Goal: Task Accomplishment & Management: Complete application form

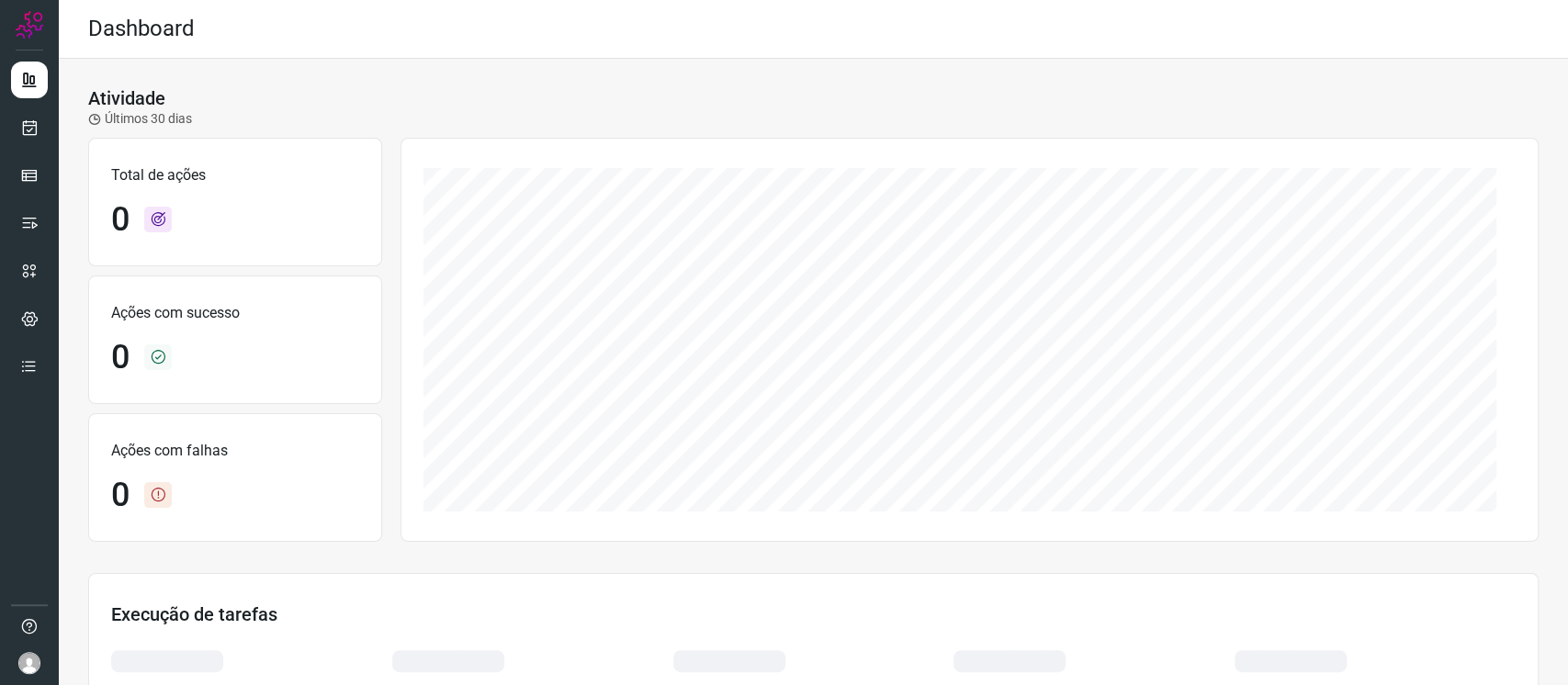
click at [22, 151] on ul at bounding box center [28, 229] width 36 height 335
click at [26, 139] on link at bounding box center [28, 127] width 36 height 36
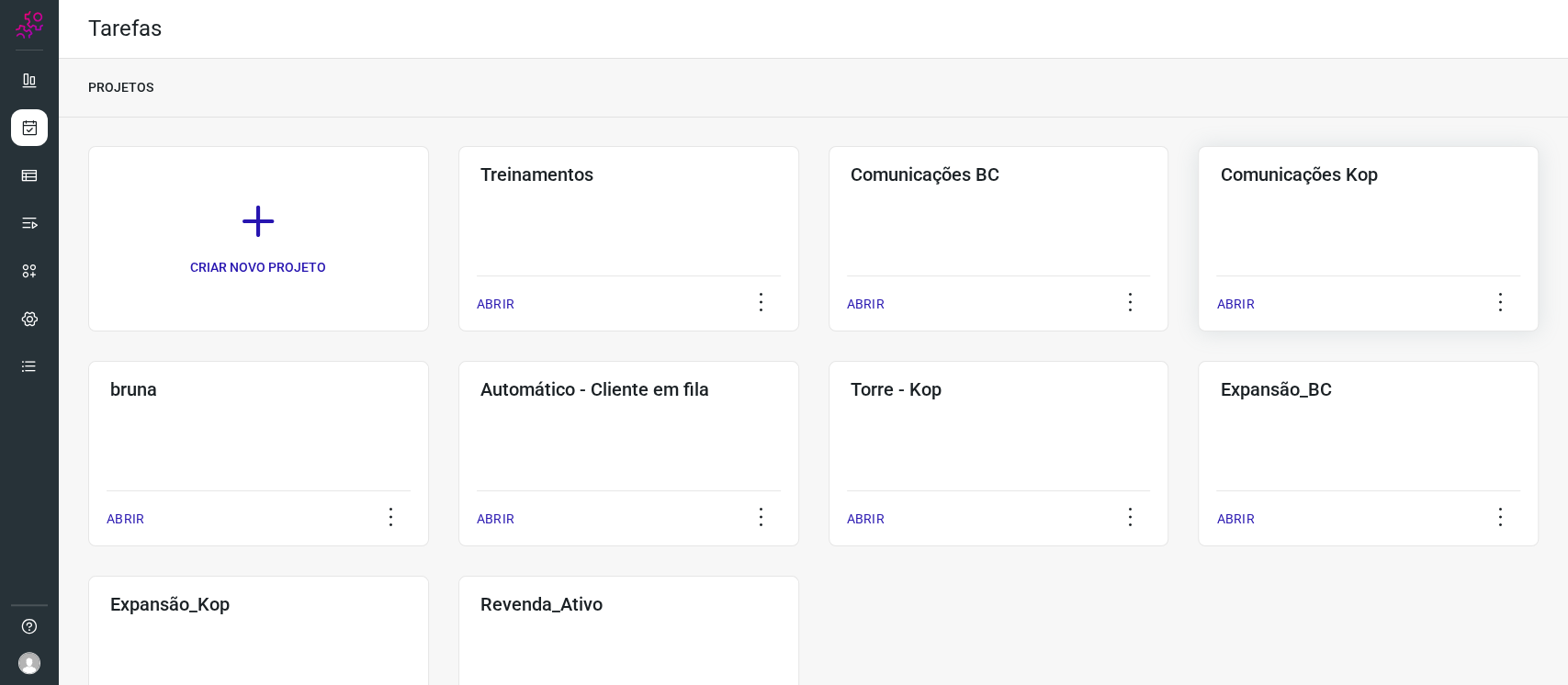
click at [1295, 151] on div "Comunicações Kop ABRIR" at bounding box center [1368, 238] width 340 height 185
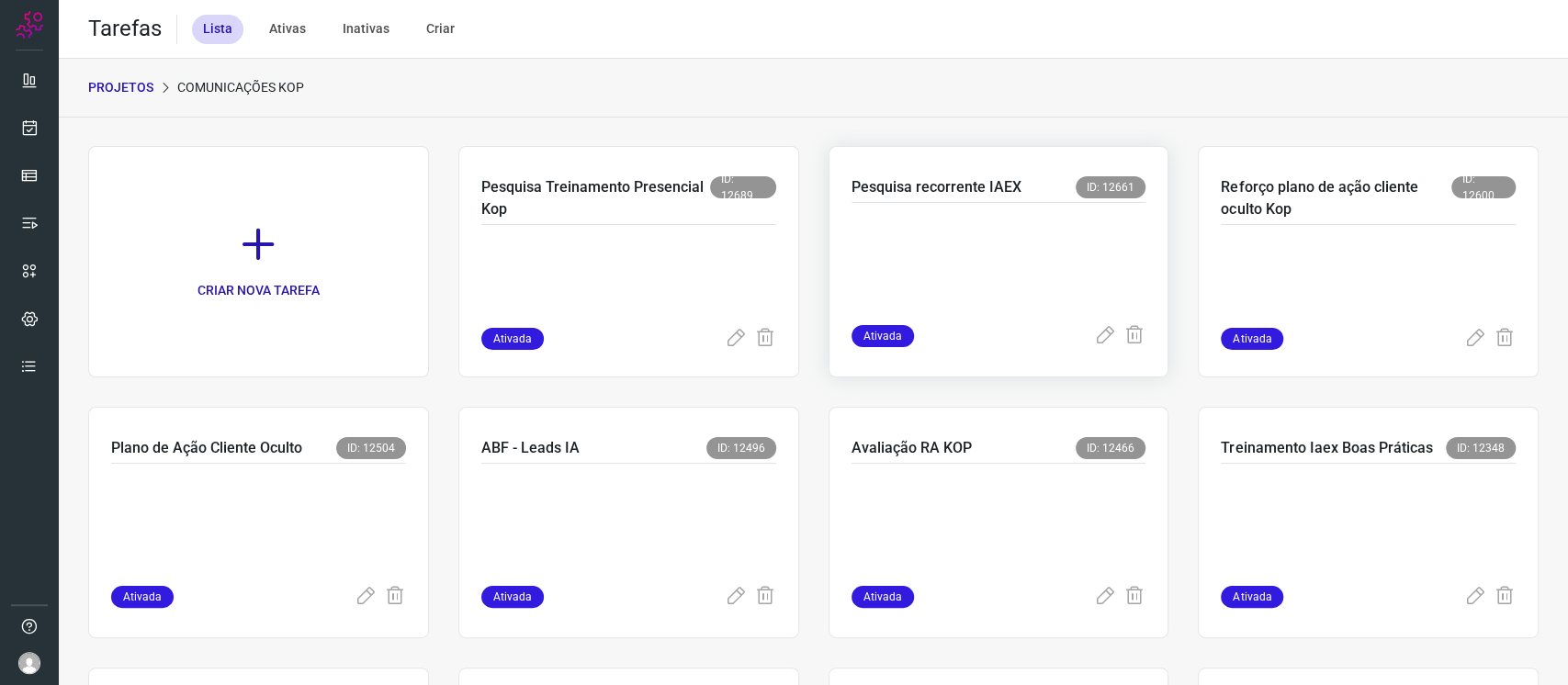
click at [1053, 240] on p at bounding box center [989, 260] width 276 height 92
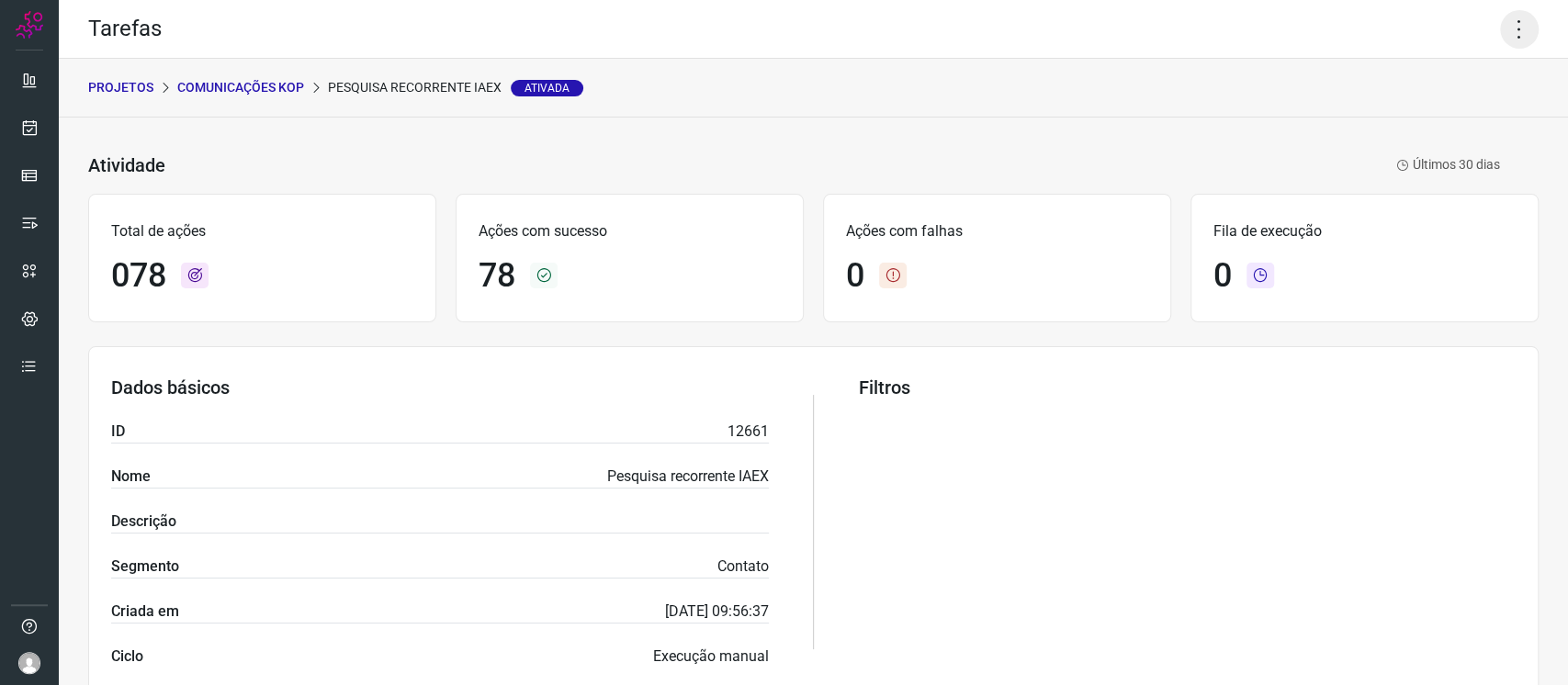
click at [1500, 26] on icon at bounding box center [1519, 28] width 38 height 38
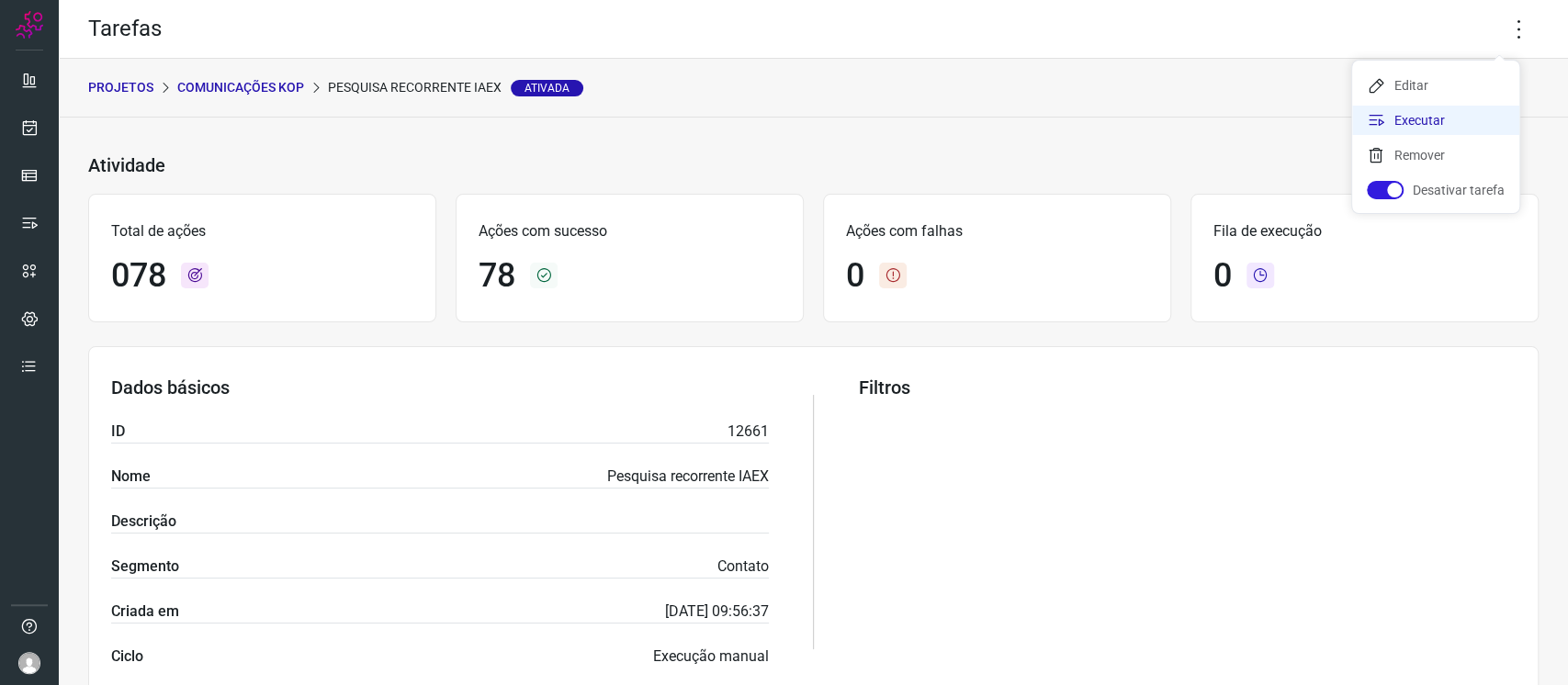
click at [1411, 125] on li "Executar" at bounding box center [1436, 121] width 167 height 29
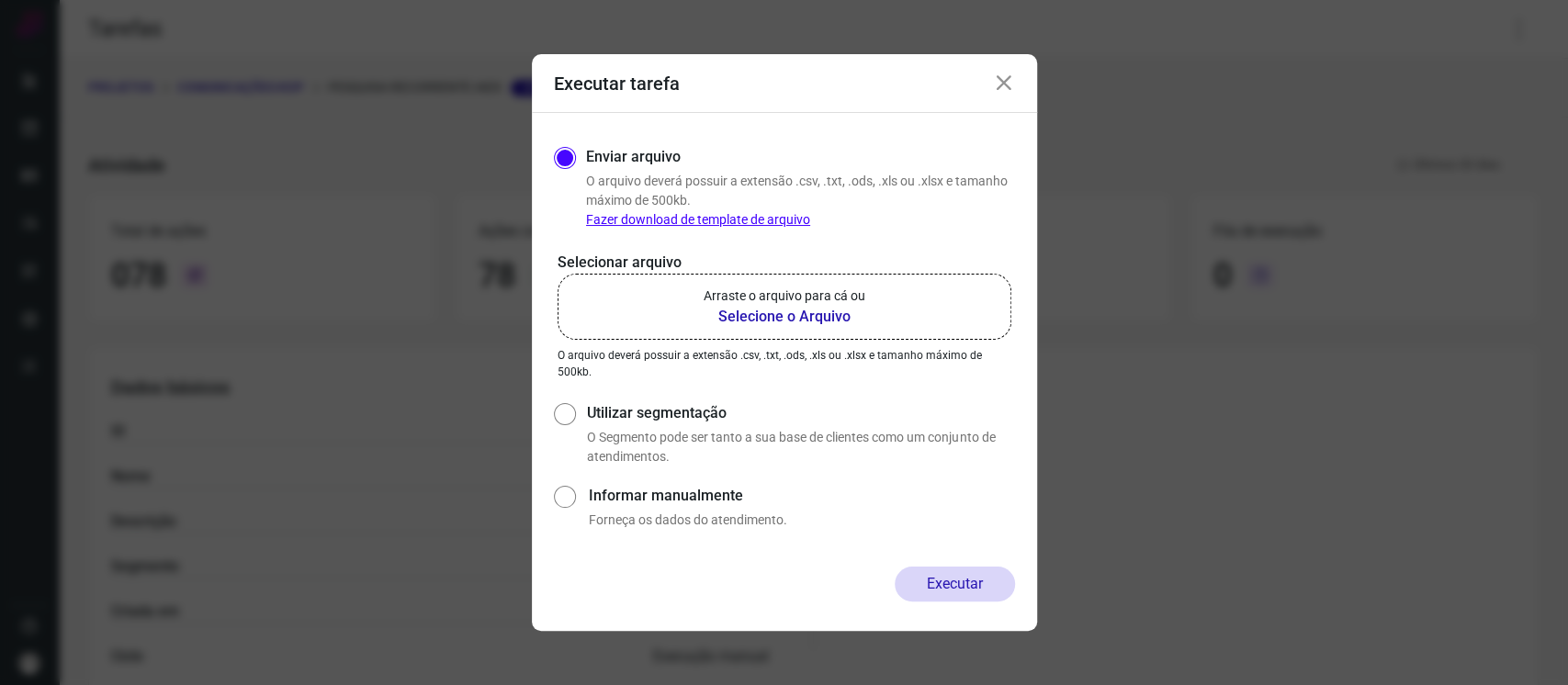
click at [718, 347] on p "O arquivo deverá possuir a extensão .csv, .txt, .ods, .xls ou .xlsx e tamanho m…" at bounding box center [784, 364] width 453 height 33
click at [720, 321] on b "Selecione o Arquivo" at bounding box center [784, 317] width 162 height 22
click at [0, 0] on input "Arraste o arquivo para cá ou Selecione o Arquivo" at bounding box center [0, 0] width 0 height 0
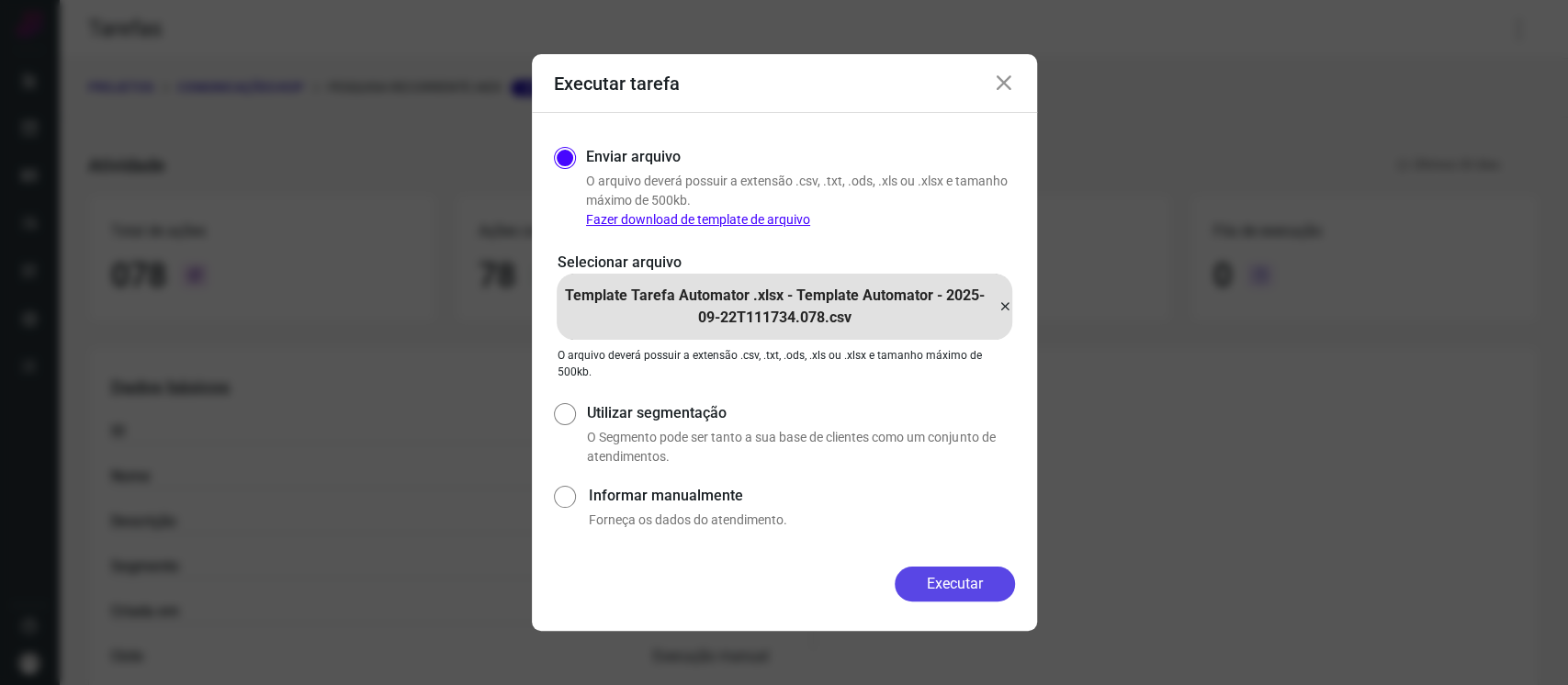
click at [982, 591] on button "Executar" at bounding box center [955, 585] width 121 height 35
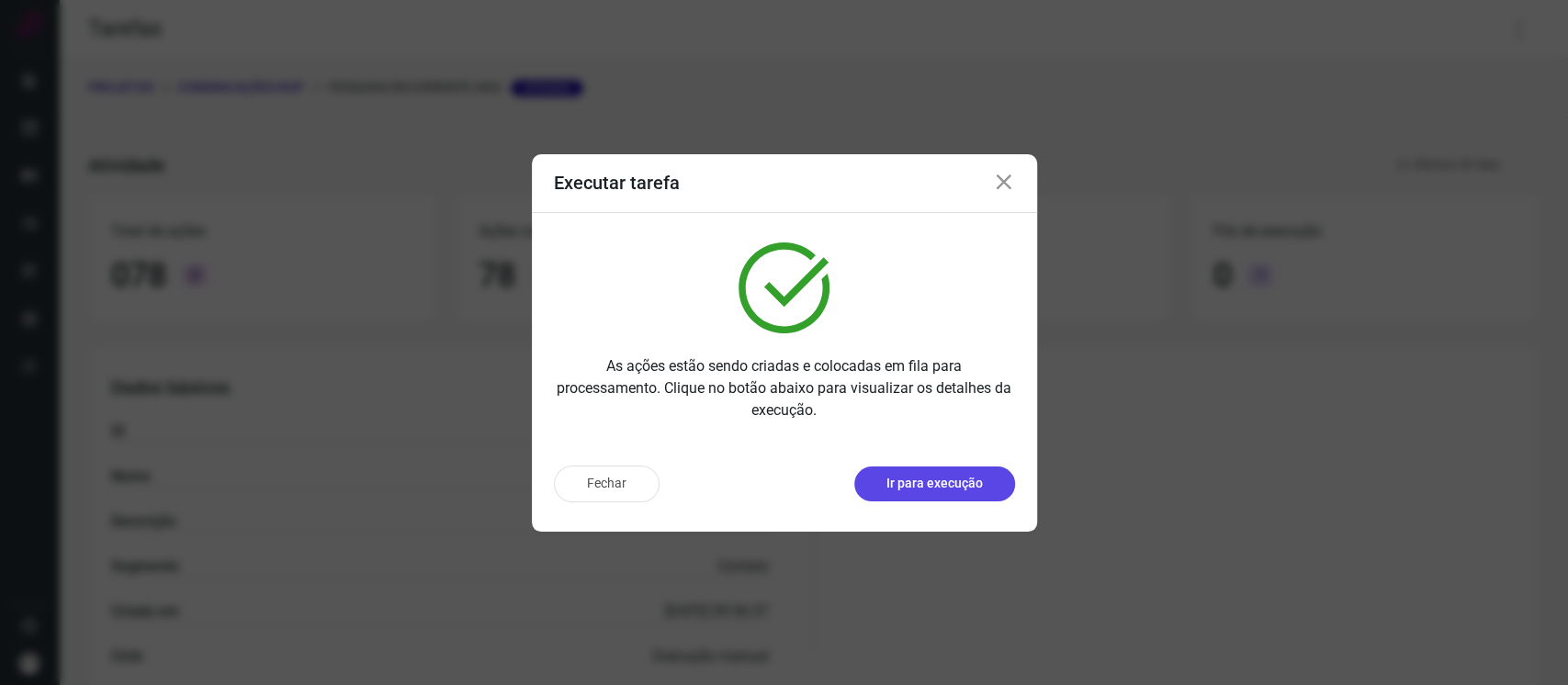
click at [973, 487] on p "Ir para execução" at bounding box center [934, 484] width 96 height 20
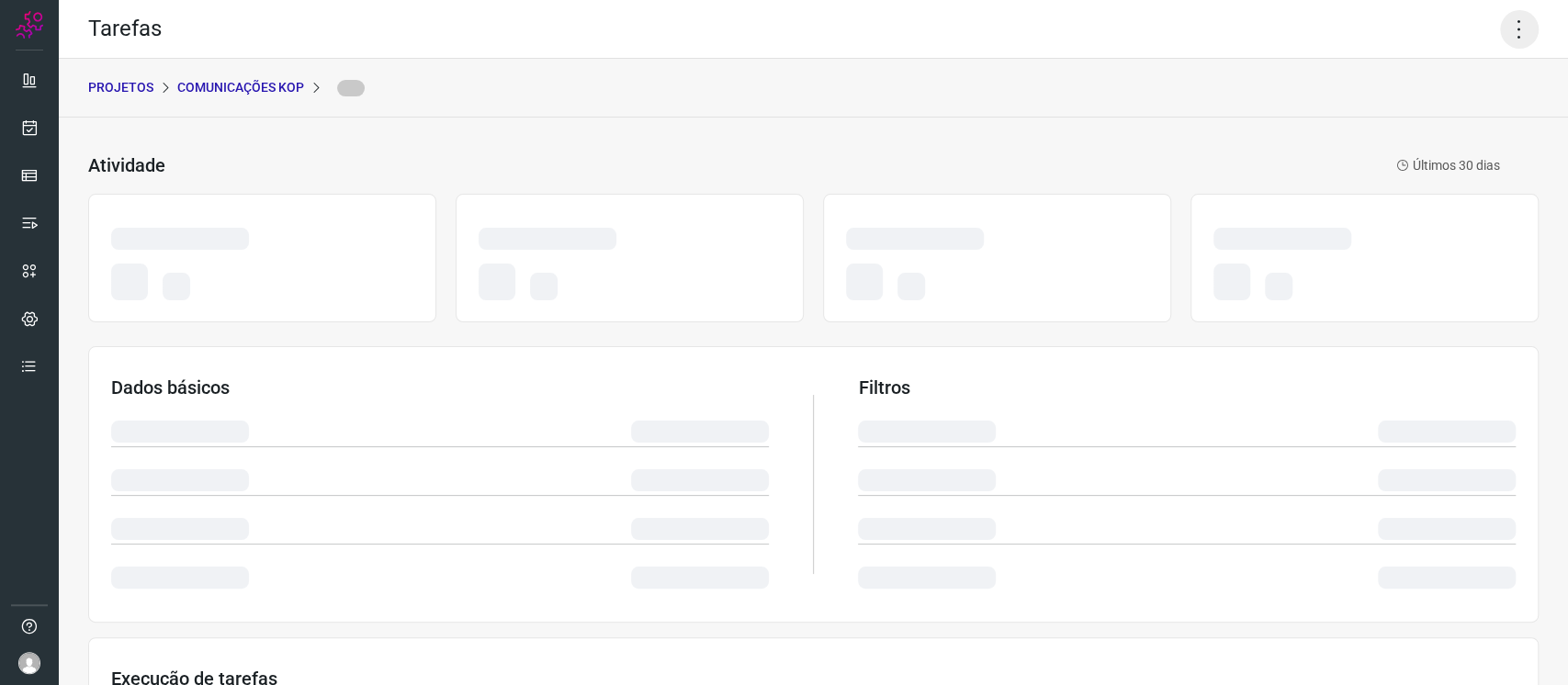
click at [1505, 31] on icon at bounding box center [1519, 28] width 38 height 38
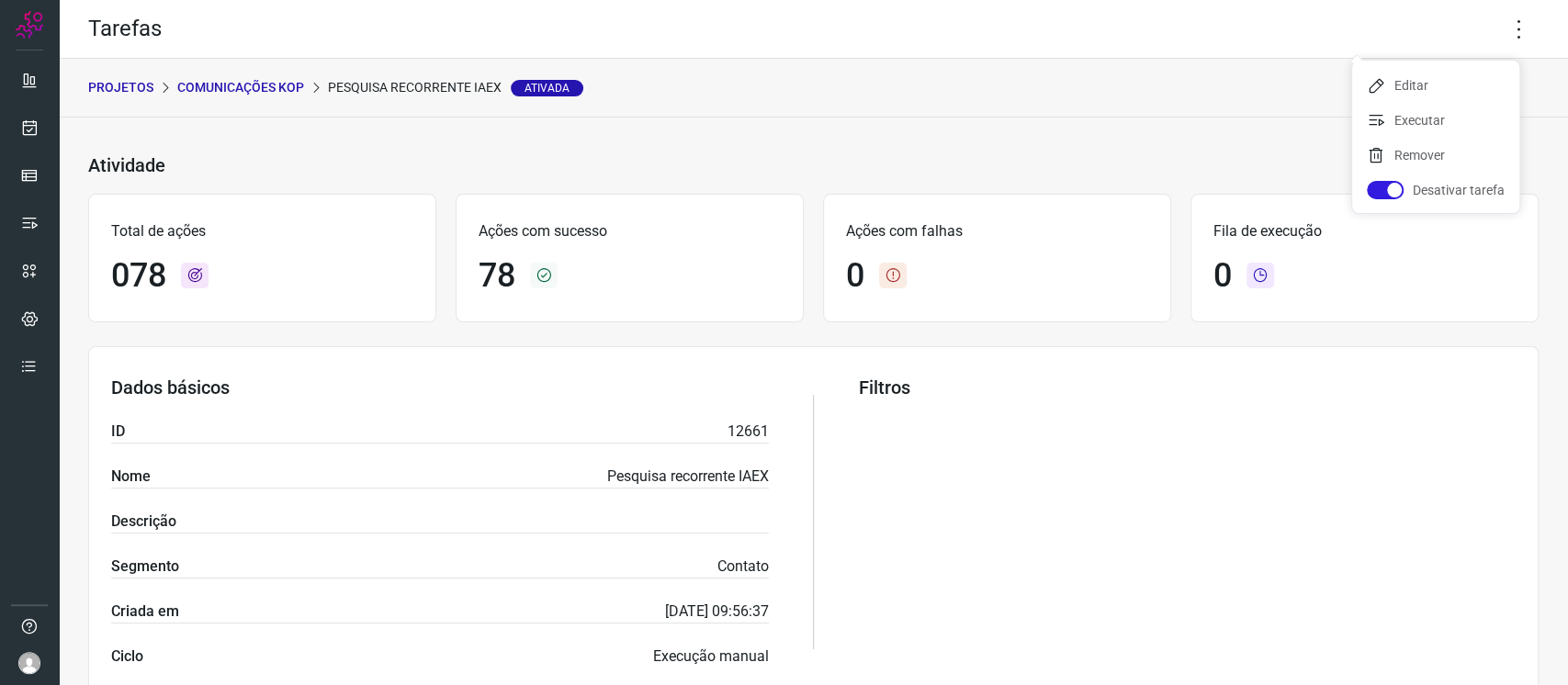
click at [1051, 97] on div "PROJETOS Comunicações Kop Pesquisa recorrente IAEX Ativada" at bounding box center [813, 88] width 1509 height 59
click at [1505, 29] on icon at bounding box center [1519, 28] width 38 height 38
click at [1436, 129] on li "Executar" at bounding box center [1436, 121] width 167 height 29
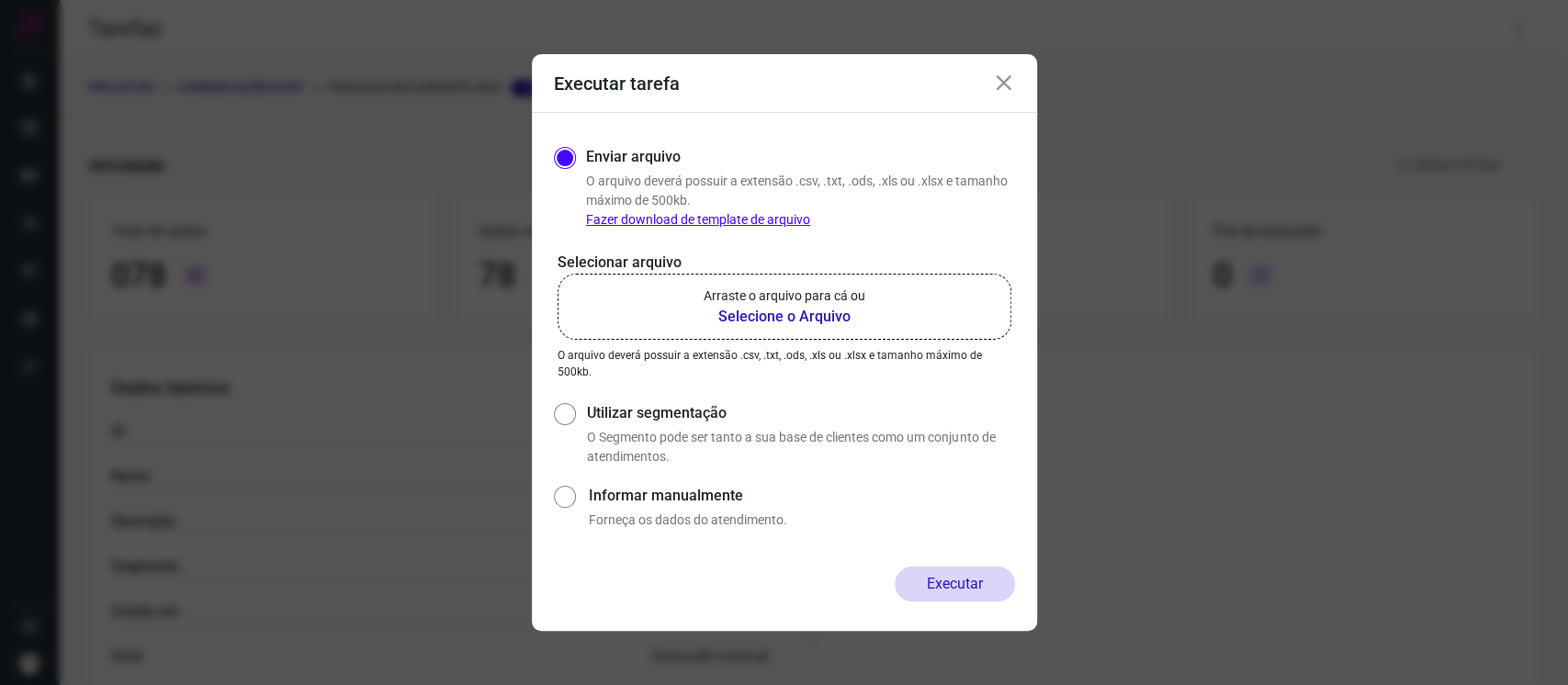
click at [784, 298] on p "Arraste o arquivo para cá ou" at bounding box center [784, 296] width 162 height 20
click at [0, 0] on input "Arraste o arquivo para cá ou Selecione o Arquivo" at bounding box center [0, 0] width 0 height 0
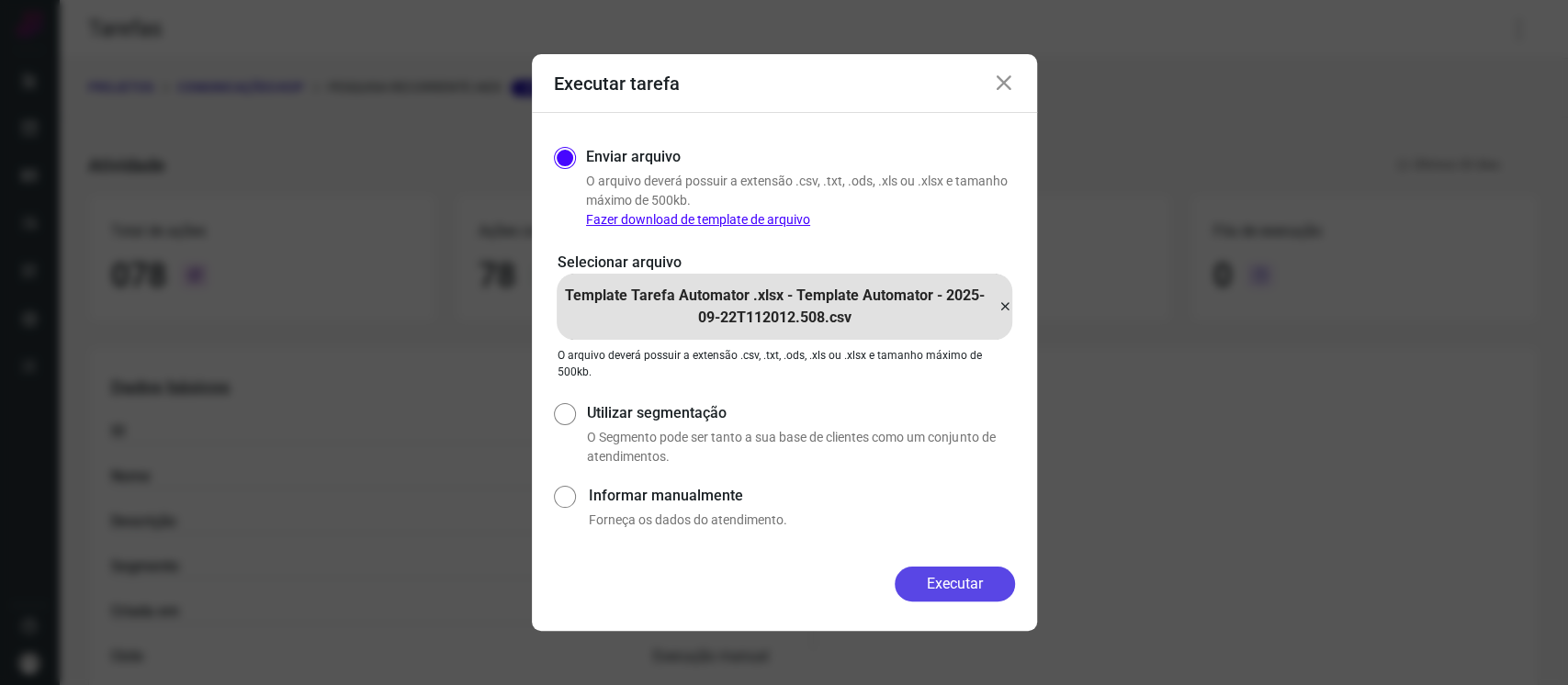
click at [948, 578] on button "Executar" at bounding box center [955, 585] width 121 height 35
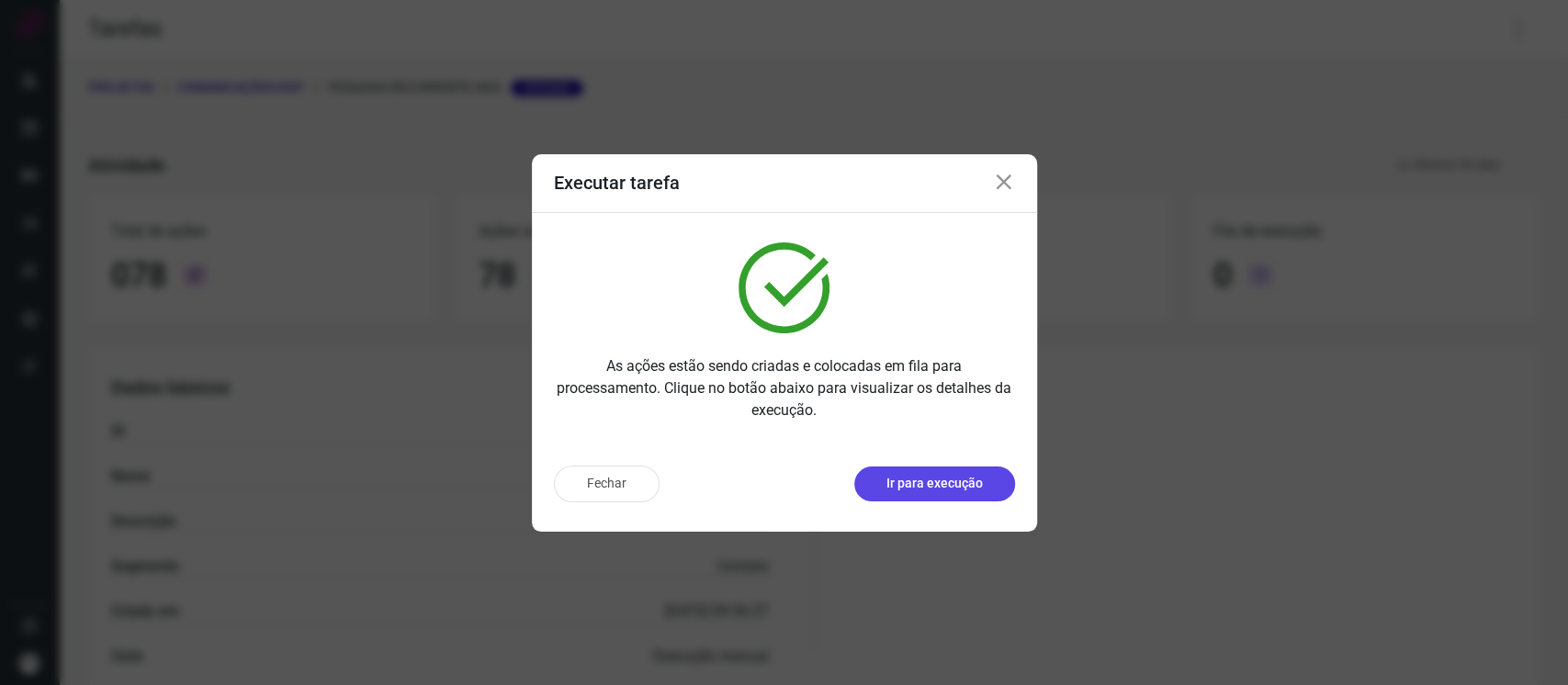
click at [935, 487] on p "Ir para execução" at bounding box center [934, 484] width 96 height 20
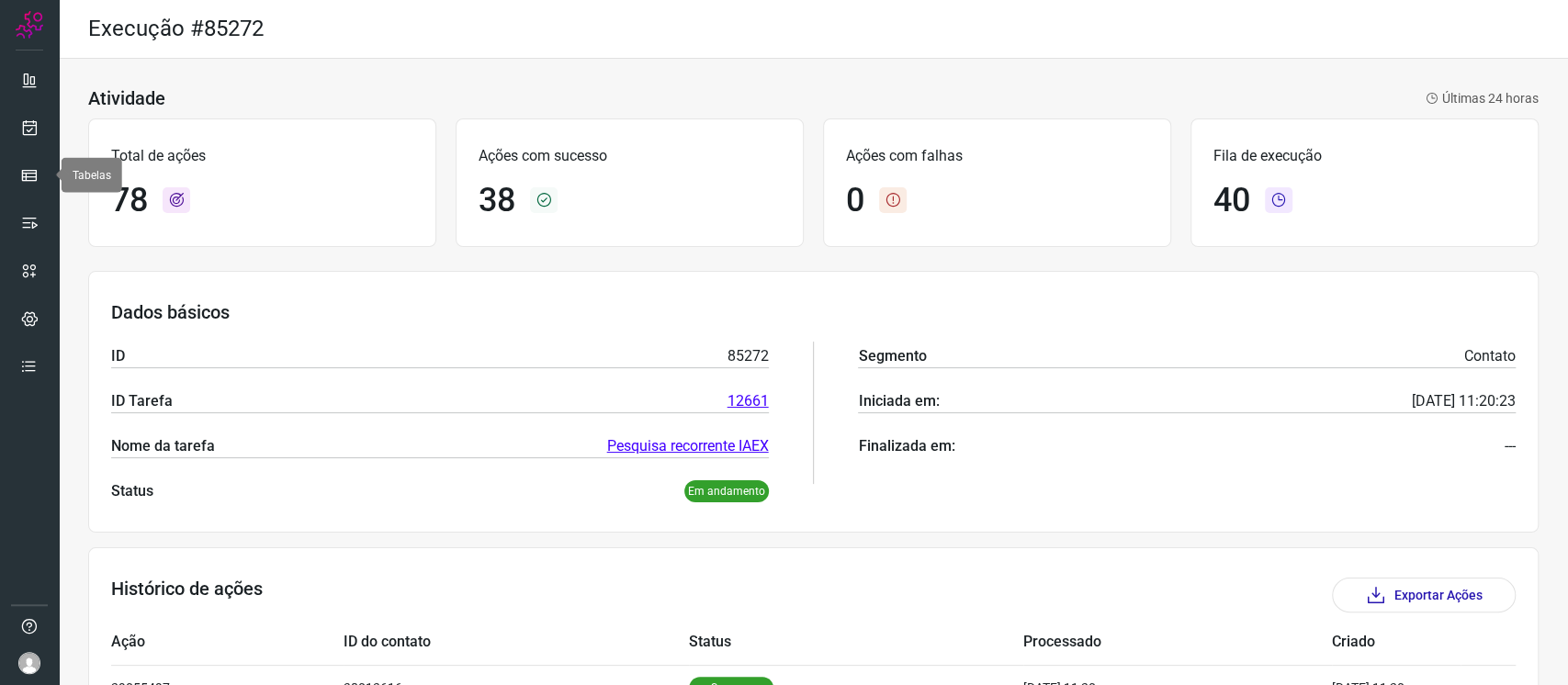
click at [25, 149] on ul at bounding box center [28, 229] width 36 height 335
click at [26, 134] on icon at bounding box center [30, 128] width 20 height 19
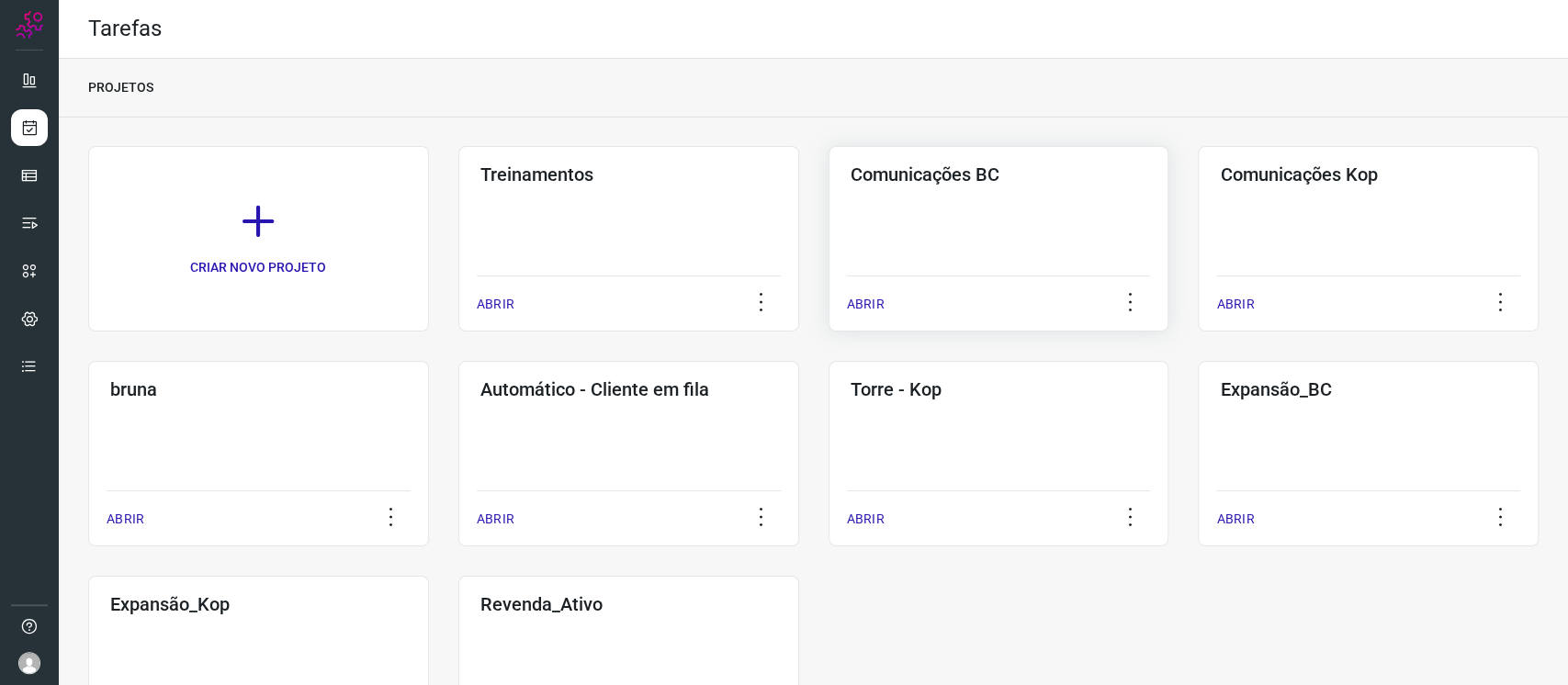
click at [950, 213] on div "Comunicações BC ABRIR" at bounding box center [998, 238] width 340 height 185
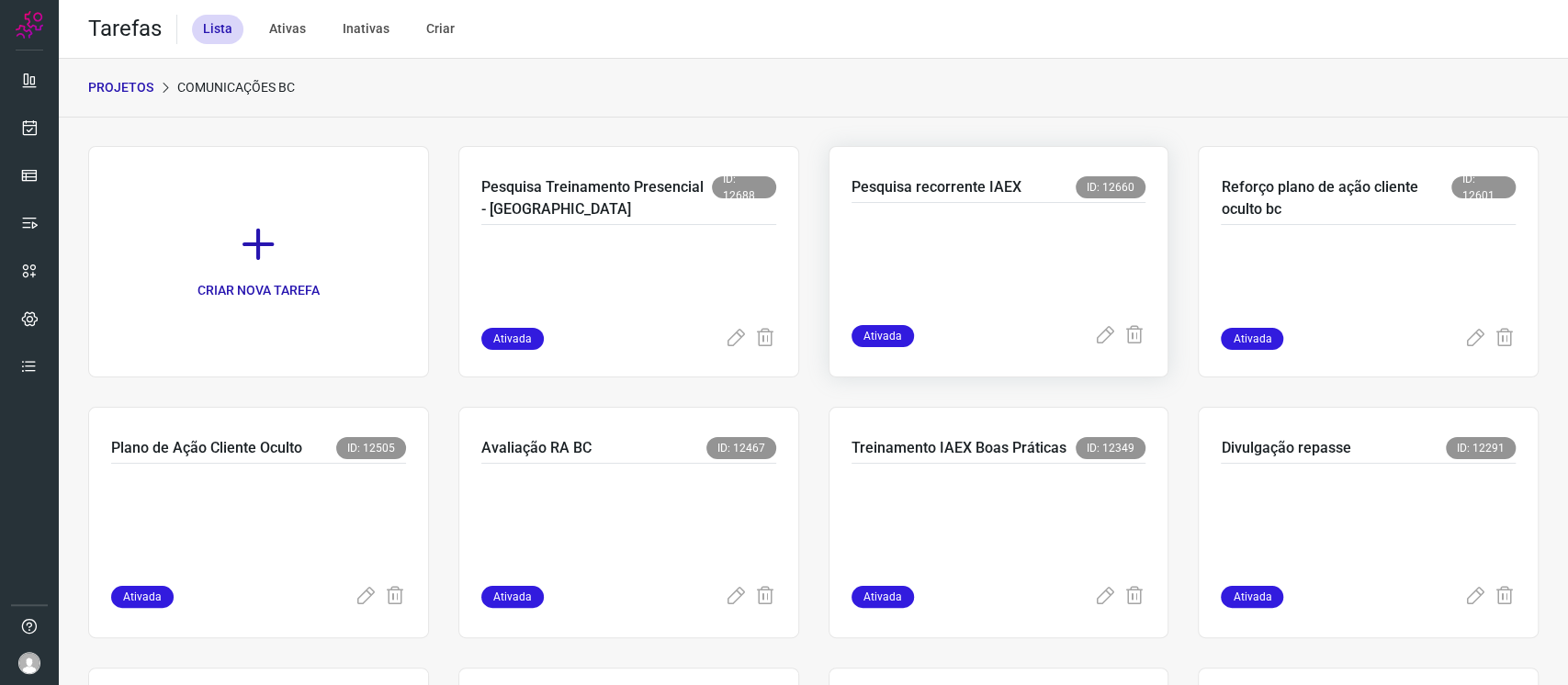
click at [1026, 264] on p at bounding box center [989, 260] width 276 height 92
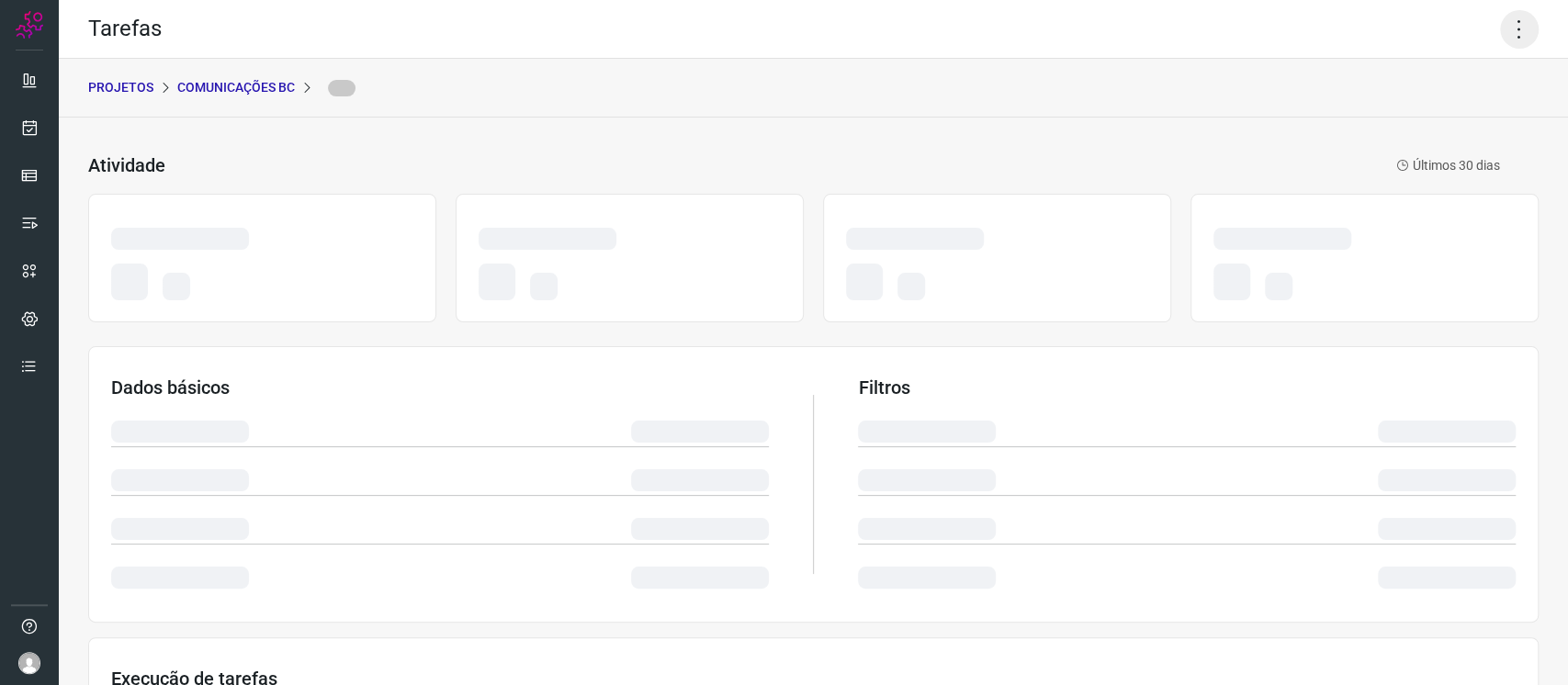
click at [1500, 22] on icon at bounding box center [1519, 28] width 38 height 38
click at [1500, 26] on icon at bounding box center [1519, 28] width 38 height 38
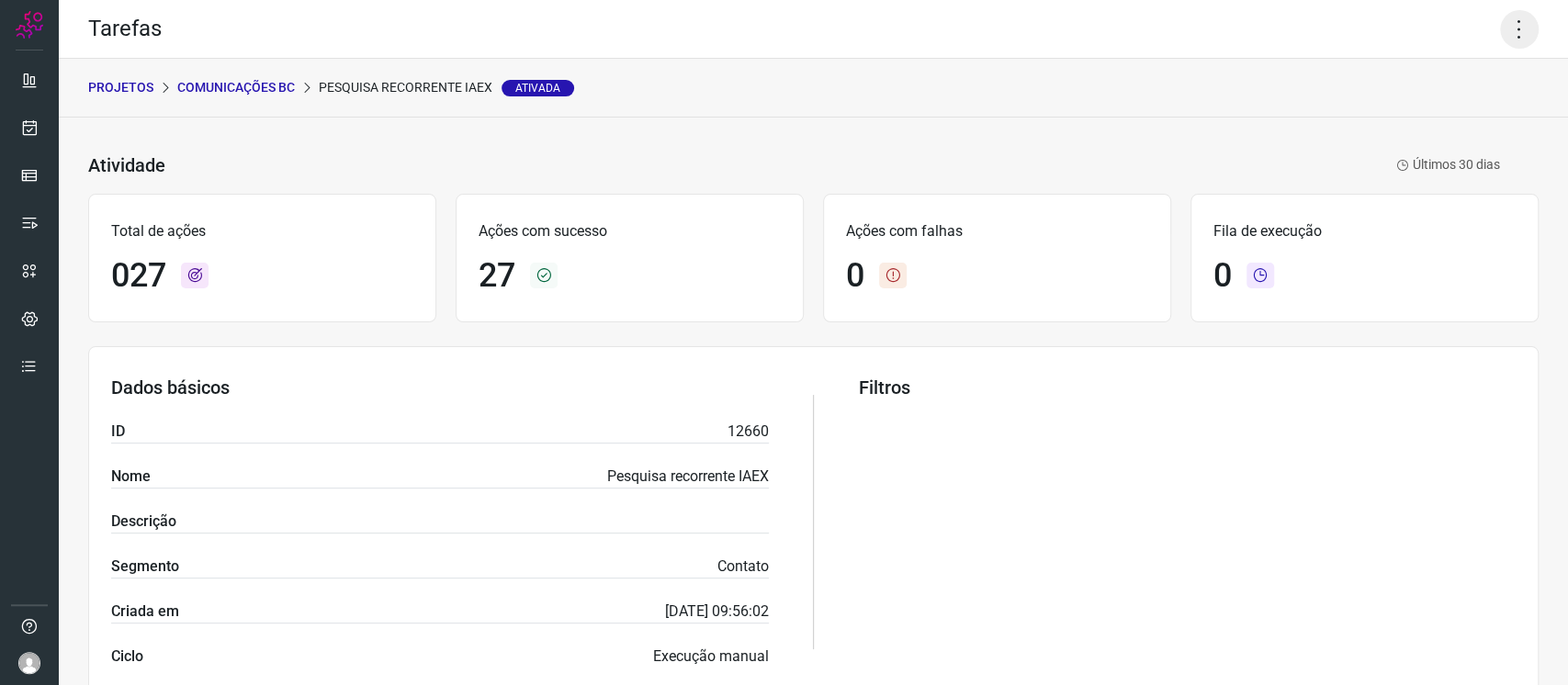
click at [1508, 25] on icon at bounding box center [1519, 28] width 38 height 38
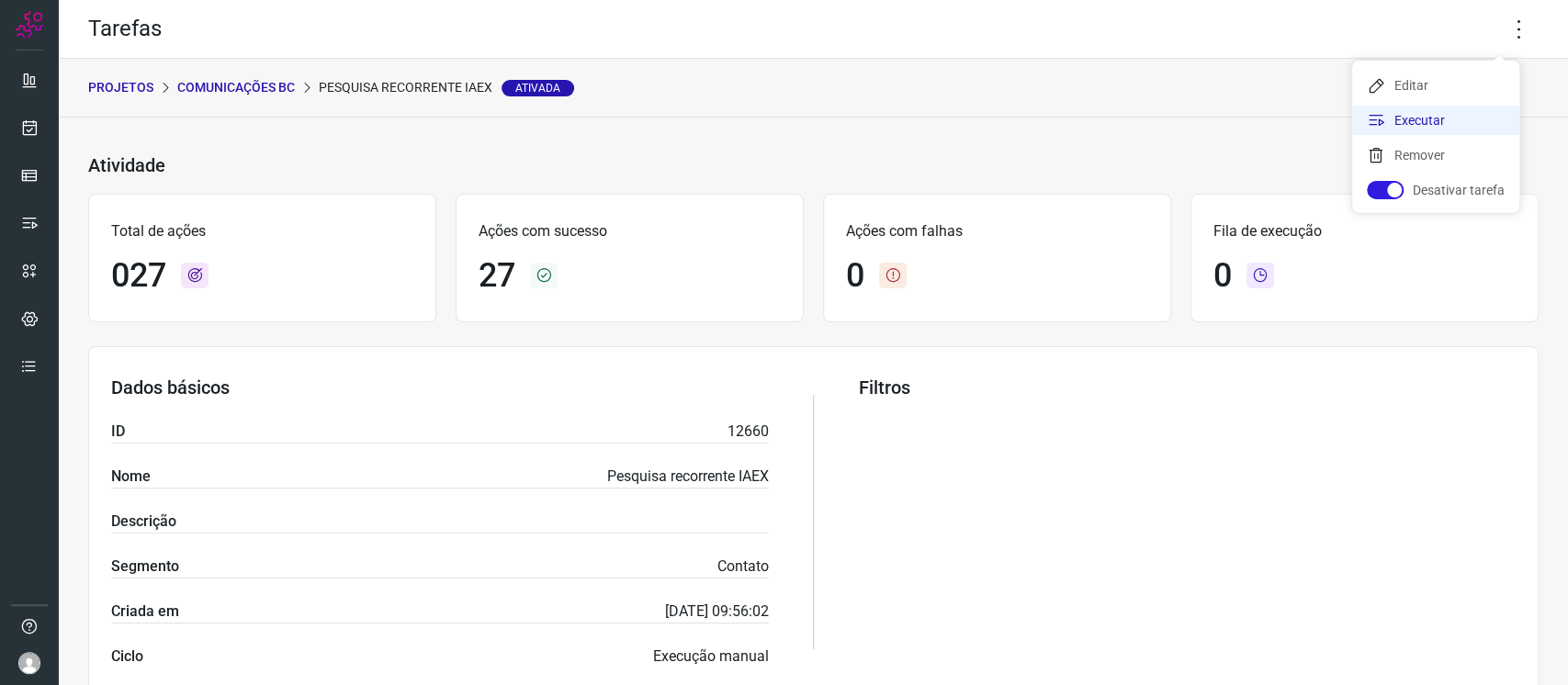
click at [1449, 124] on li "Executar" at bounding box center [1436, 121] width 167 height 29
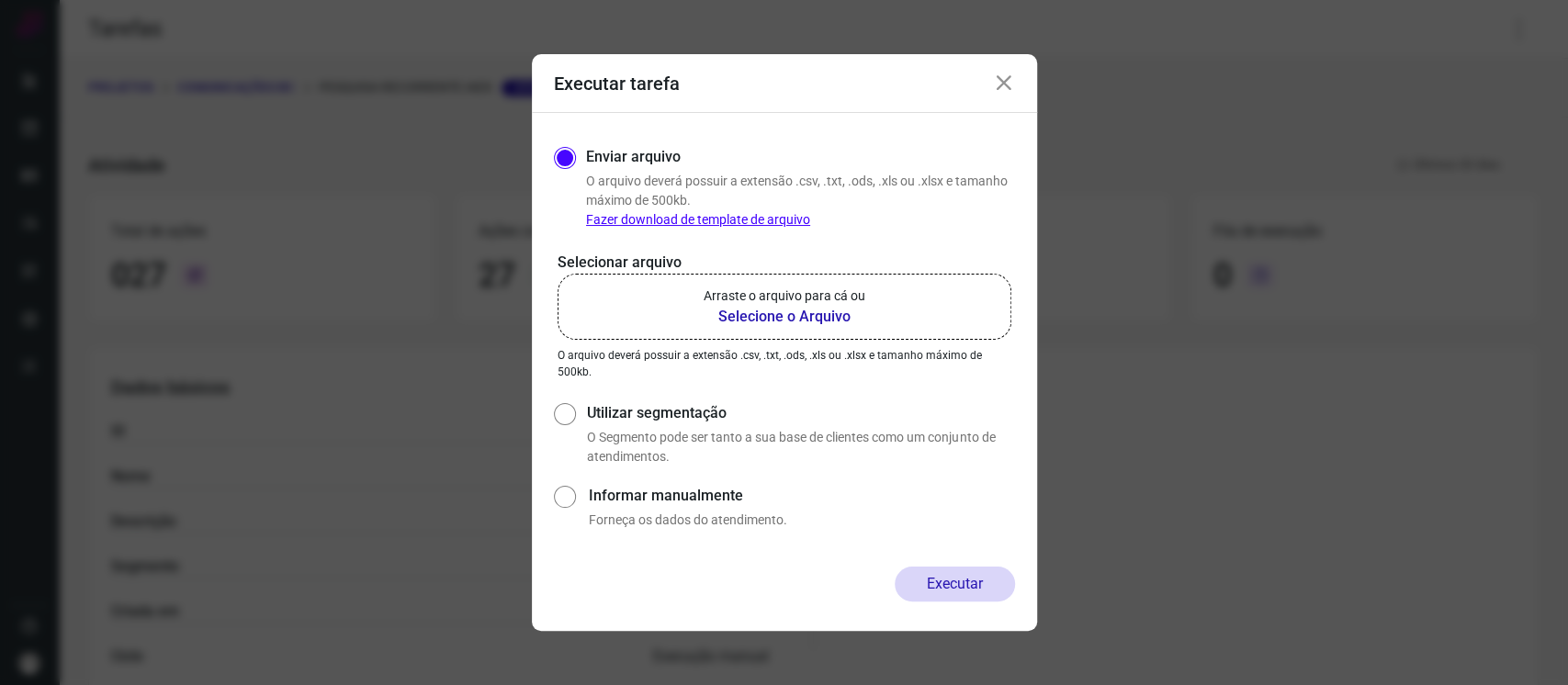
click at [846, 312] on b "Selecione o Arquivo" at bounding box center [784, 317] width 162 height 22
click at [0, 0] on input "Arraste o arquivo para cá ou Selecione o Arquivo" at bounding box center [0, 0] width 0 height 0
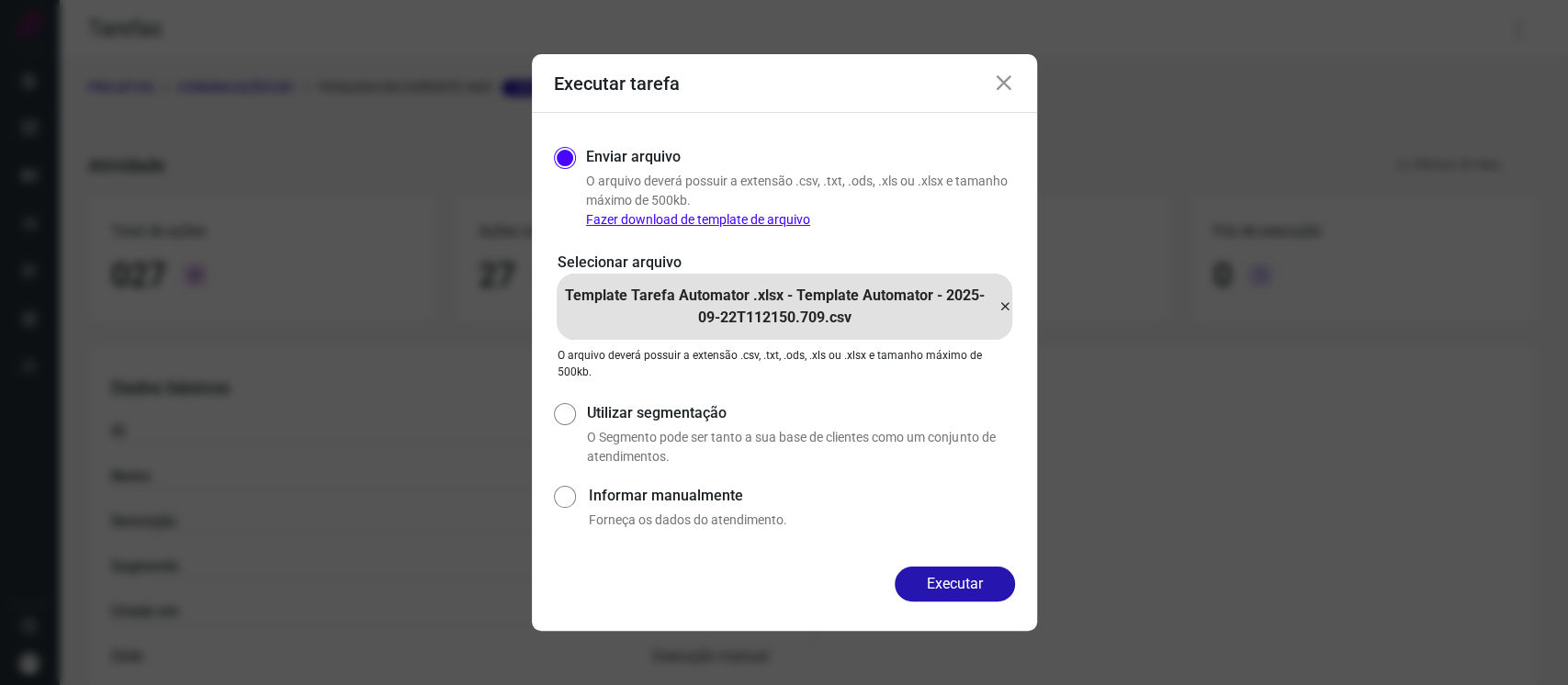
click at [953, 561] on div "Enviar arquivo O arquivo deverá possuir a extensão .csv, .txt, .ods, .xls ou .x…" at bounding box center [784, 340] width 505 height 453
click at [964, 580] on button "Executar" at bounding box center [955, 585] width 121 height 35
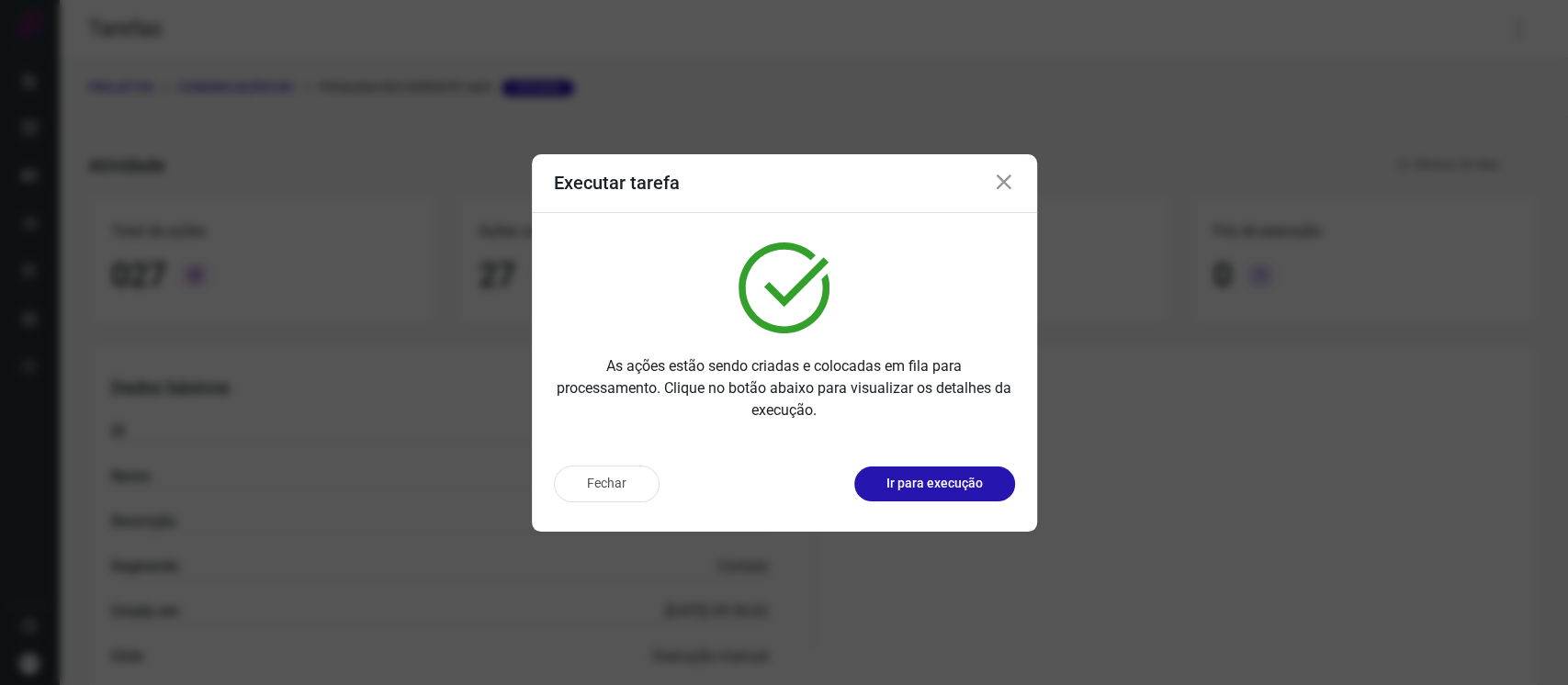
click at [1010, 177] on icon at bounding box center [1004, 183] width 22 height 22
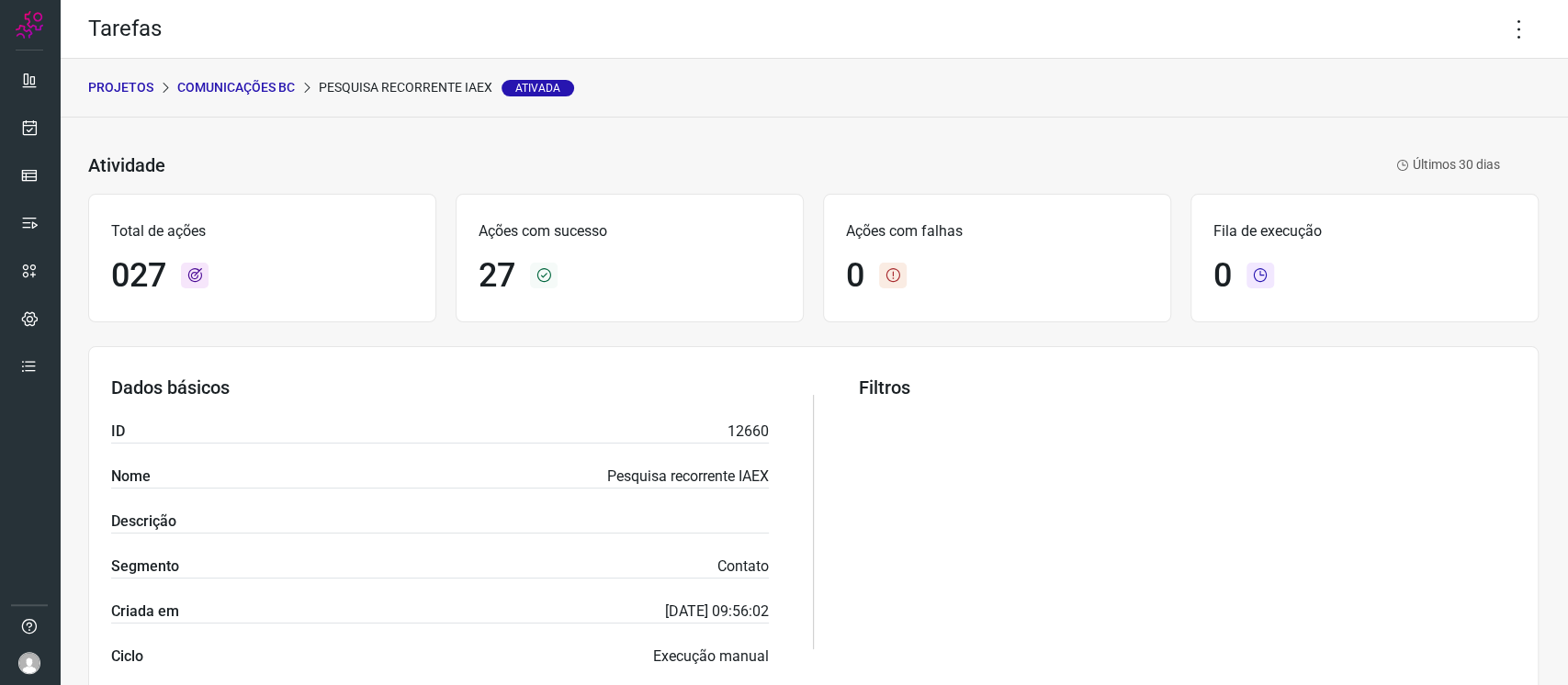
click at [241, 83] on p "Comunicações BC" at bounding box center [236, 88] width 118 height 20
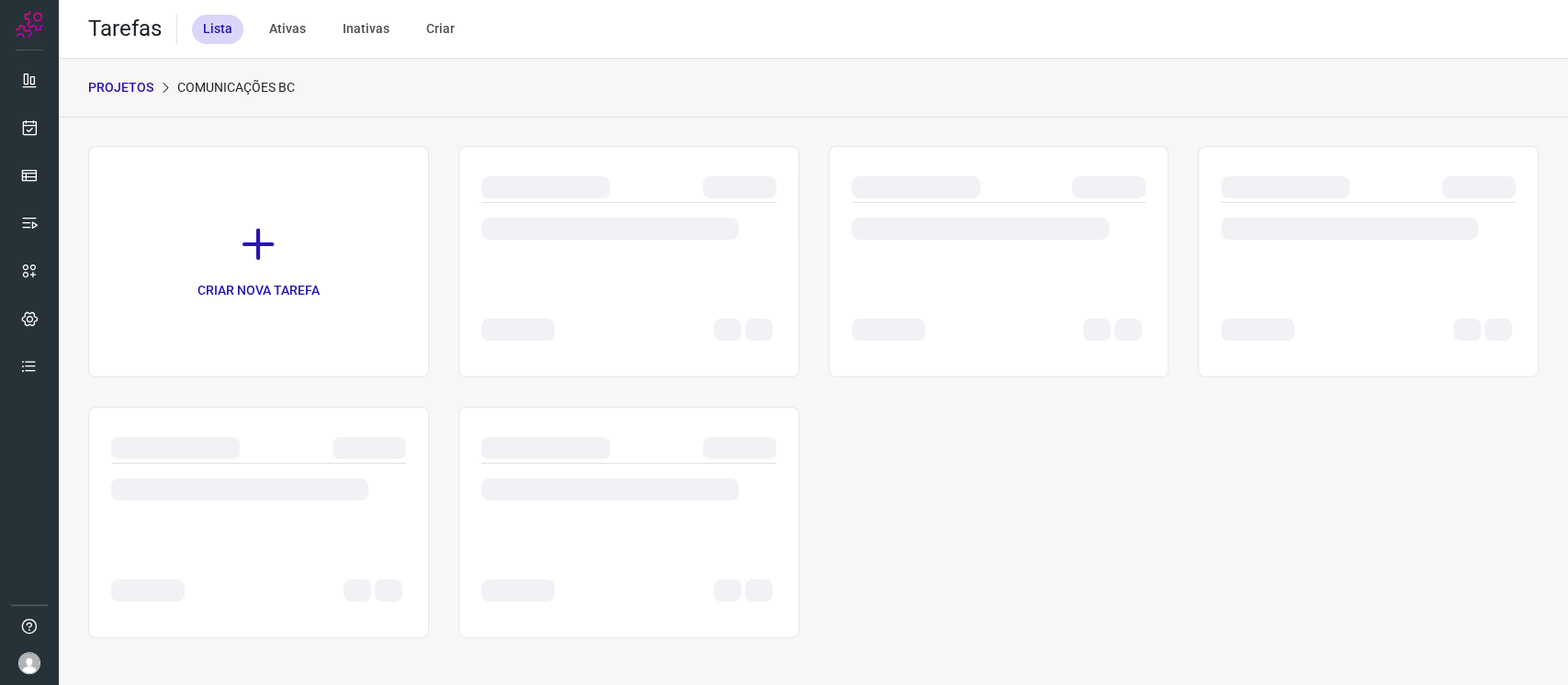
click at [130, 84] on p "PROJETOS" at bounding box center [121, 88] width 65 height 20
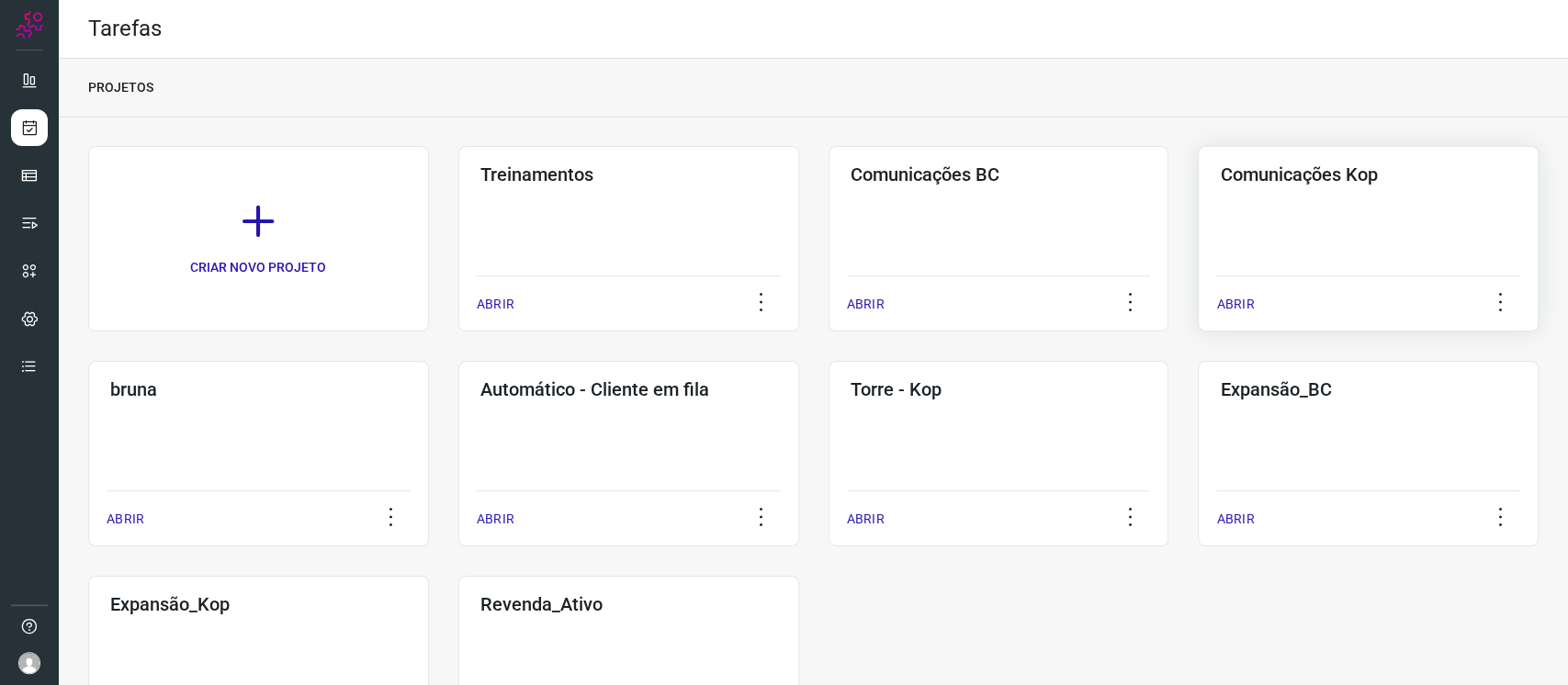
click at [1317, 188] on div "Comunicações Kop ABRIR" at bounding box center [1368, 238] width 340 height 185
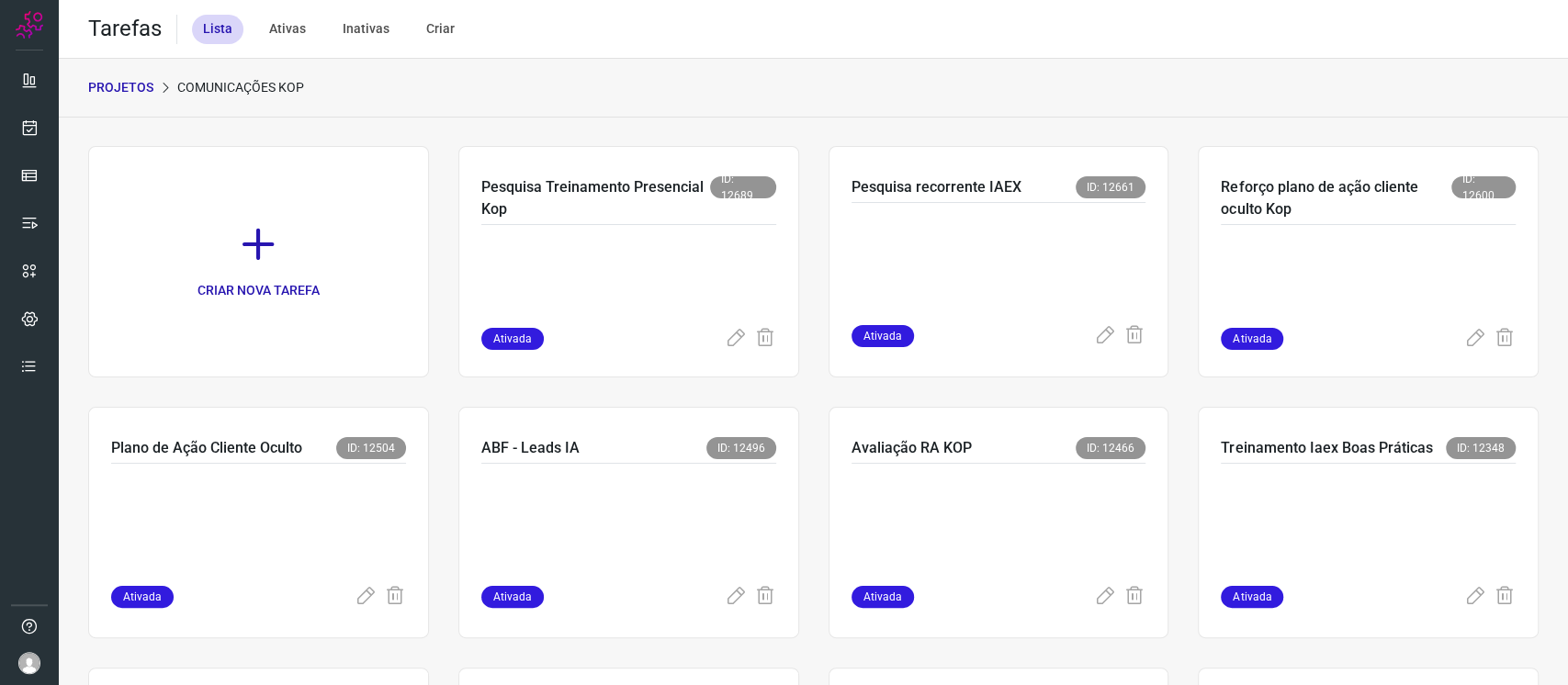
click at [312, 210] on link "CRIAR NOVA TAREFA" at bounding box center [258, 262] width 340 height 232
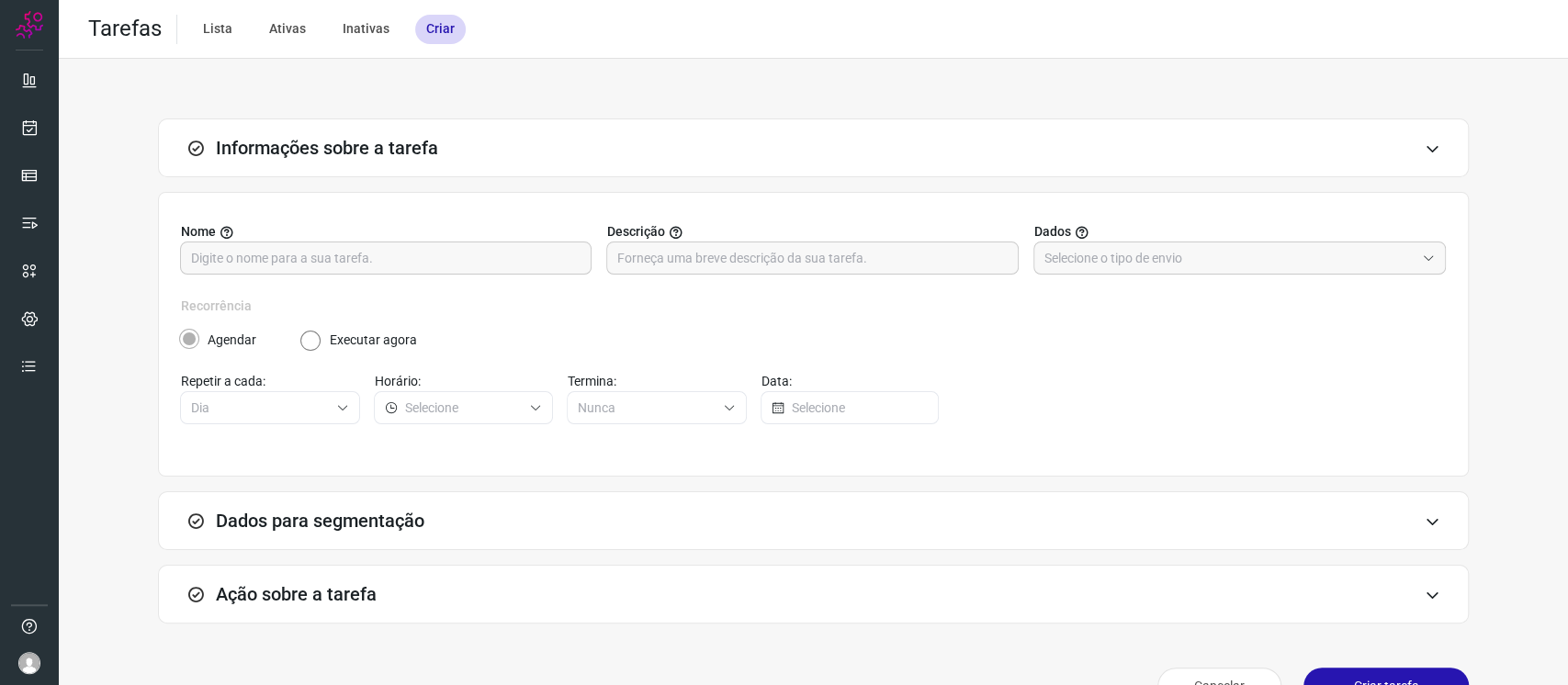
click at [441, 236] on label "Nome" at bounding box center [386, 233] width 411 height 20
click at [455, 262] on input "text" at bounding box center [386, 258] width 390 height 31
type input "Nps Pulse 2025"
click at [1050, 266] on input "text" at bounding box center [1228, 258] width 370 height 31
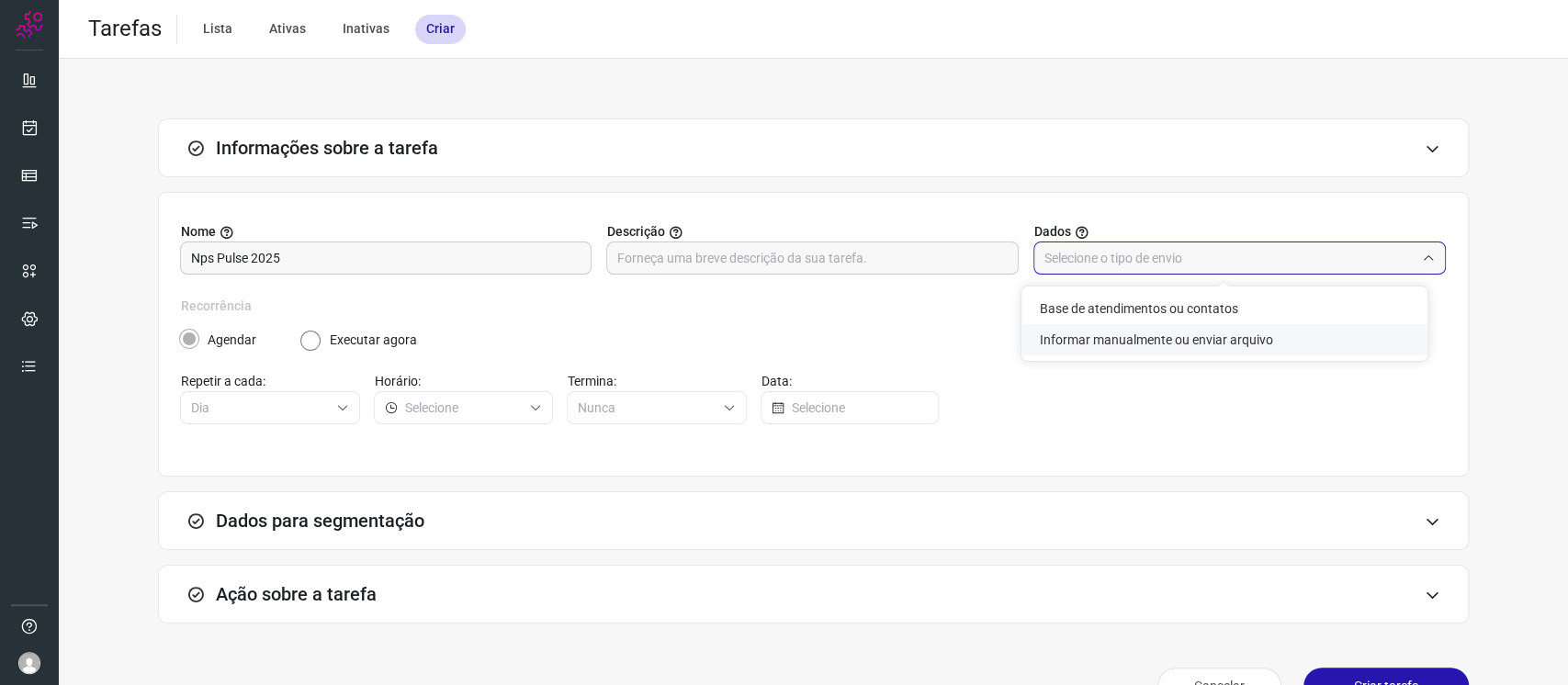
click at [1082, 330] on li "Informar manualmente ou enviar arquivo" at bounding box center [1225, 340] width 406 height 31
type input "Informar manualmente ou enviar arquivo"
radio input "false"
radio input "true"
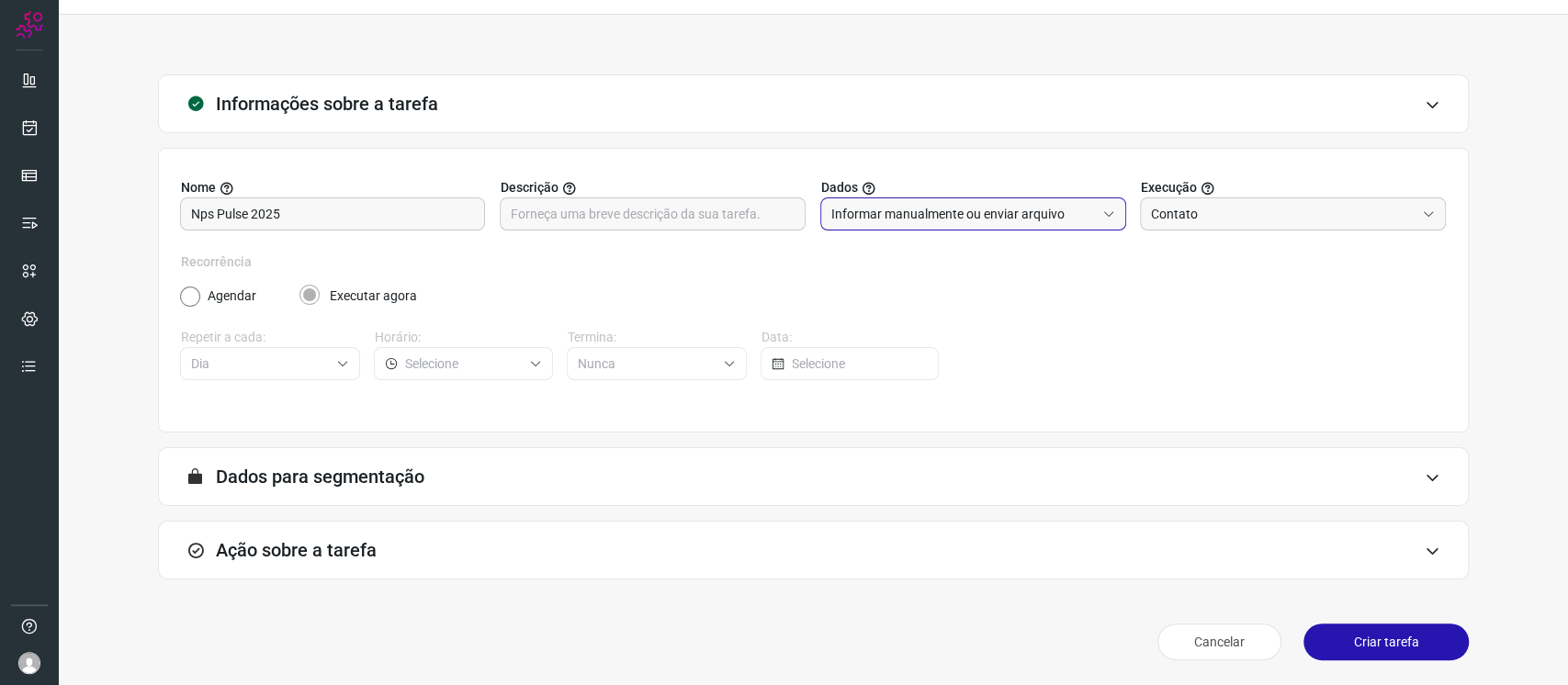
click at [860, 557] on div "Ação sobre a tarefa" at bounding box center [813, 551] width 1311 height 59
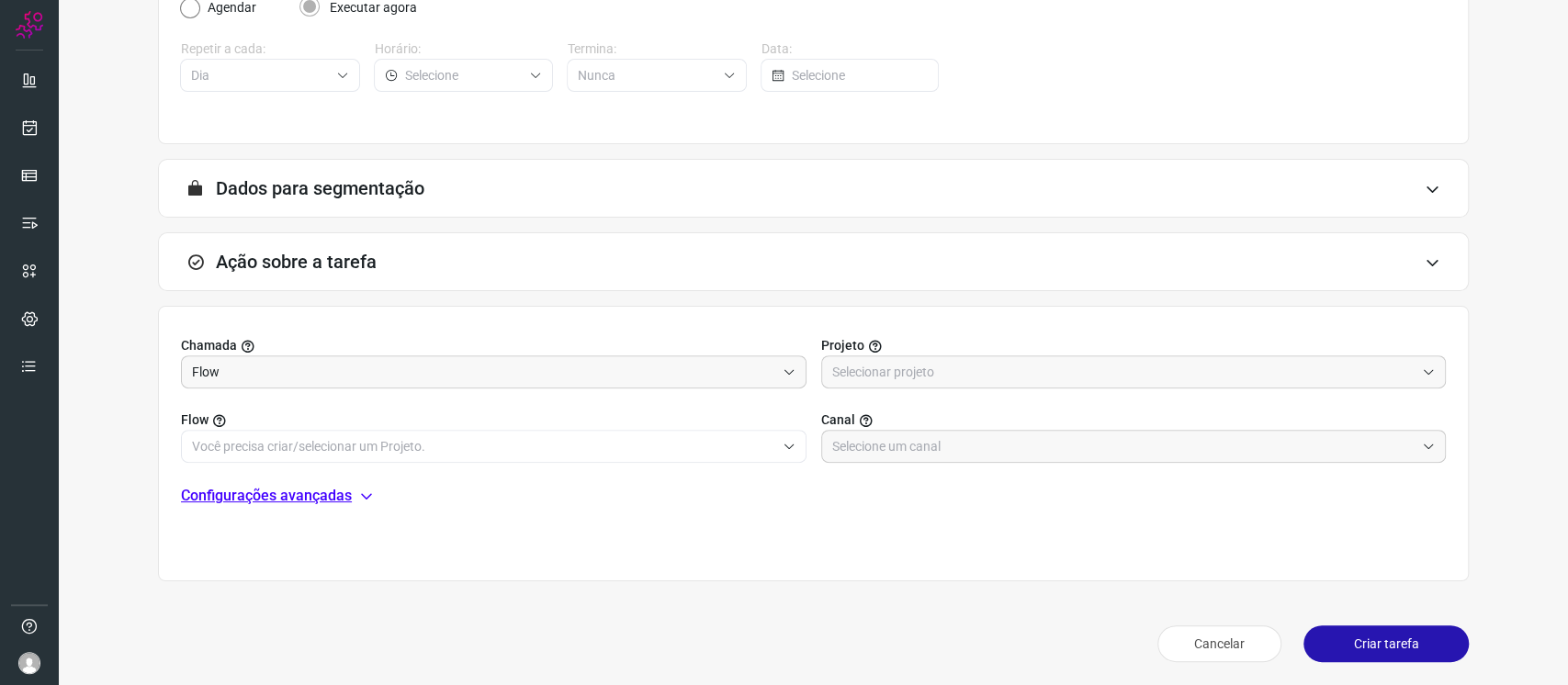
scroll to position [336, 0]
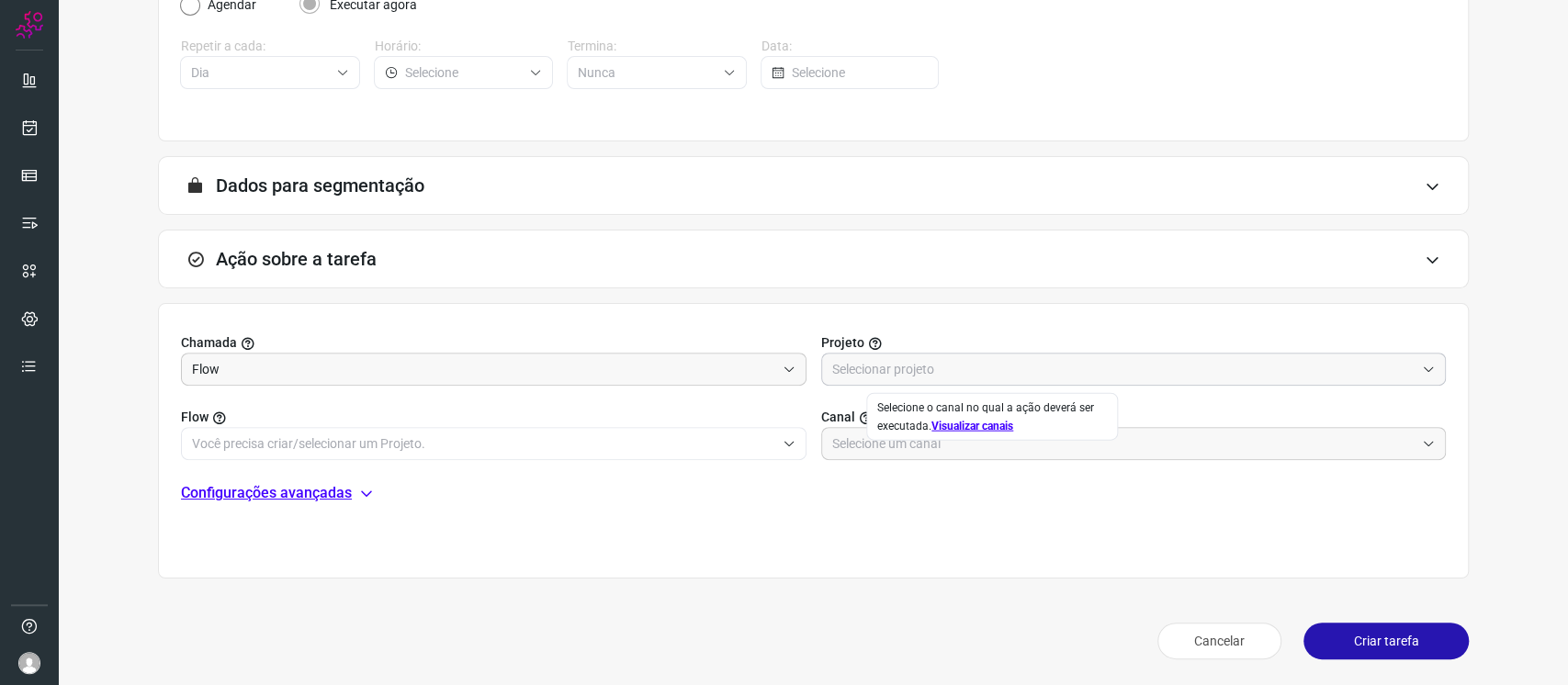
click at [866, 358] on input "text" at bounding box center [1124, 369] width 583 height 31
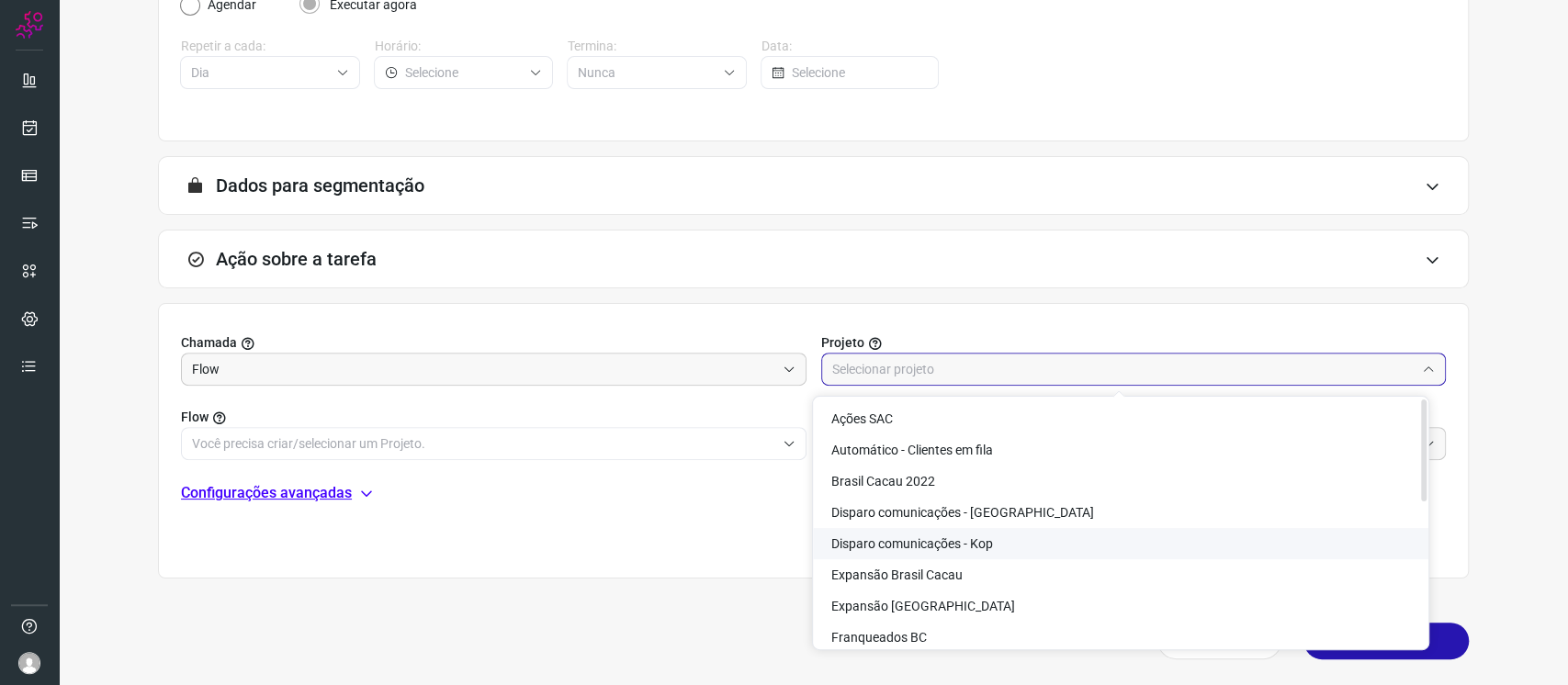
click at [944, 547] on span "Disparo comunicações - Kop" at bounding box center [912, 544] width 162 height 15
type input "Disparo comunicações - Kop"
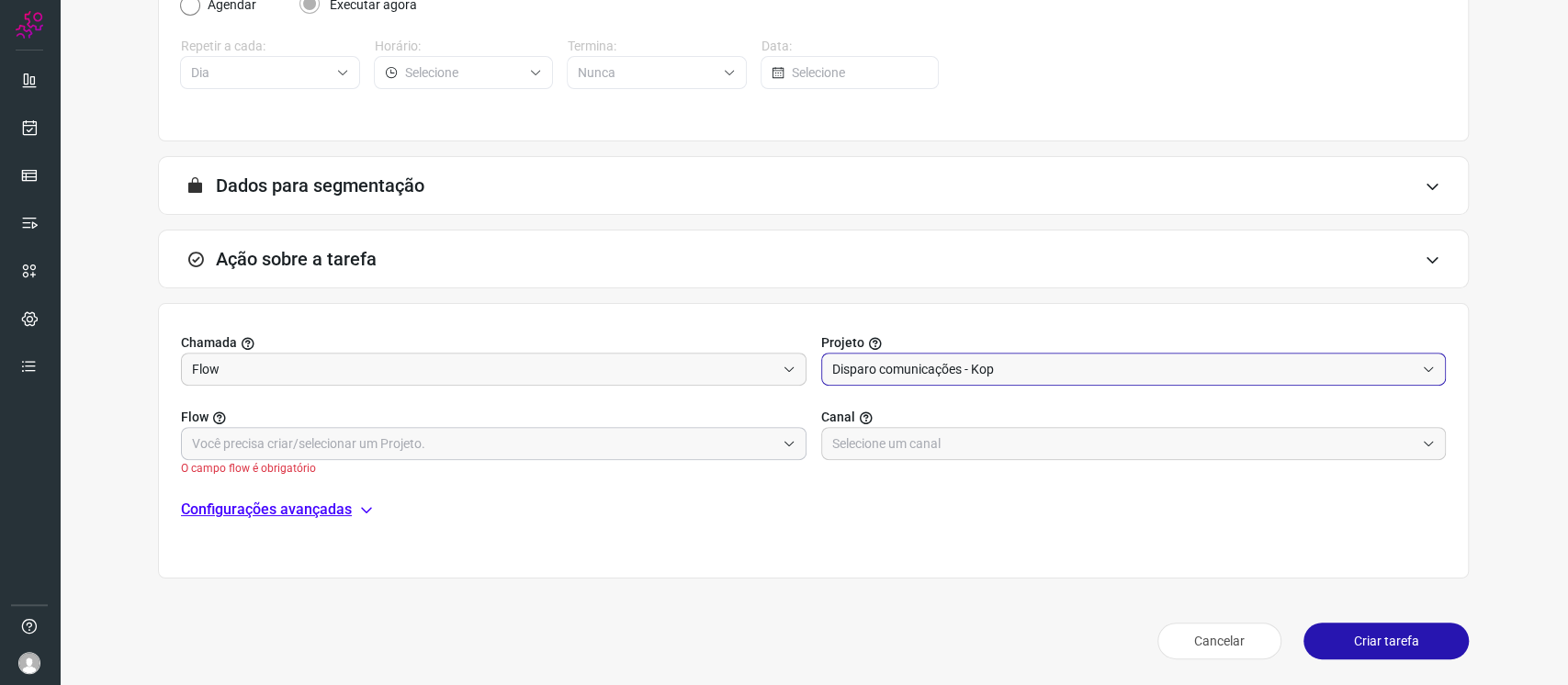
click at [639, 456] on input "text" at bounding box center [484, 444] width 583 height 31
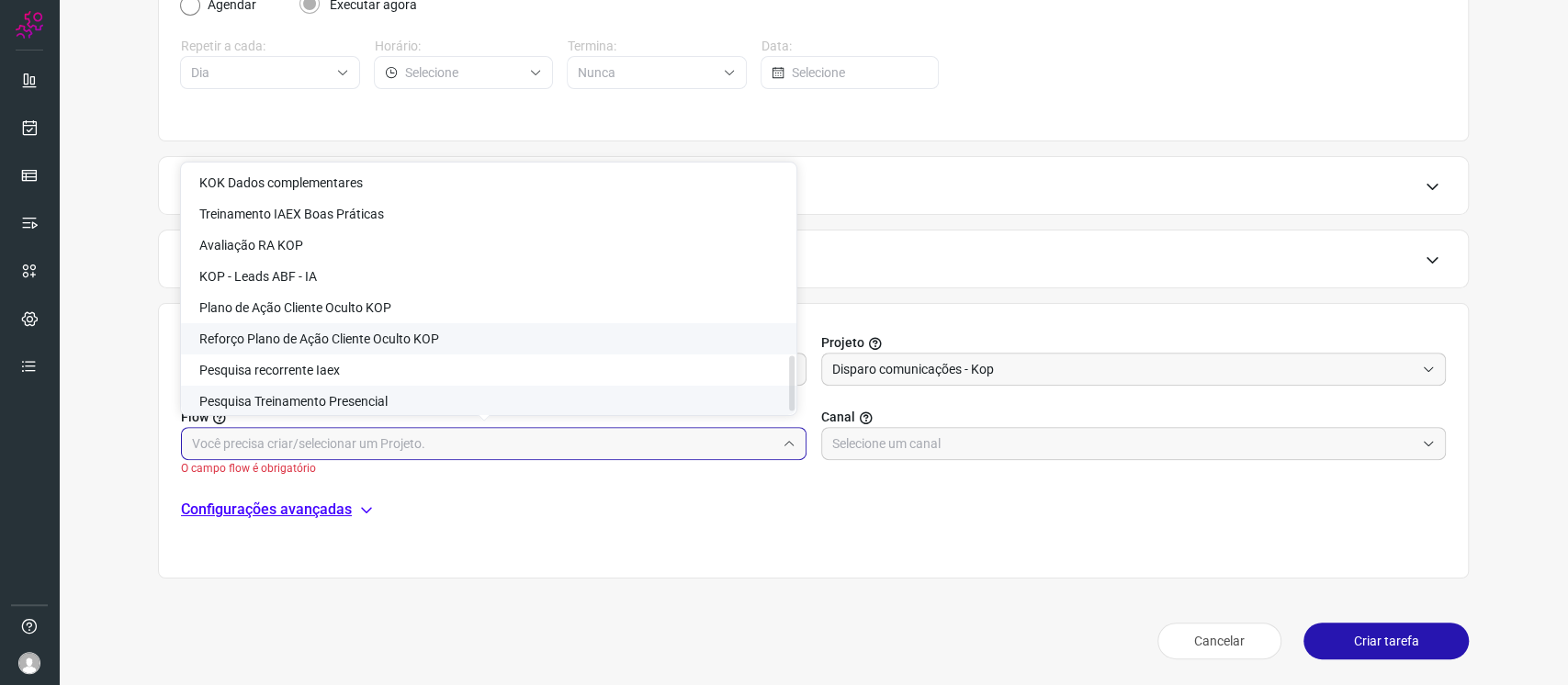
scroll to position [853, 0]
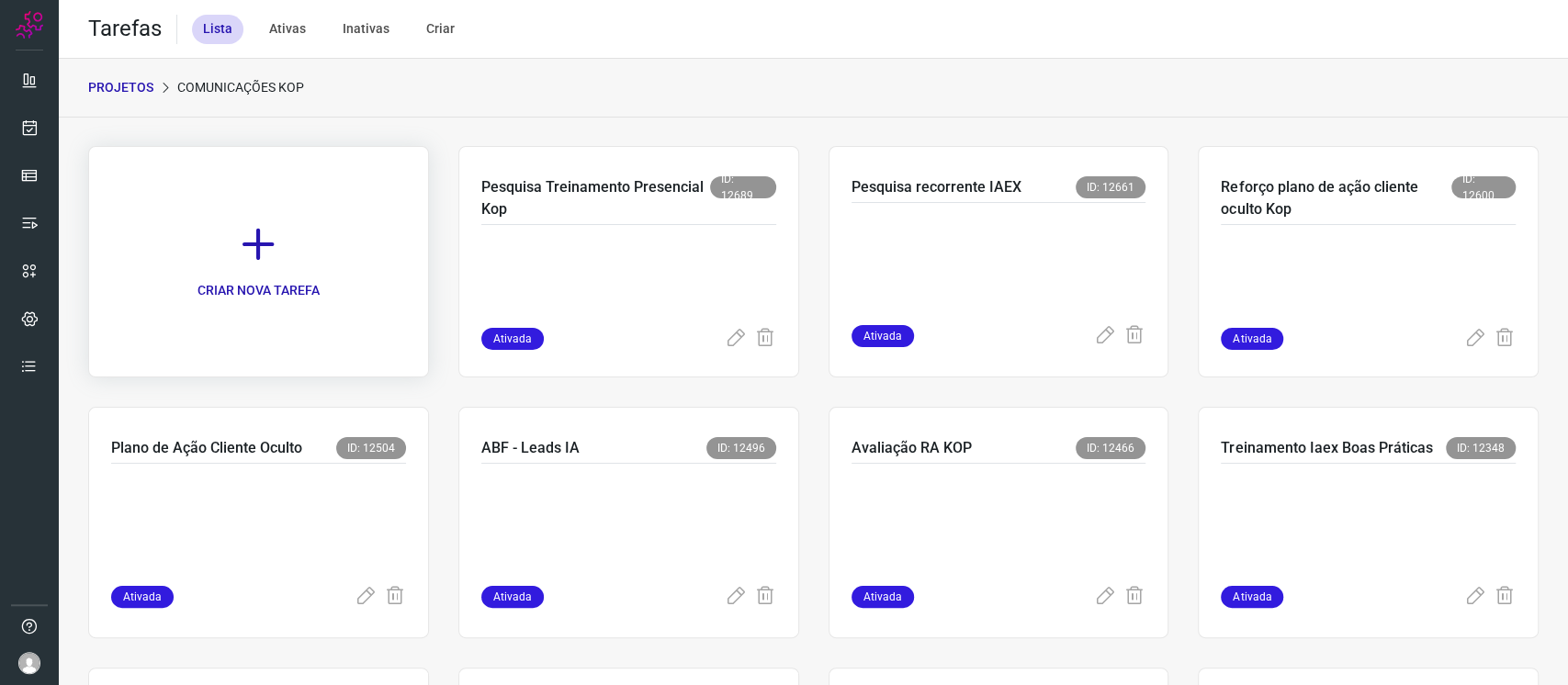
click at [263, 268] on link "CRIAR NOVA TAREFA" at bounding box center [258, 262] width 340 height 232
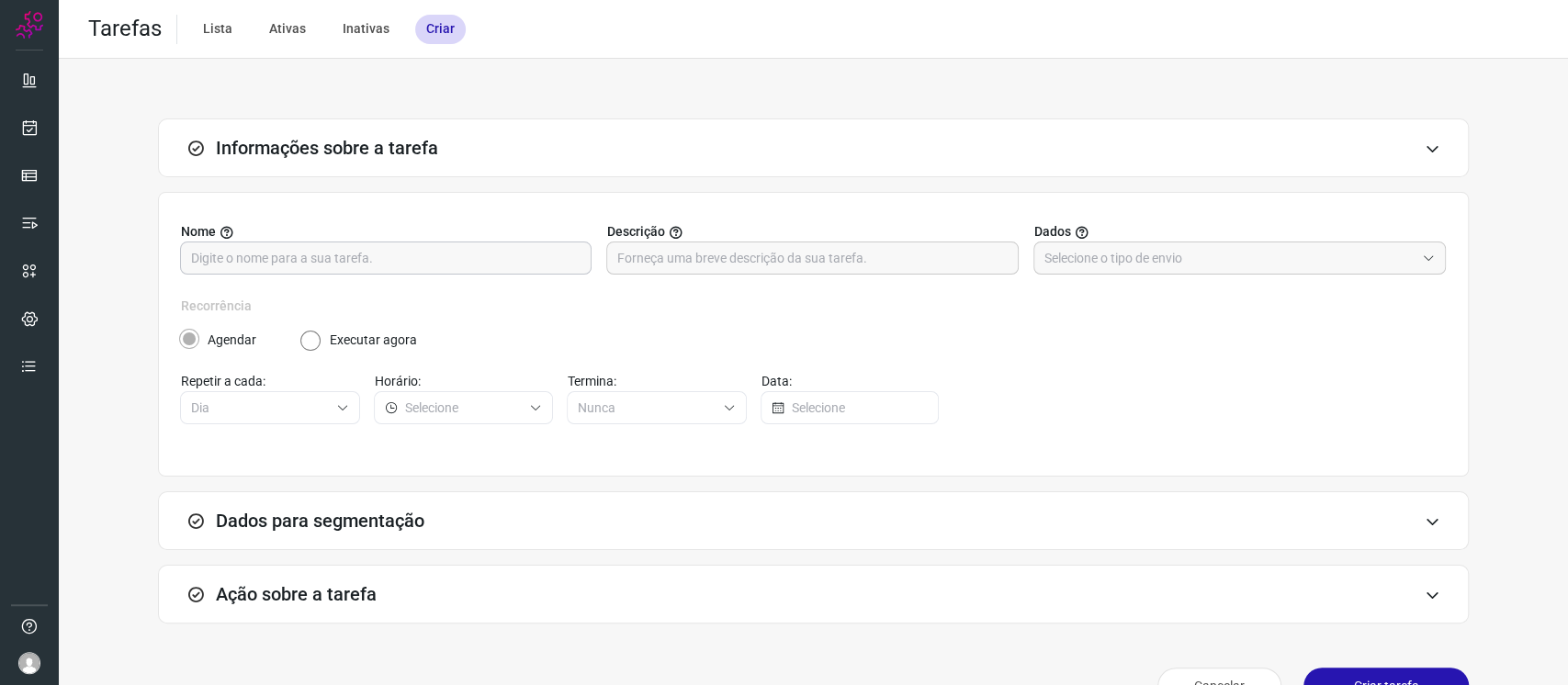
click at [516, 266] on input "text" at bounding box center [386, 258] width 390 height 31
type input "Nps Pulse 25"
click at [1071, 268] on input "text" at bounding box center [1228, 258] width 370 height 31
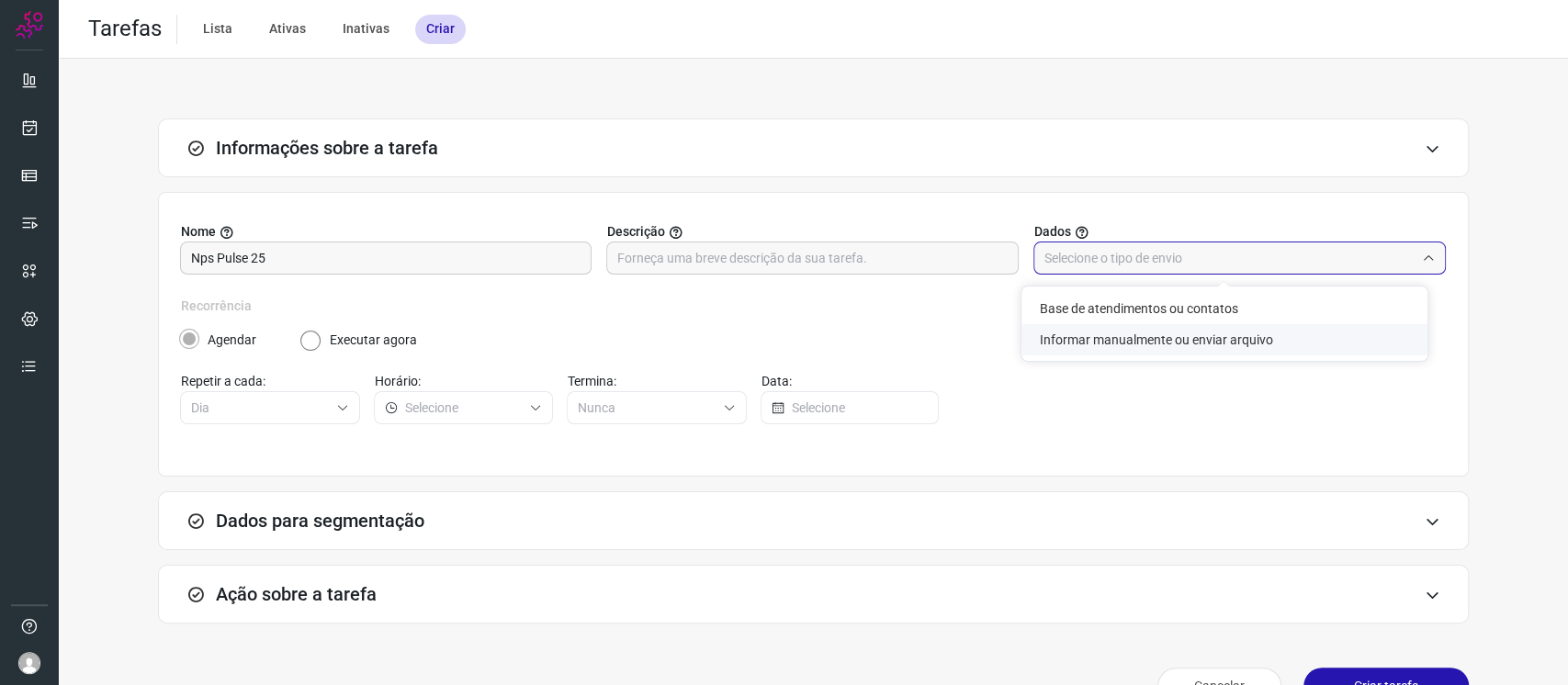
click at [1113, 332] on li "Informar manualmente ou enviar arquivo" at bounding box center [1225, 340] width 406 height 31
type input "Informar manualmente ou enviar arquivo"
radio input "false"
radio input "true"
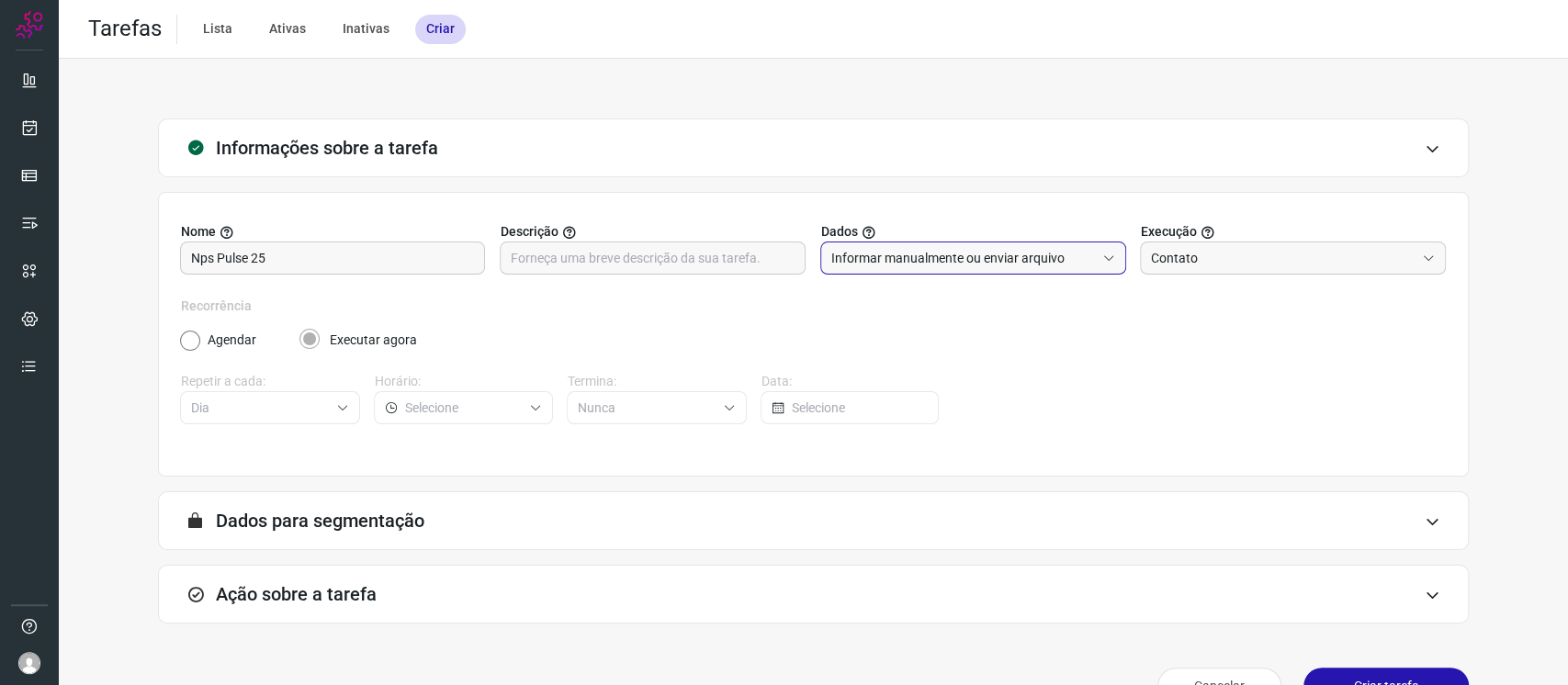
scroll to position [44, 0]
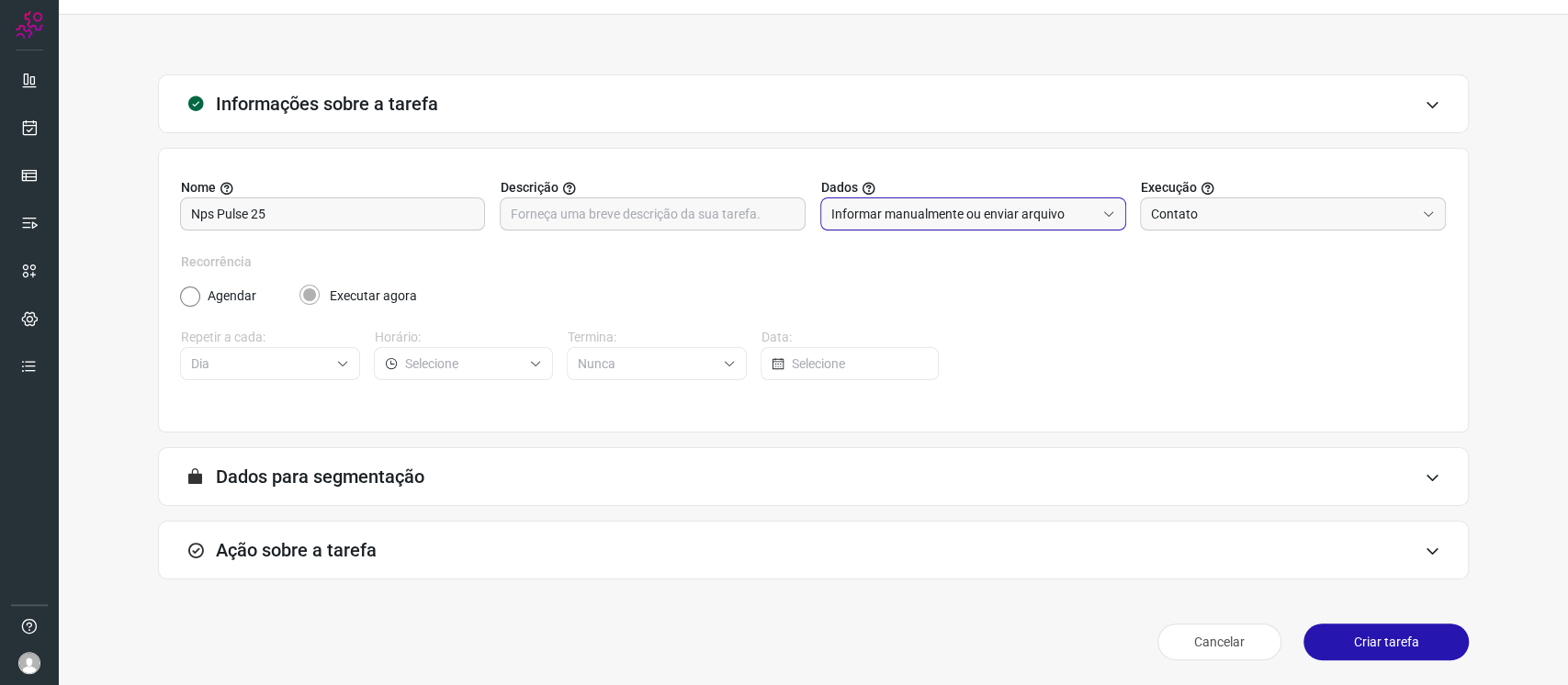
click at [356, 571] on div "Ação sobre a tarefa" at bounding box center [813, 551] width 1311 height 59
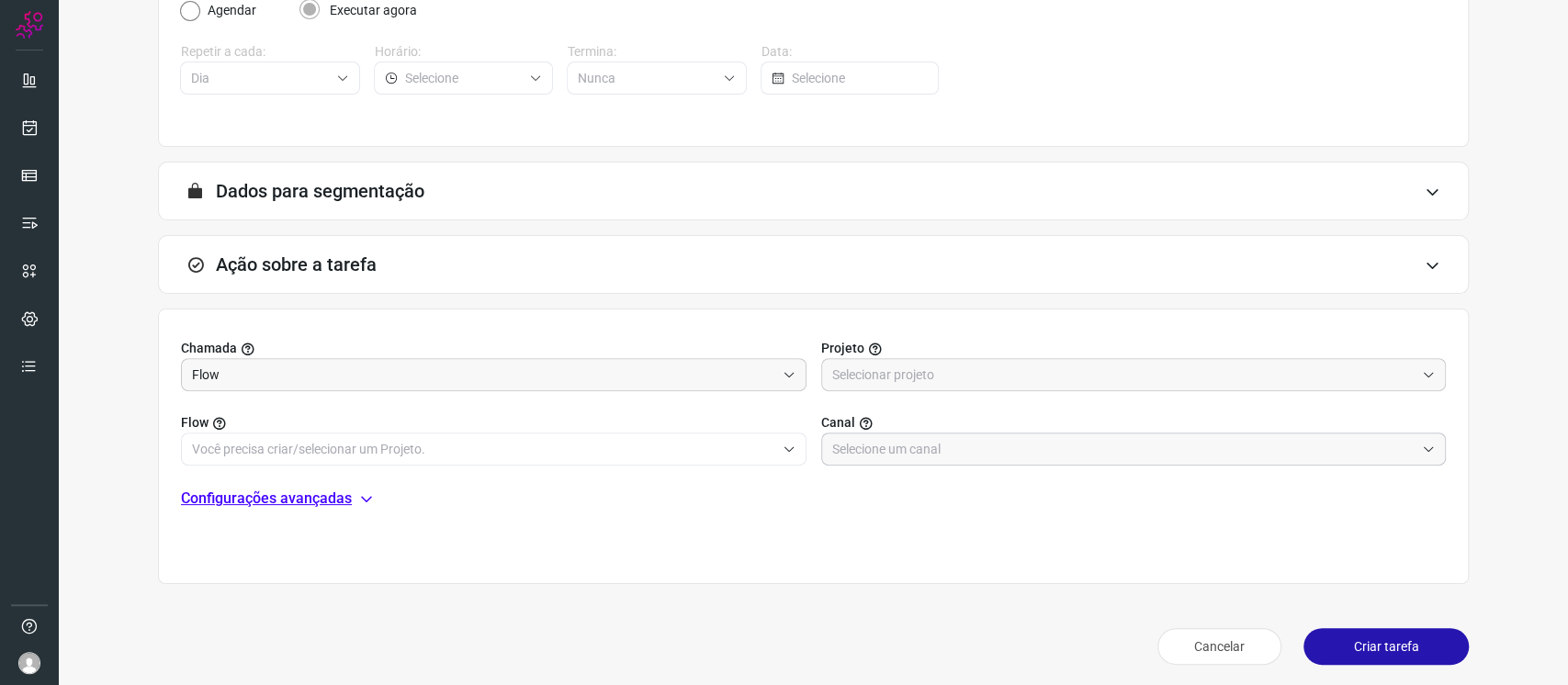
scroll to position [336, 0]
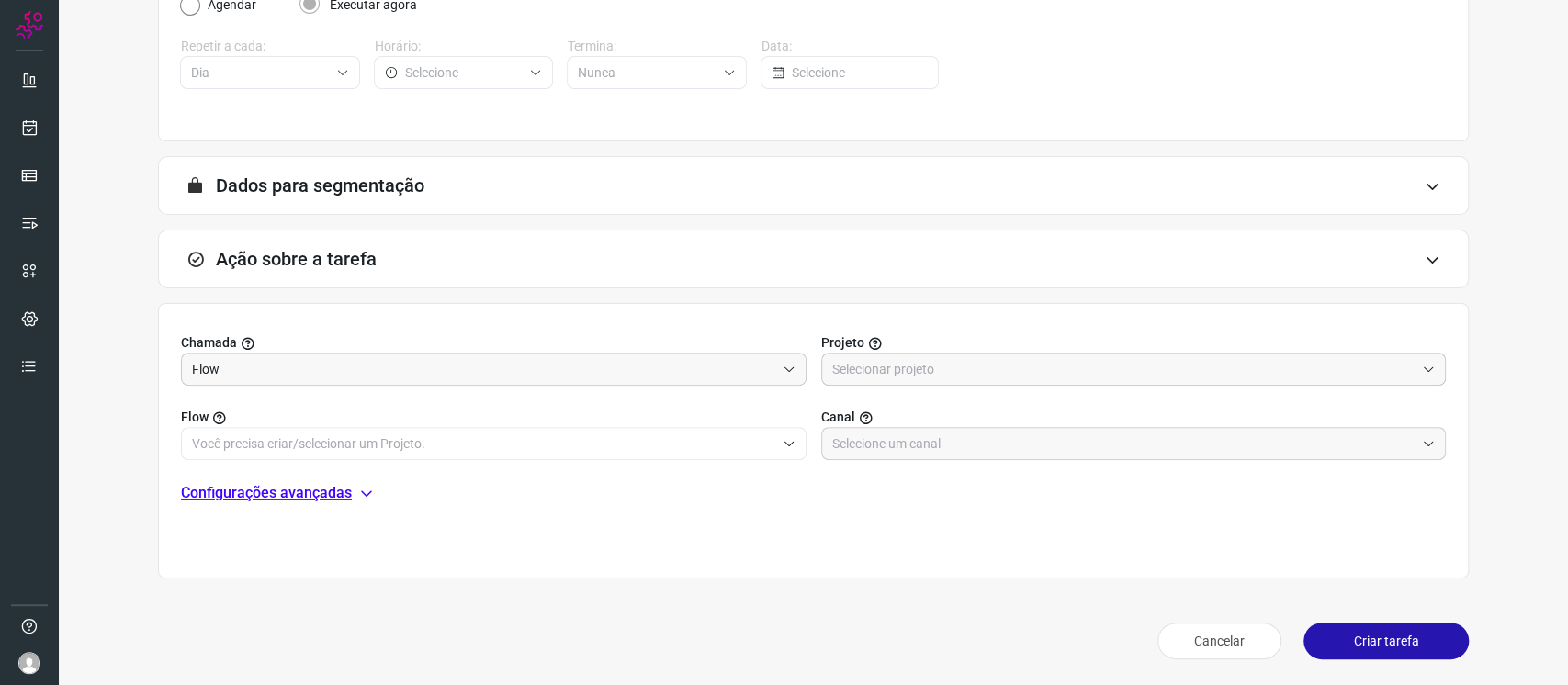
click at [866, 366] on input "text" at bounding box center [1124, 369] width 583 height 31
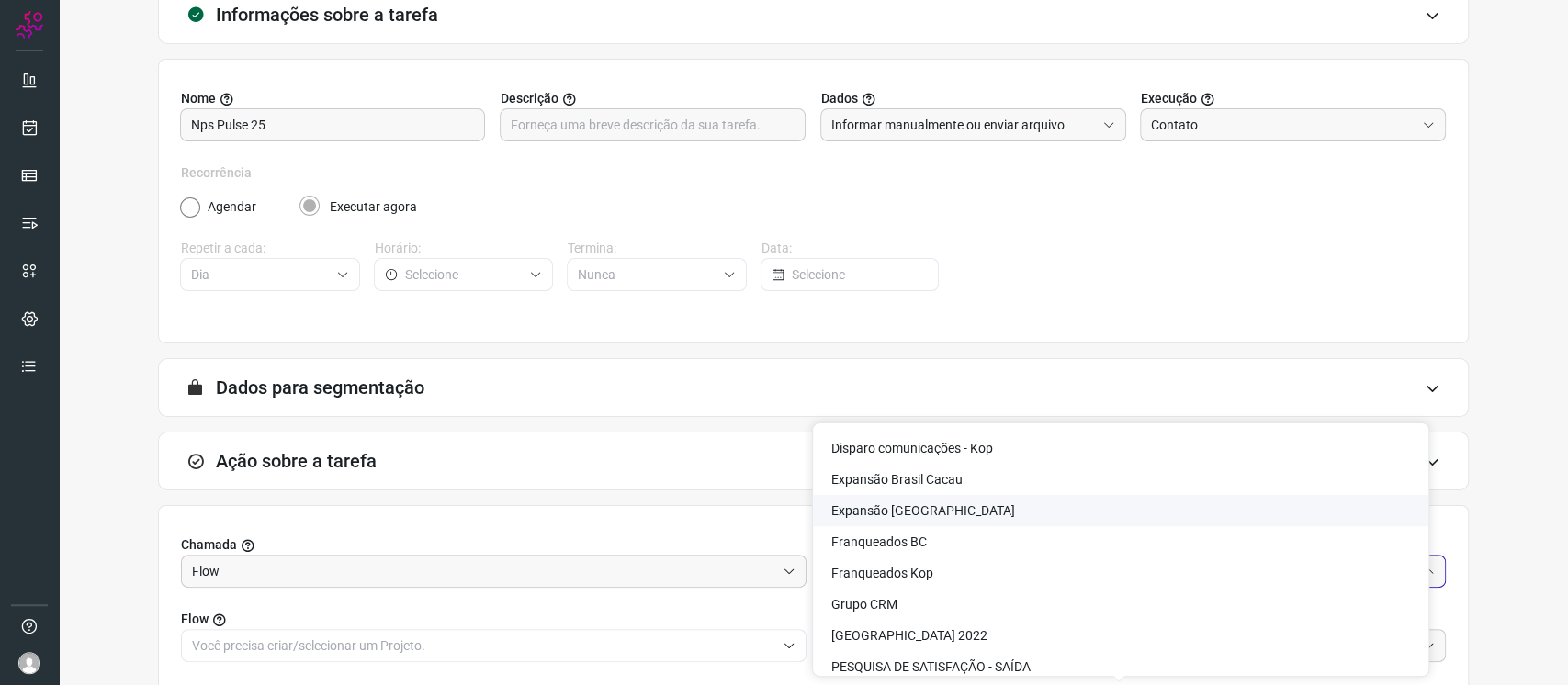
scroll to position [0, 0]
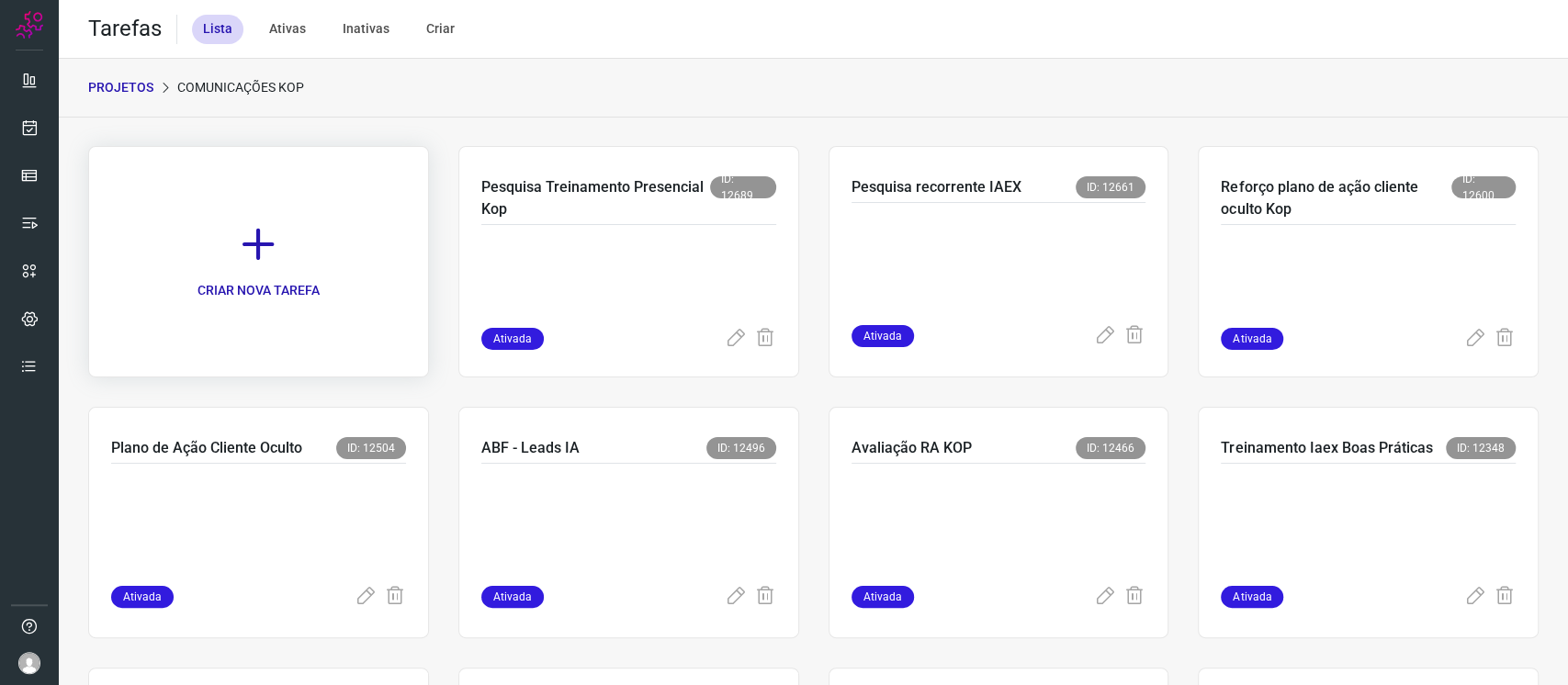
click at [212, 224] on link "CRIAR NOVA TAREFA" at bounding box center [258, 262] width 340 height 232
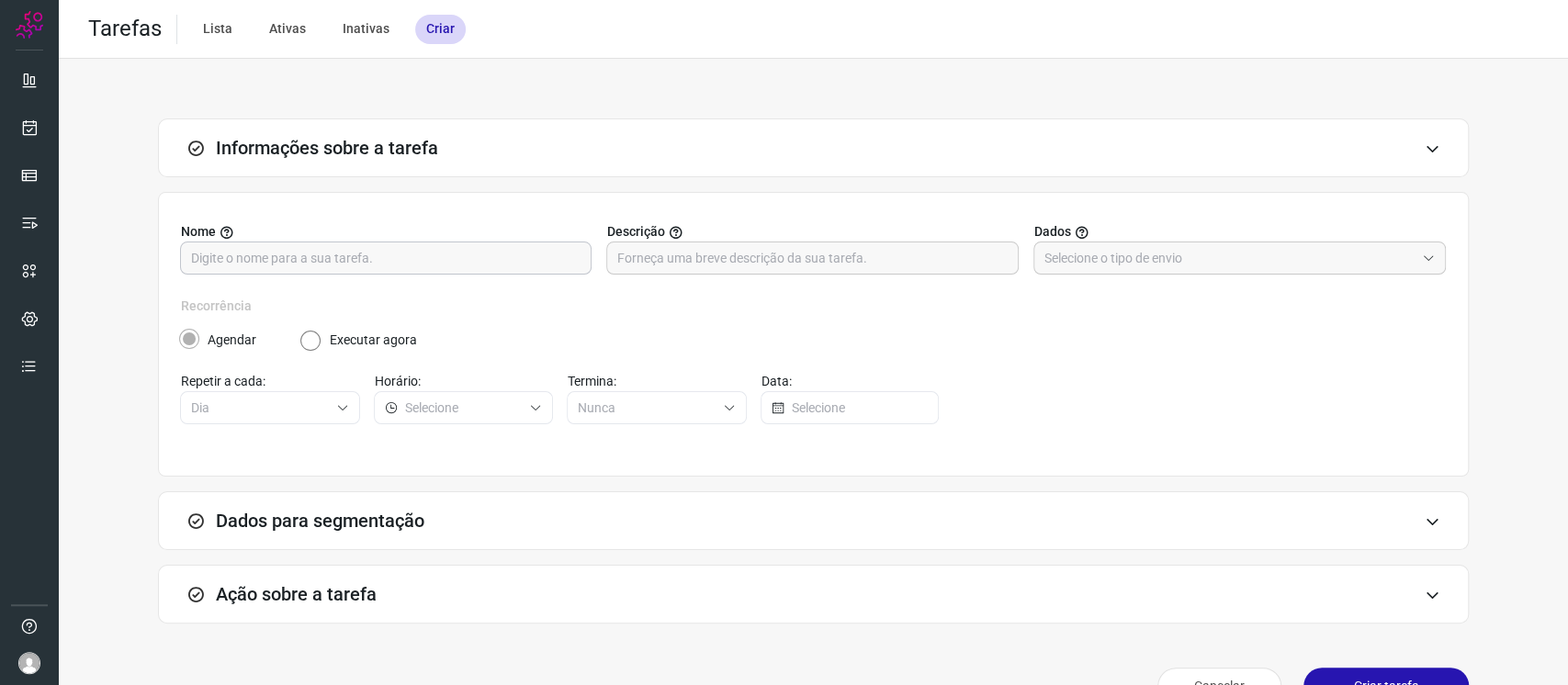
click at [517, 263] on input "text" at bounding box center [386, 258] width 390 height 31
drag, startPoint x: 204, startPoint y: 255, endPoint x: 216, endPoint y: 255, distance: 12.0
click at [216, 255] on input "NPs Pulse 25" at bounding box center [386, 258] width 390 height 31
type input "NPS Pulse 25"
click at [1165, 263] on input "text" at bounding box center [1228, 258] width 370 height 31
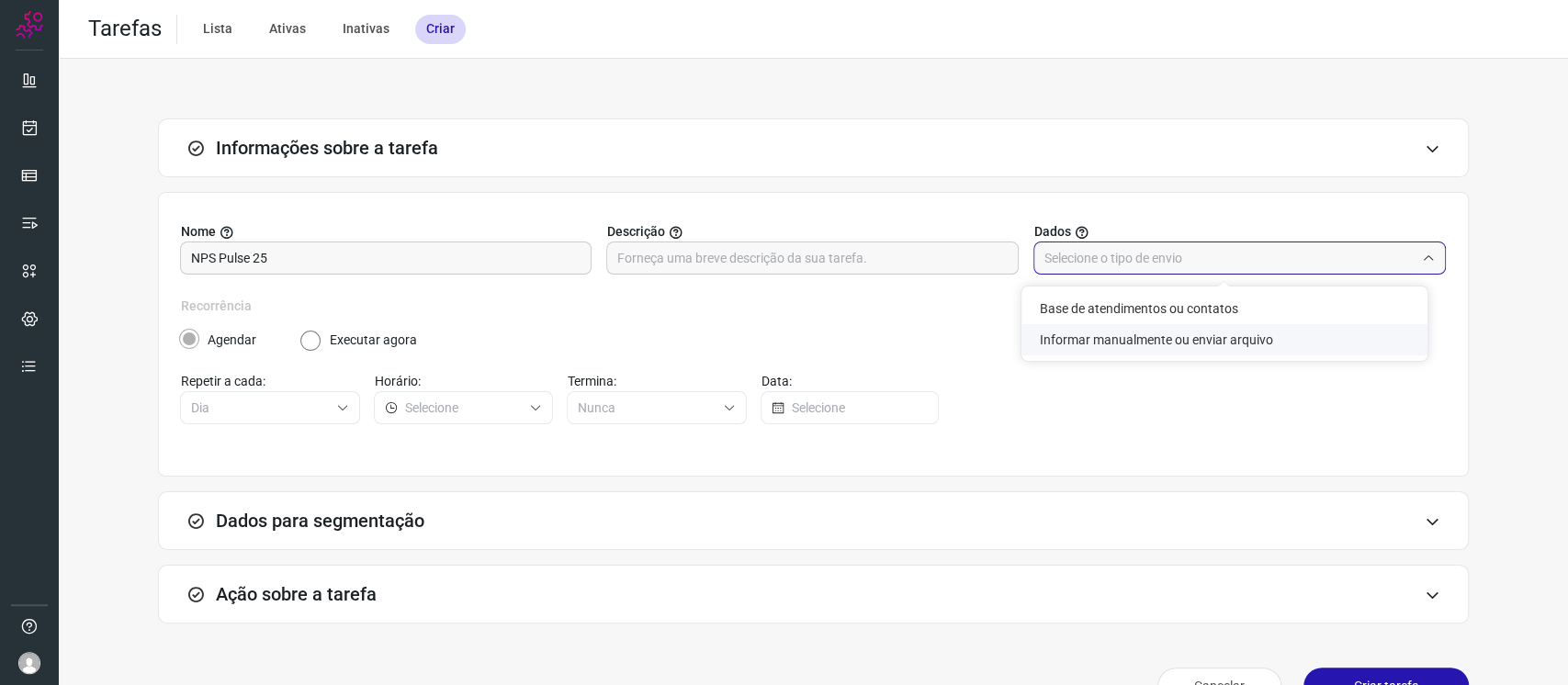
click at [1118, 339] on li "Informar manualmente ou enviar arquivo" at bounding box center [1225, 340] width 406 height 31
type input "Informar manualmente ou enviar arquivo"
radio input "false"
radio input "true"
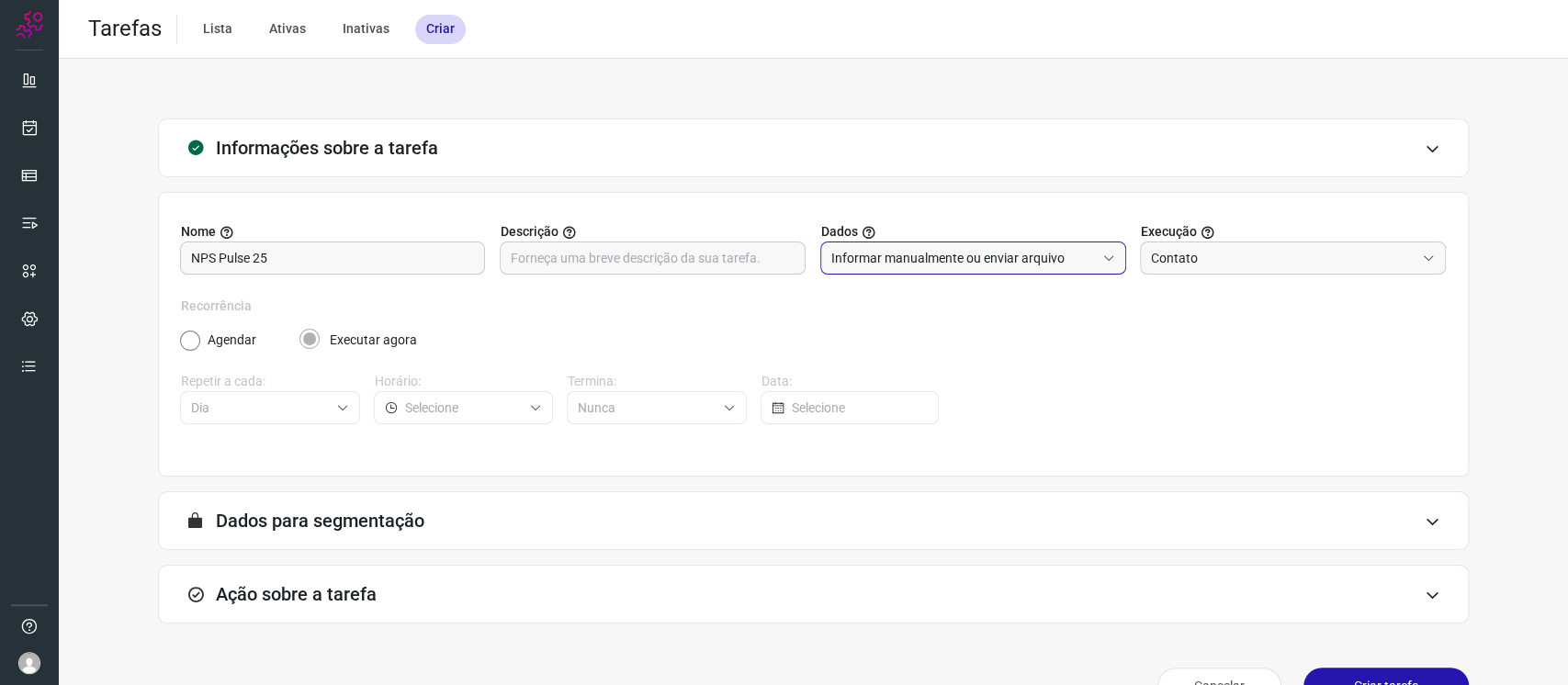
scroll to position [44, 0]
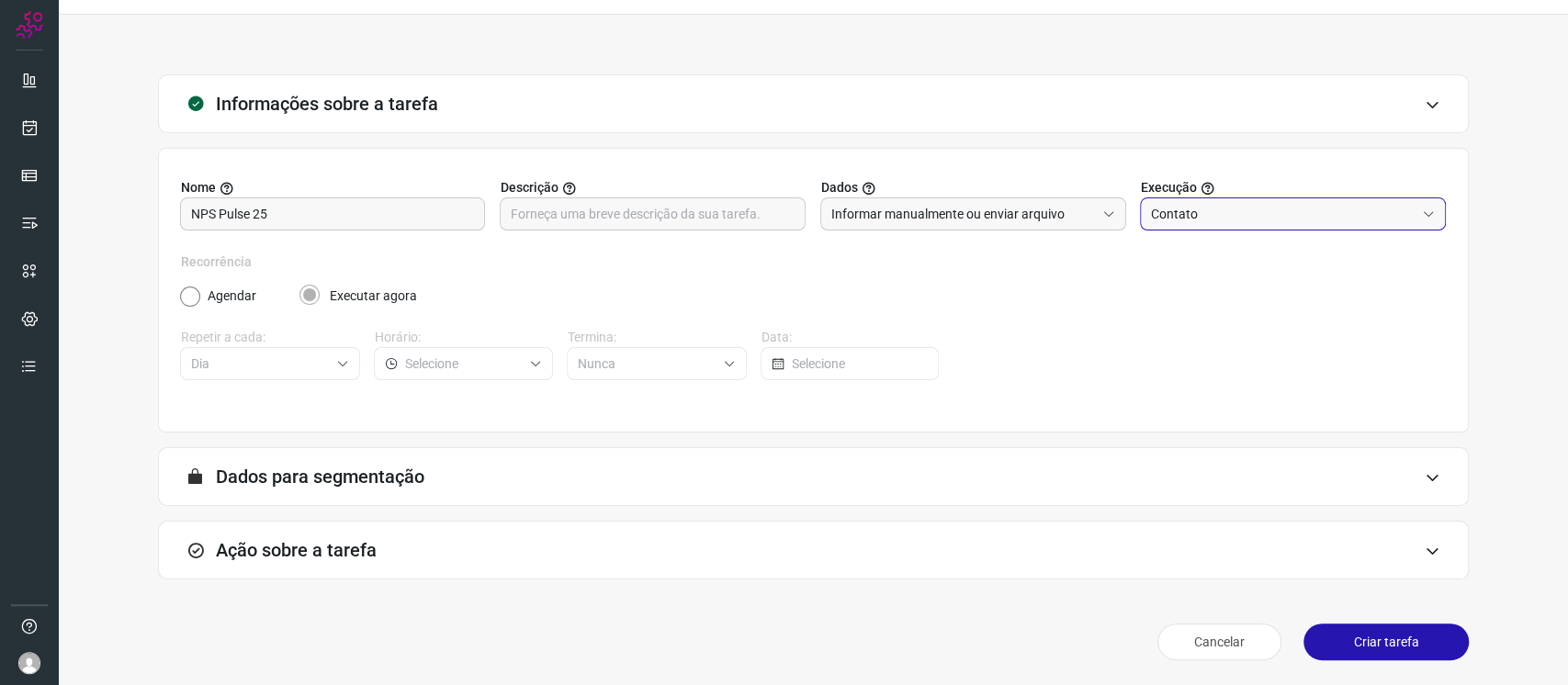
click at [1171, 198] on input "Contato" at bounding box center [1282, 214] width 264 height 31
click at [1025, 360] on div "Recorrência Agendar Executar agora Repetir a cada: Dia Horário: Termina: Nunca …" at bounding box center [812, 327] width 1265 height 150
click at [903, 548] on div "Ação sobre a tarefa" at bounding box center [813, 551] width 1311 height 59
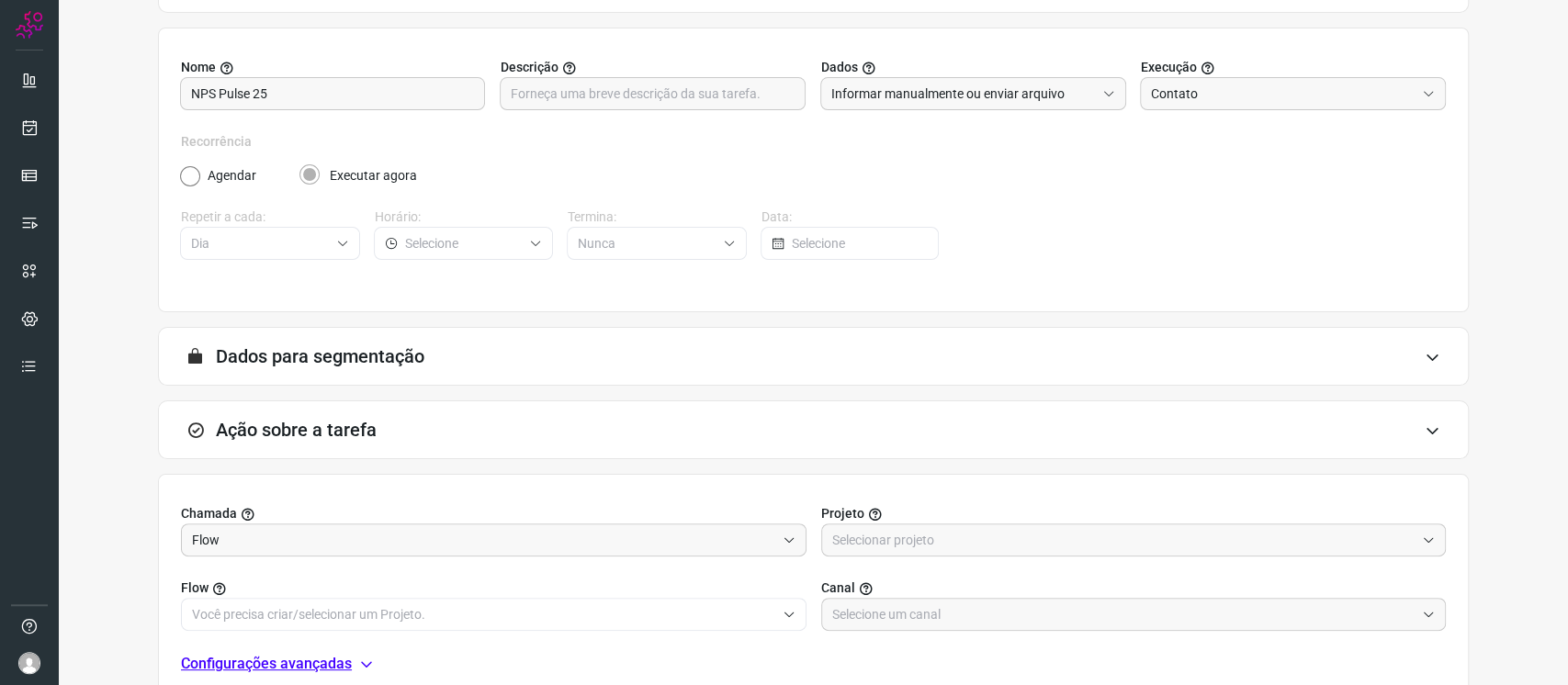
scroll to position [336, 0]
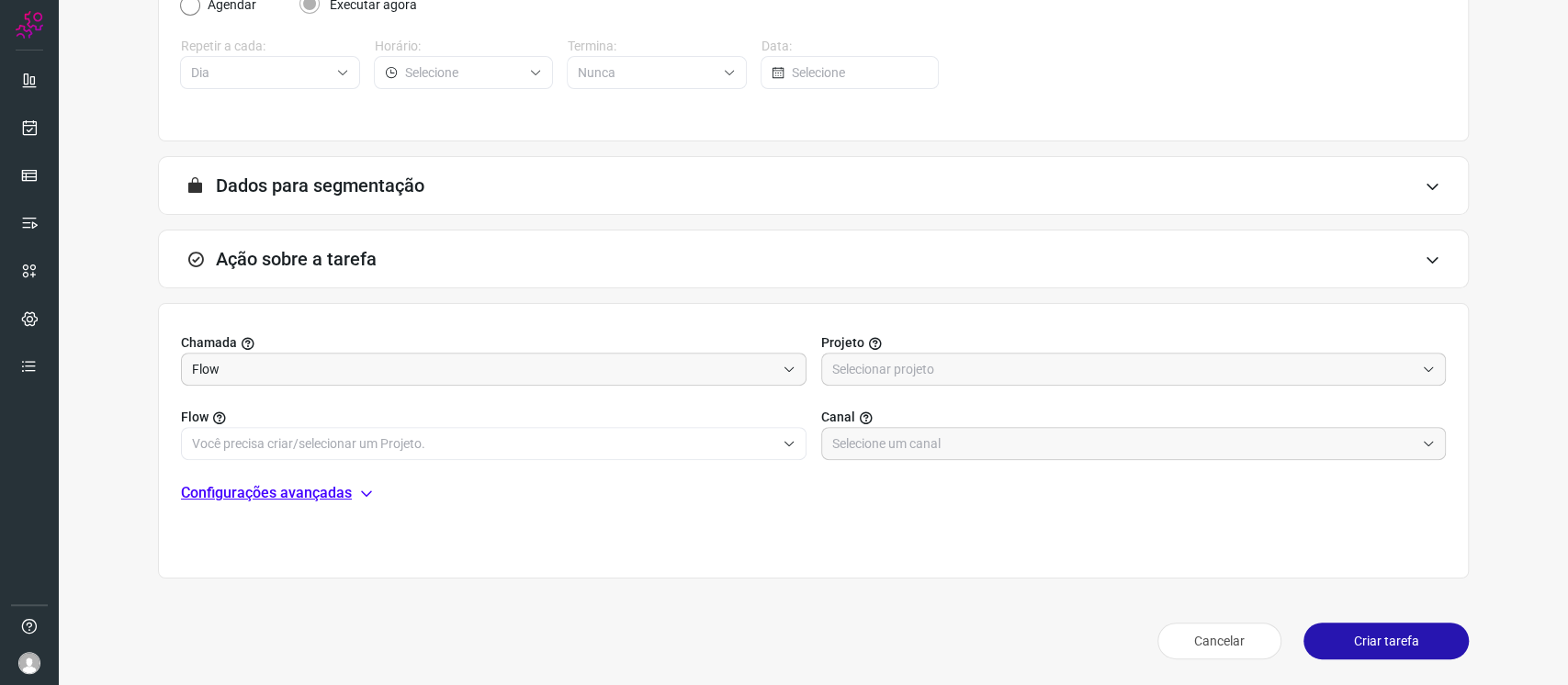
click at [879, 342] on label "Projeto" at bounding box center [1133, 343] width 625 height 20
click at [893, 357] on input "text" at bounding box center [1124, 369] width 583 height 31
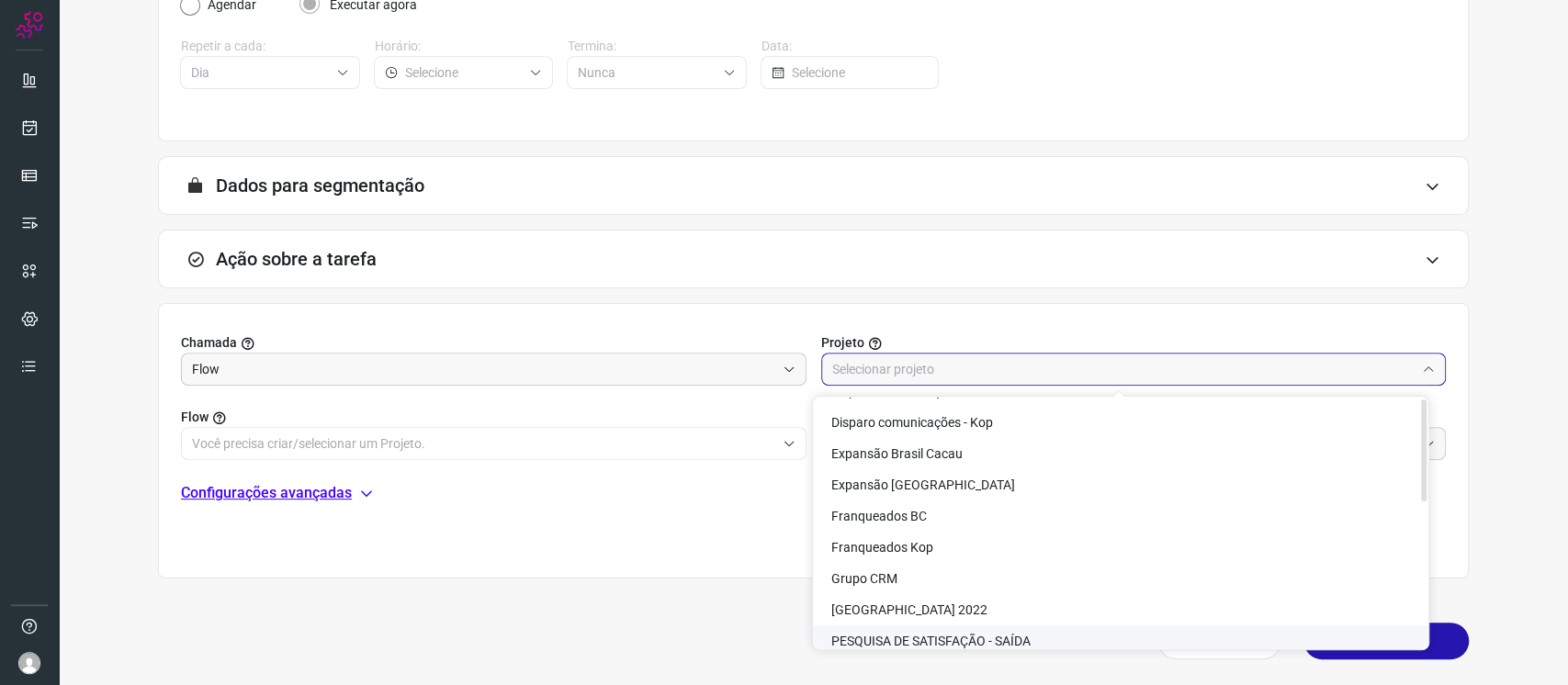
scroll to position [0, 0]
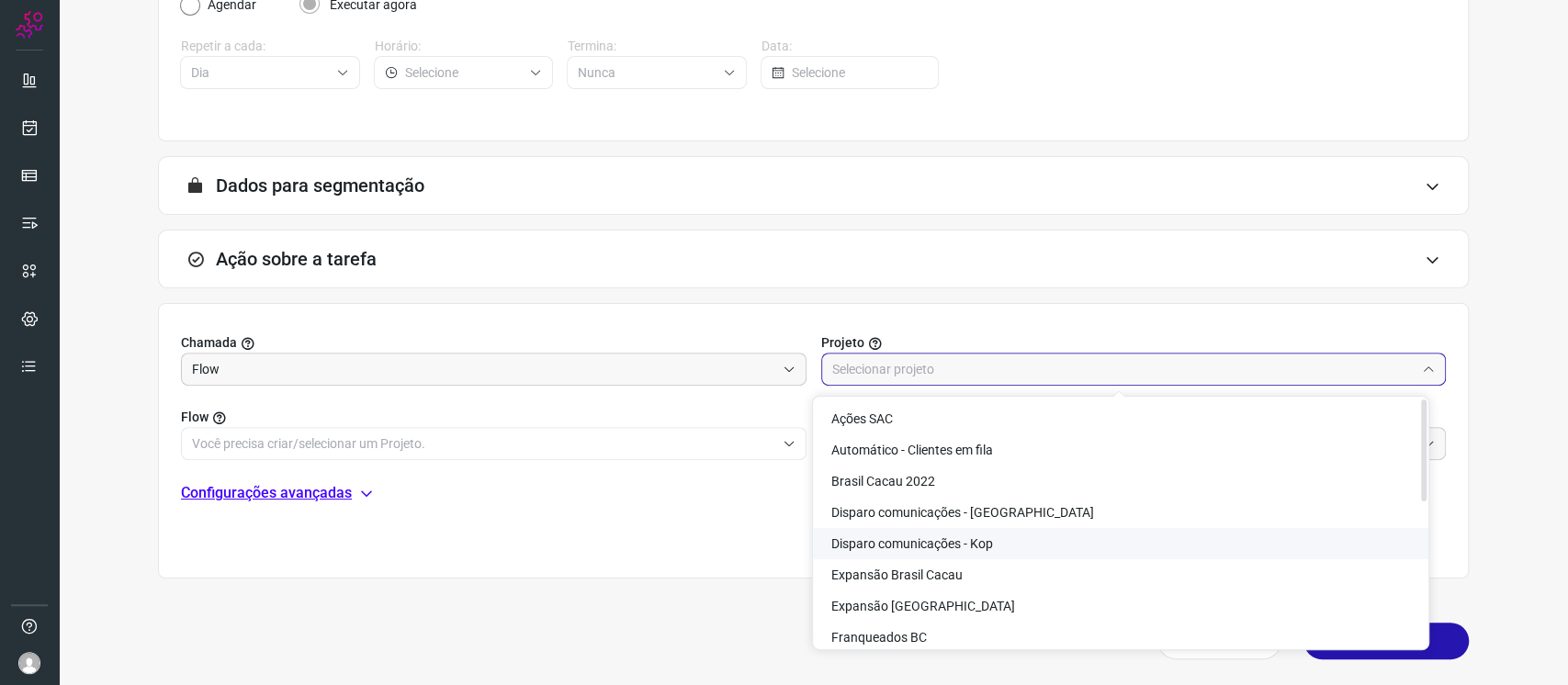
click at [968, 543] on span "Disparo comunicações - Kop" at bounding box center [912, 544] width 162 height 15
type input "Disparo comunicações - Kop"
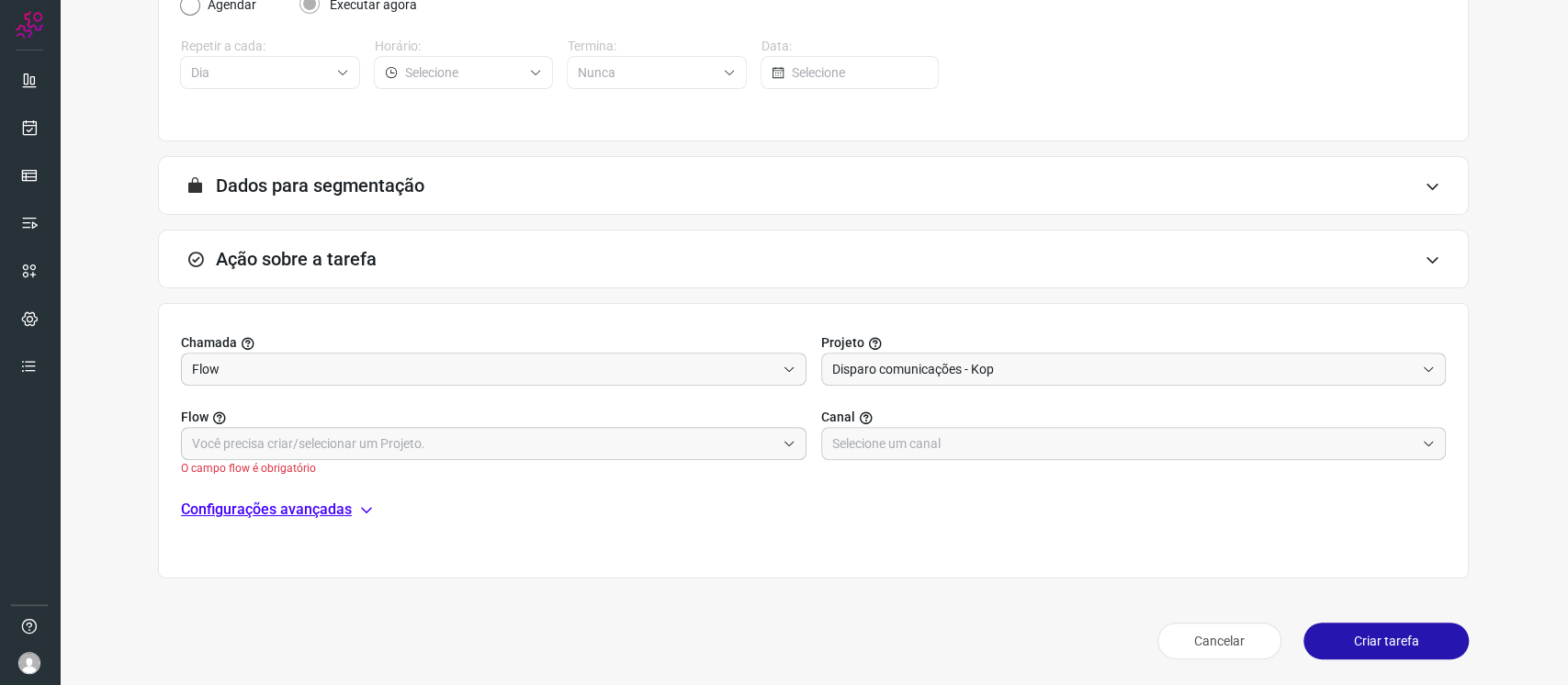
click at [652, 427] on div at bounding box center [493, 444] width 625 height 33
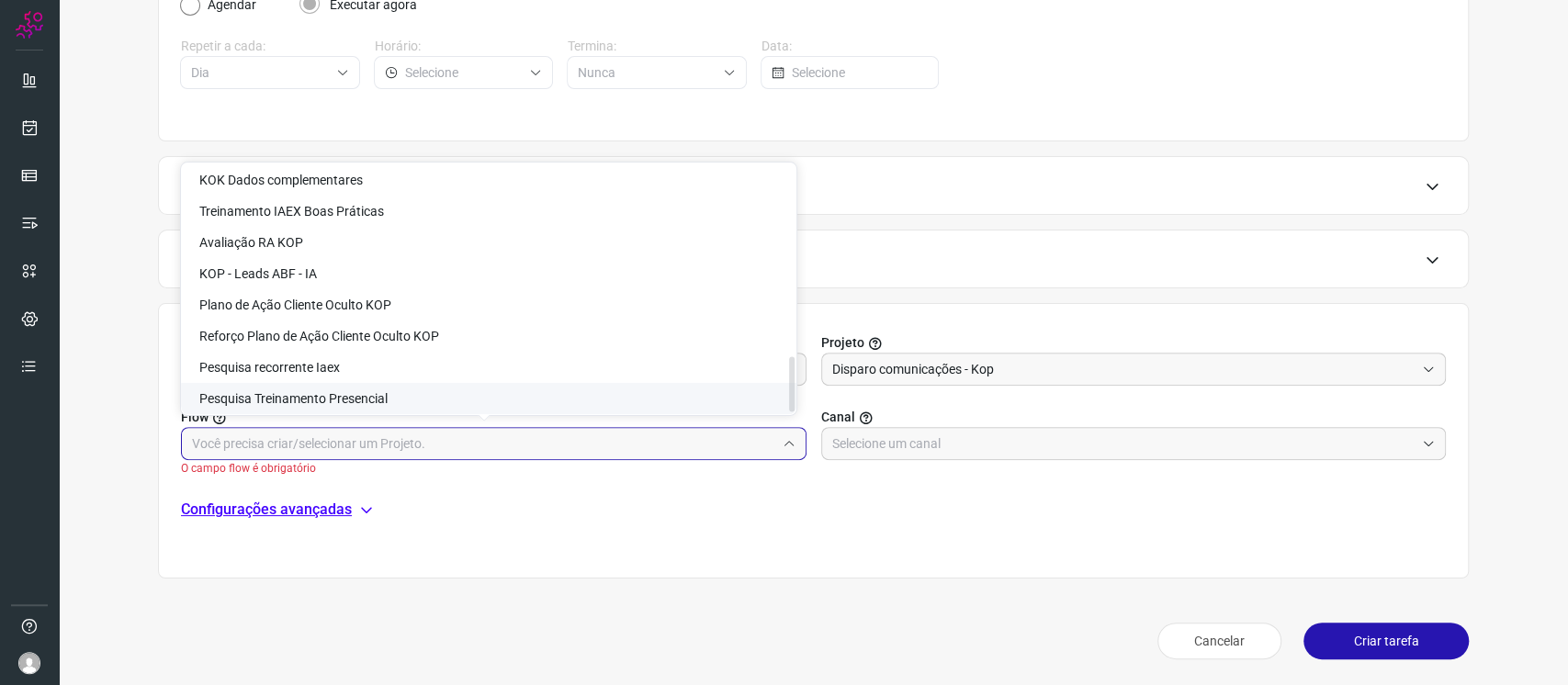
scroll to position [853, 0]
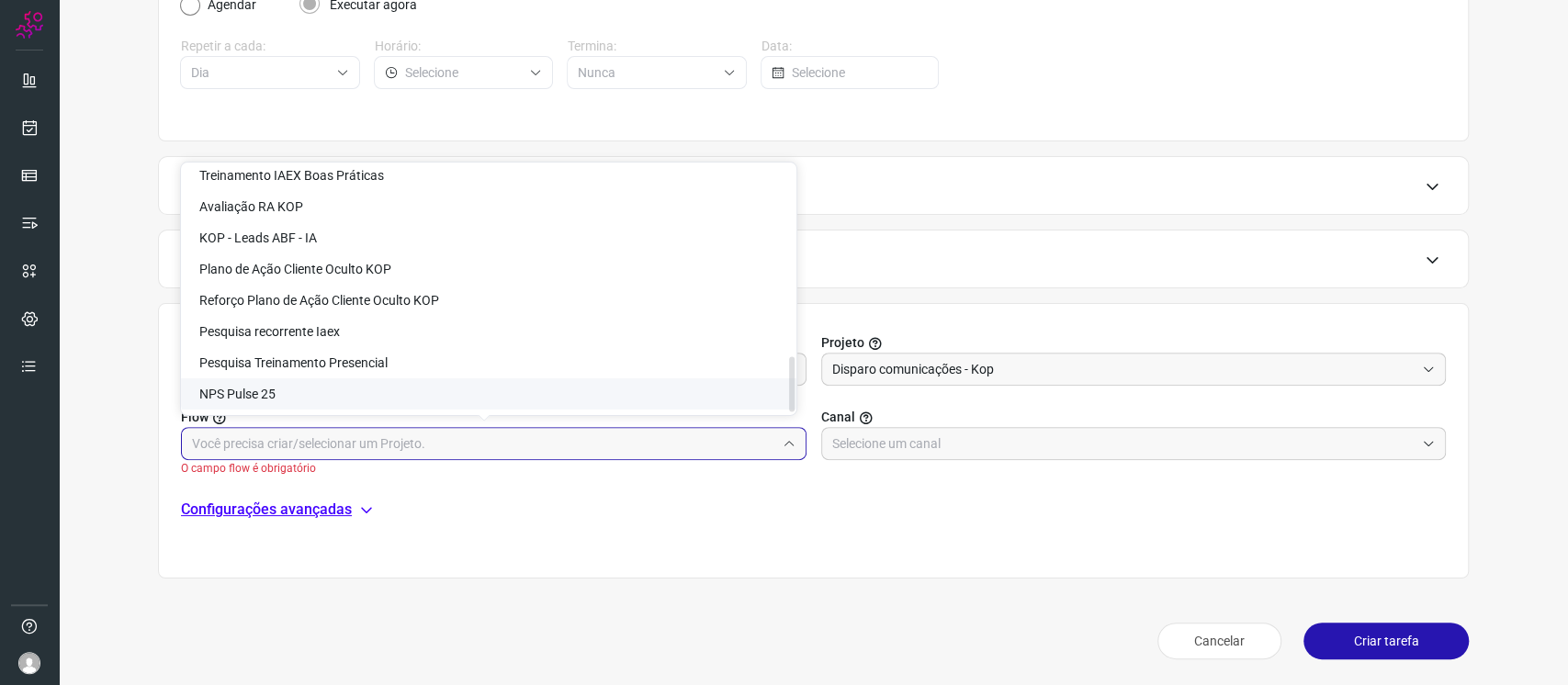
click at [662, 400] on li "NPS Pulse 25" at bounding box center [488, 395] width 615 height 31
type input "NPS Pulse 25"
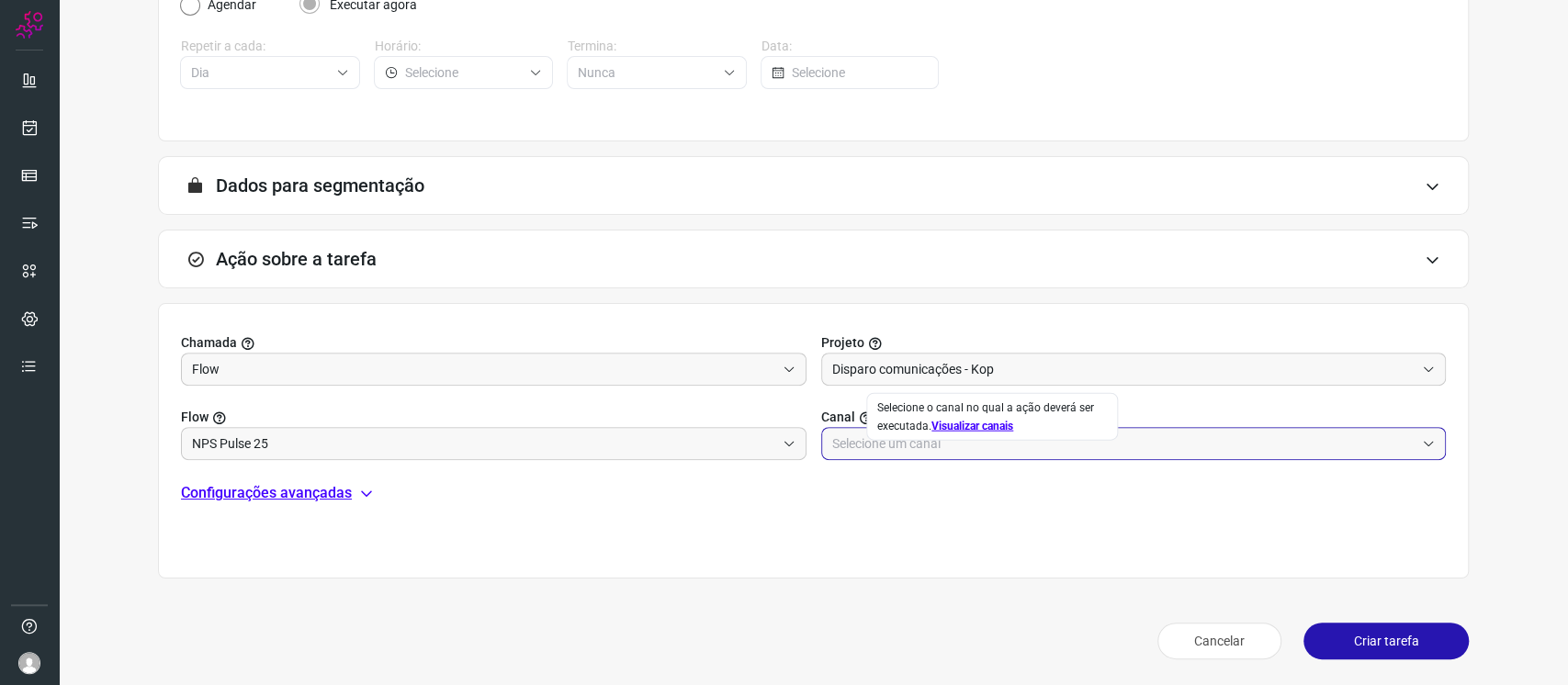
click at [883, 444] on input "text" at bounding box center [1124, 444] width 583 height 31
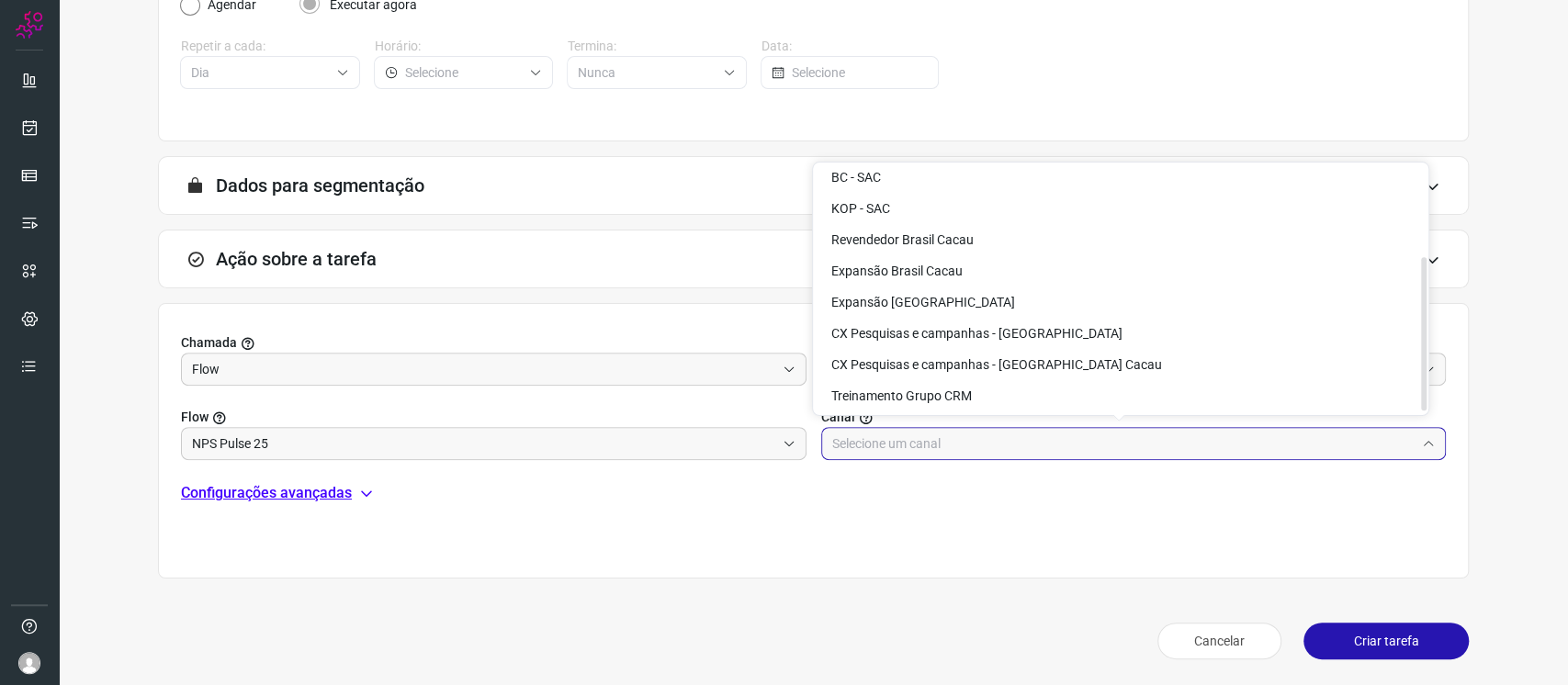
scroll to position [148, 0]
click at [1051, 335] on span "CX Pesquisas e campanhas - [GEOGRAPHIC_DATA]" at bounding box center [976, 332] width 291 height 15
type input "CX Pesquisas e campanhas - [GEOGRAPHIC_DATA]"
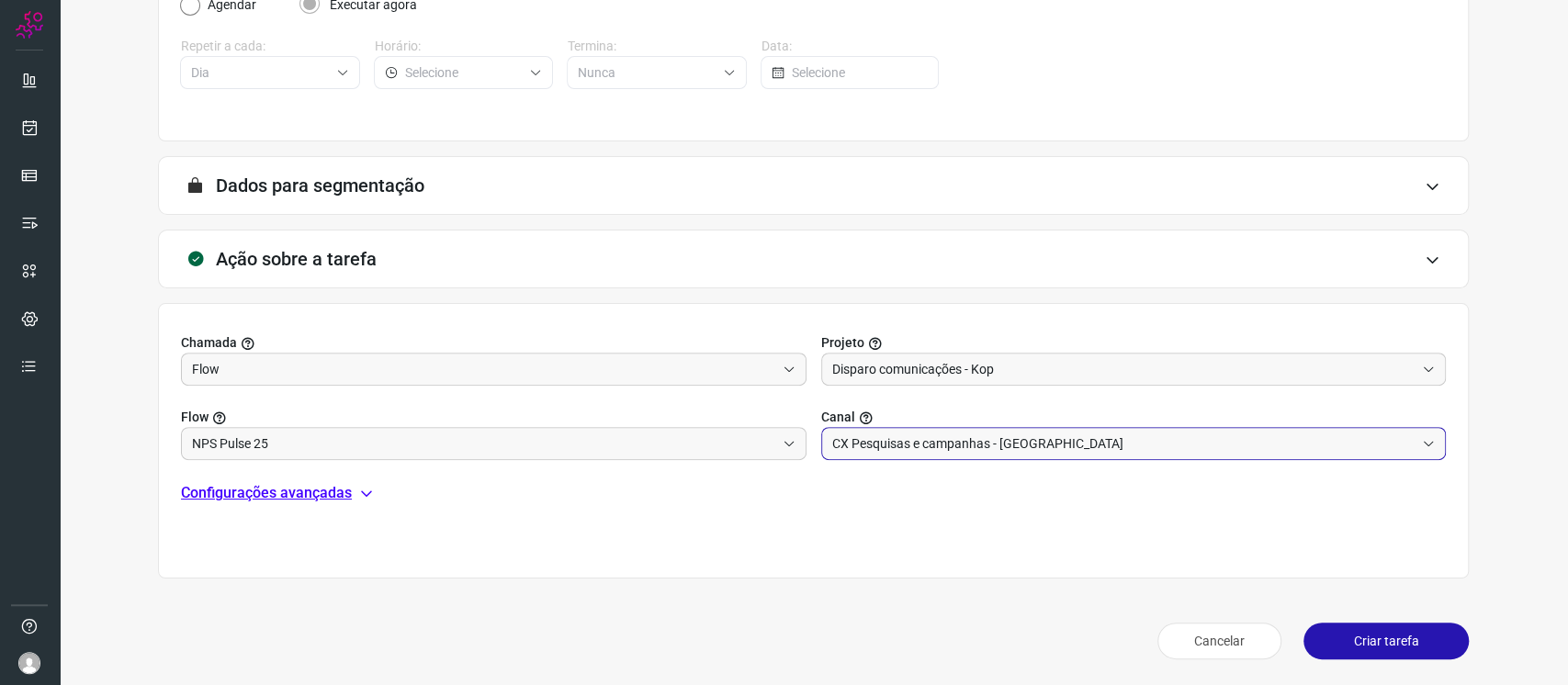
click at [1359, 625] on button "Criar tarefa" at bounding box center [1385, 641] width 165 height 36
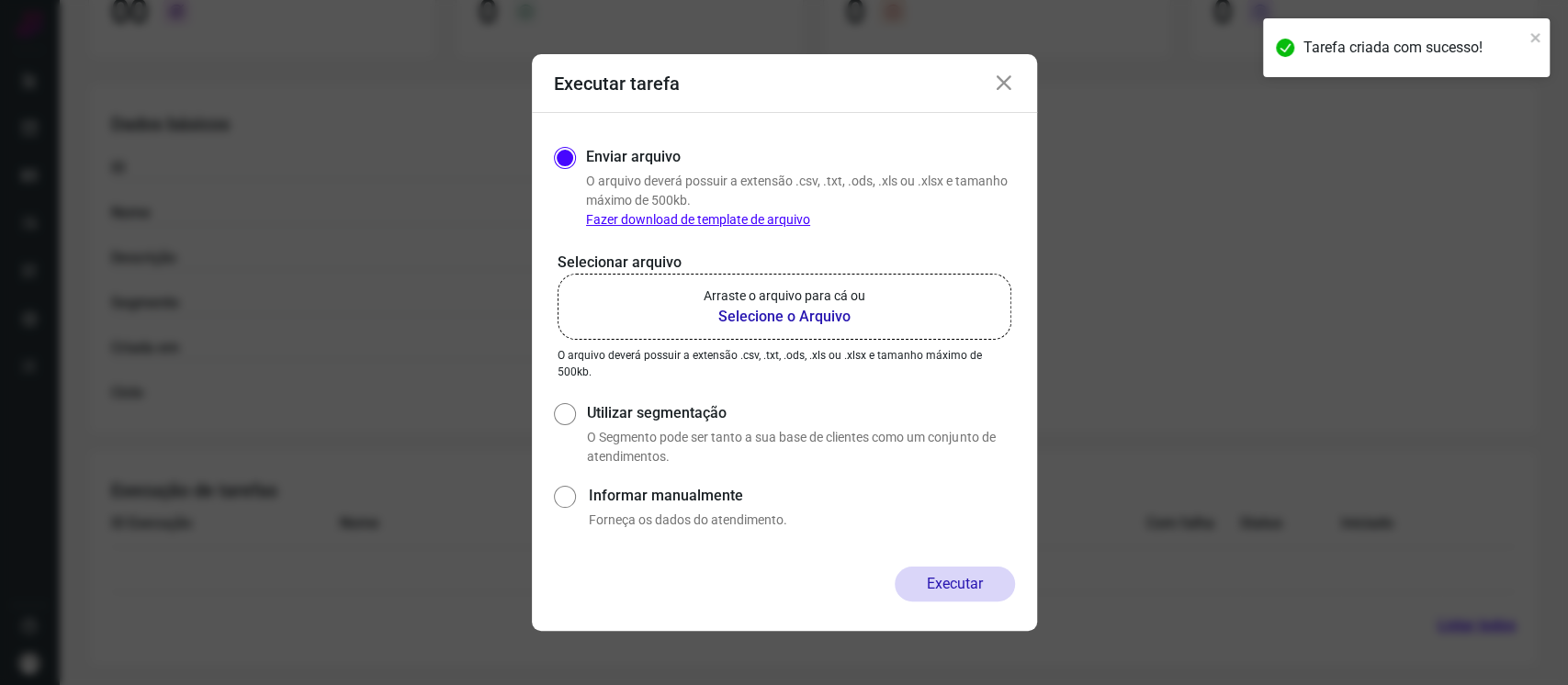
scroll to position [262, 0]
click at [785, 317] on b "Selecione o Arquivo" at bounding box center [784, 317] width 162 height 22
click at [0, 0] on input "Arraste o arquivo para cá ou Selecione o Arquivo" at bounding box center [0, 0] width 0 height 0
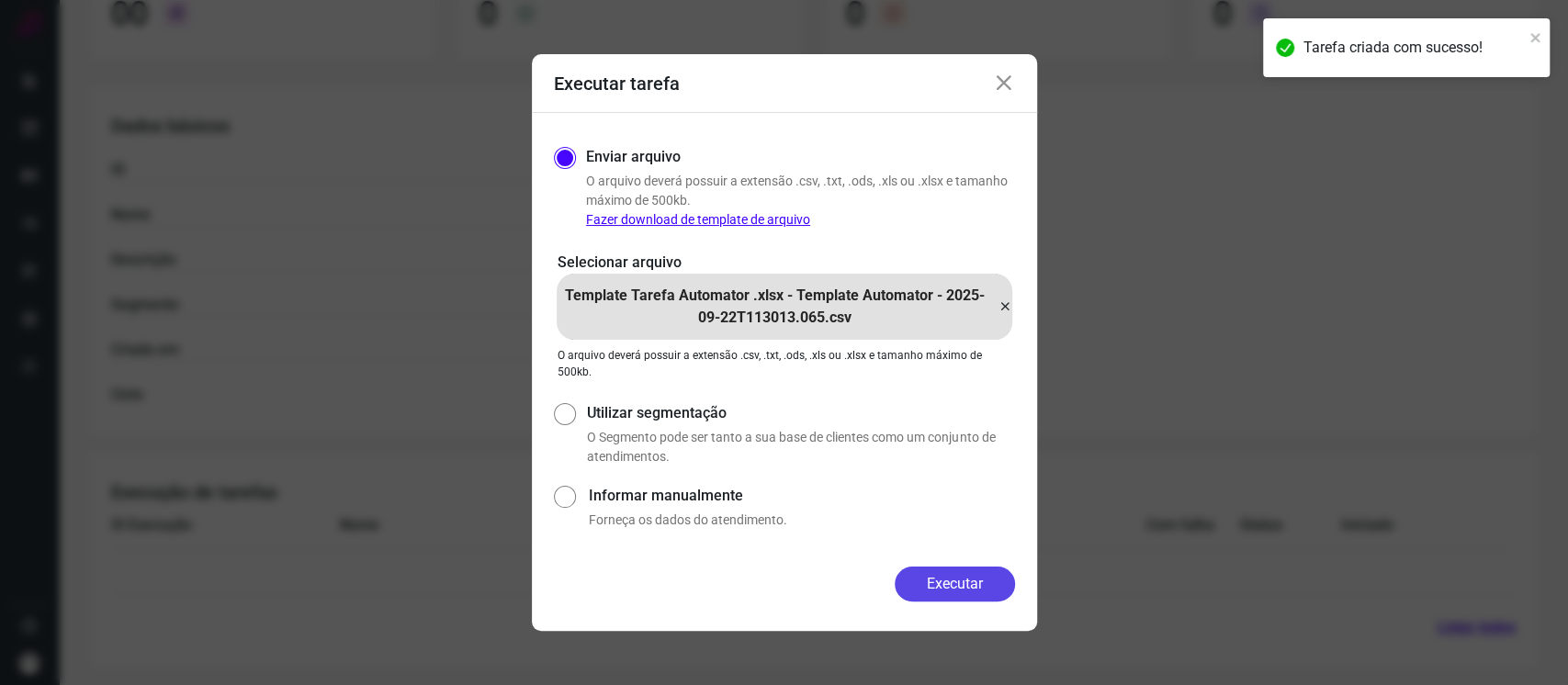
click at [996, 589] on button "Executar" at bounding box center [955, 585] width 121 height 35
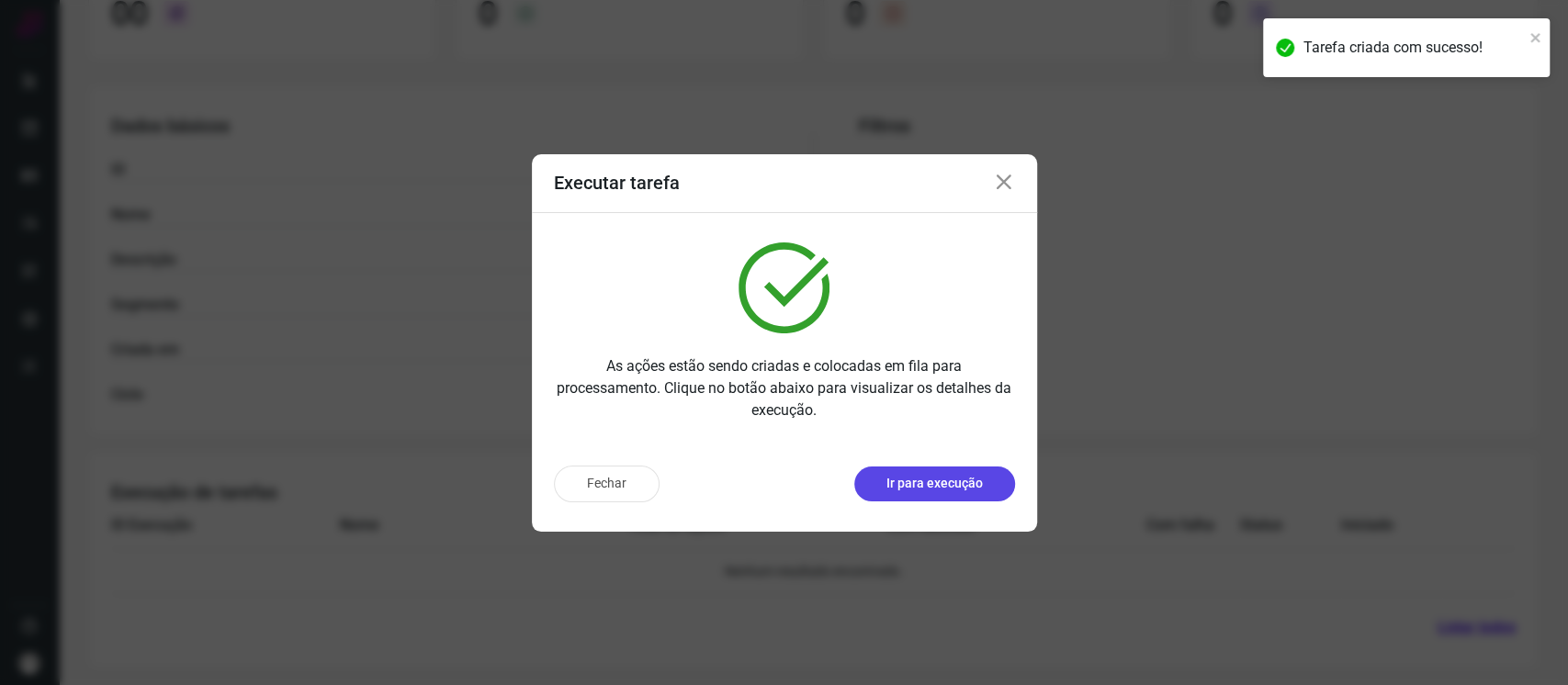
click at [934, 481] on p "Ir para execução" at bounding box center [934, 484] width 96 height 20
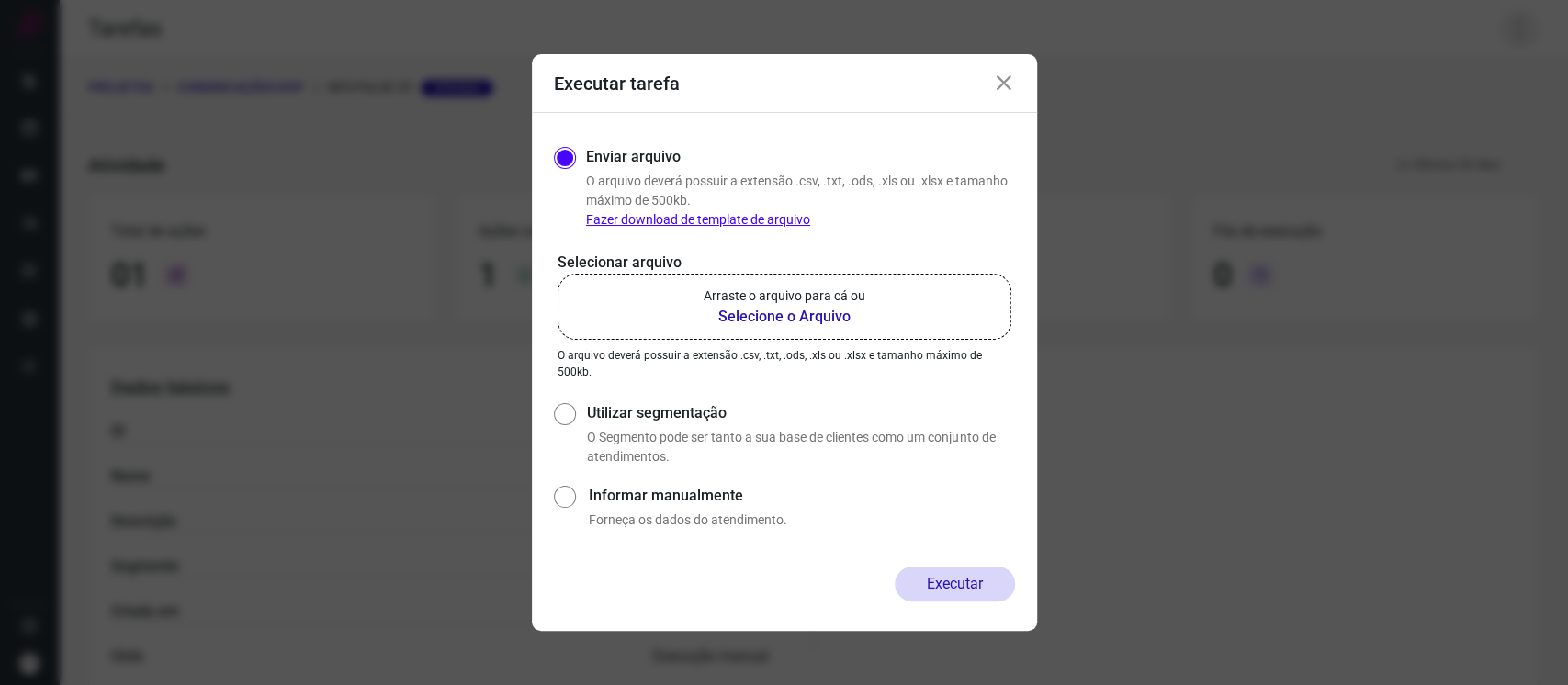
click at [1503, 22] on div "Tarefas PROJETOS Comunicações Kop NPS Pulse 25 Ativada Atividade NPS Pulse 25 A…" at bounding box center [813, 342] width 1509 height 685
click at [758, 301] on p "Arraste o arquivo para cá ou" at bounding box center [784, 296] width 162 height 20
click at [0, 0] on input "Arraste o arquivo para cá ou Selecione o Arquivo" at bounding box center [0, 0] width 0 height 0
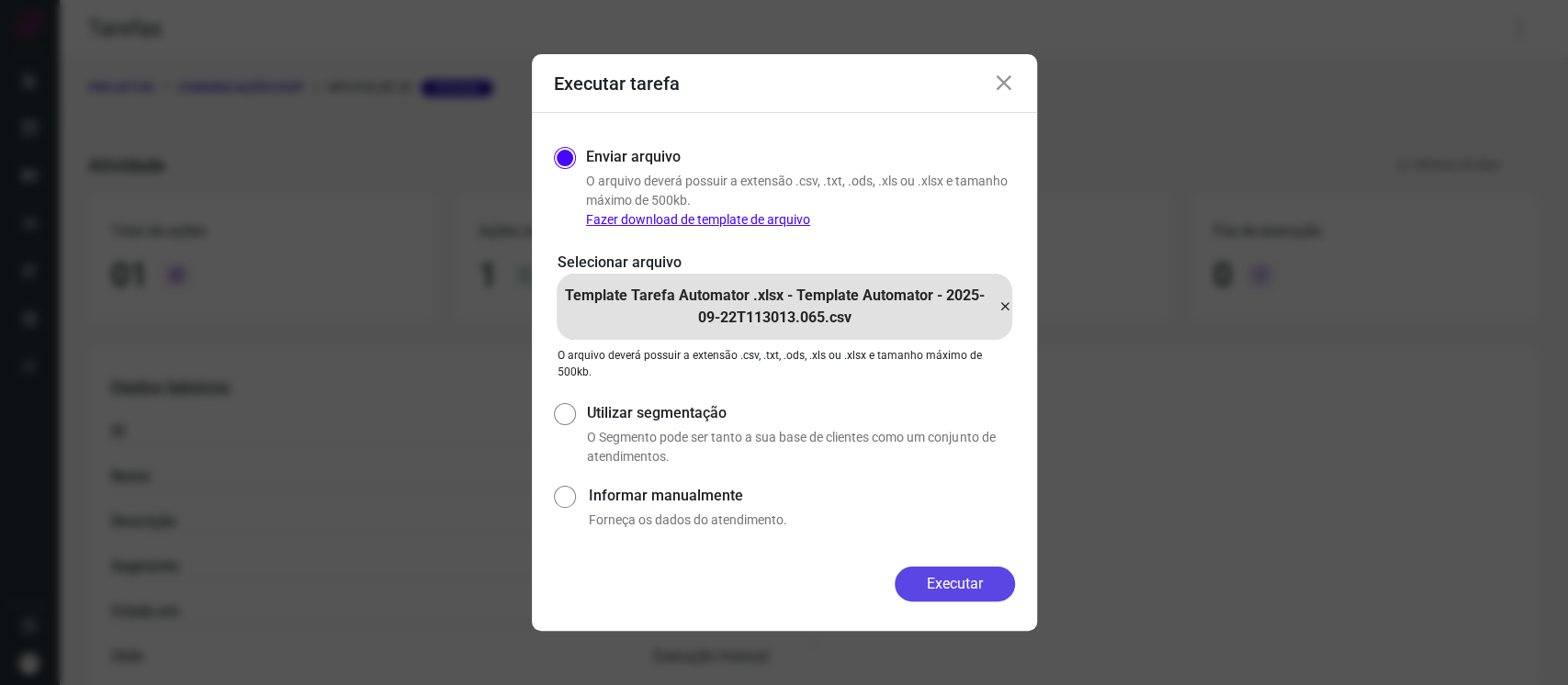
click at [997, 582] on button "Executar" at bounding box center [955, 585] width 121 height 35
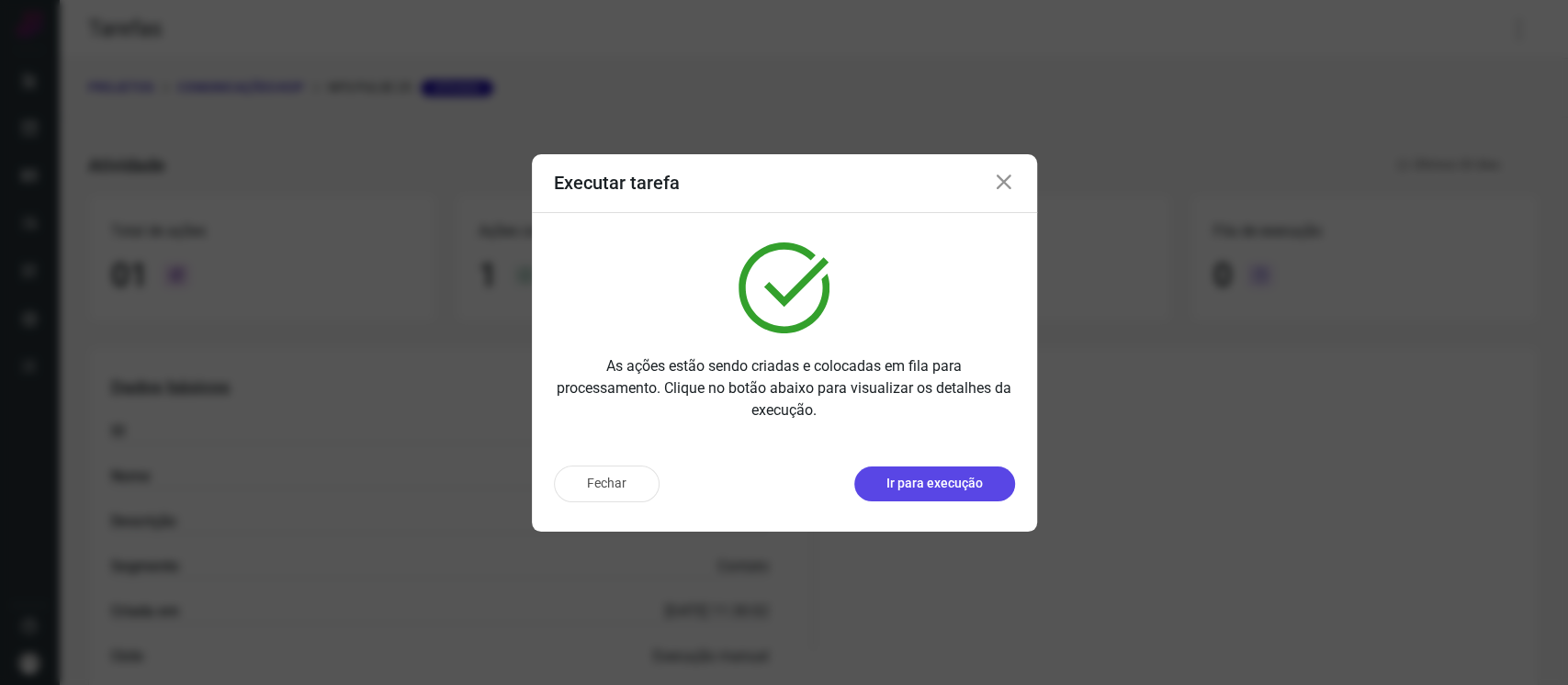
click at [979, 484] on p "Ir para execução" at bounding box center [934, 484] width 96 height 20
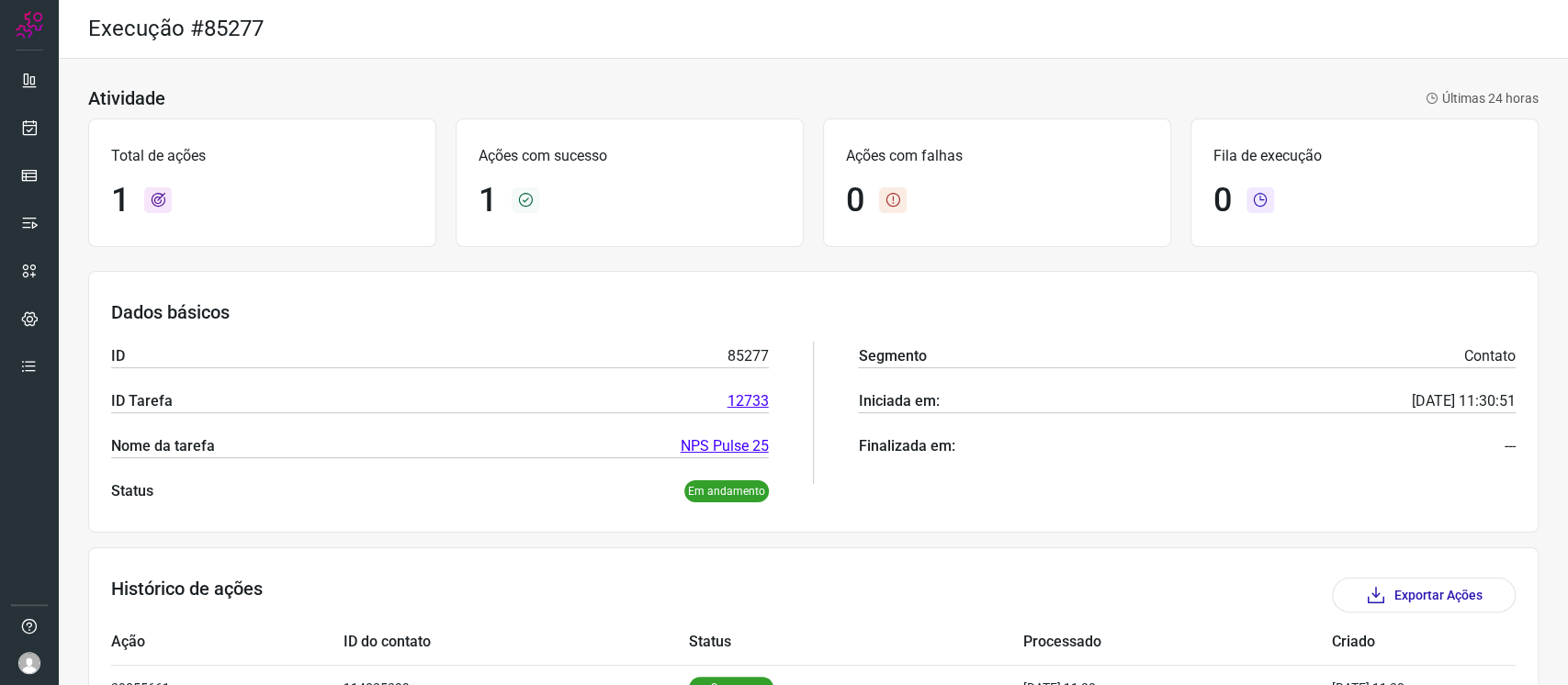
click at [0, 120] on div at bounding box center [29, 342] width 59 height 685
click at [14, 129] on link at bounding box center [28, 127] width 36 height 36
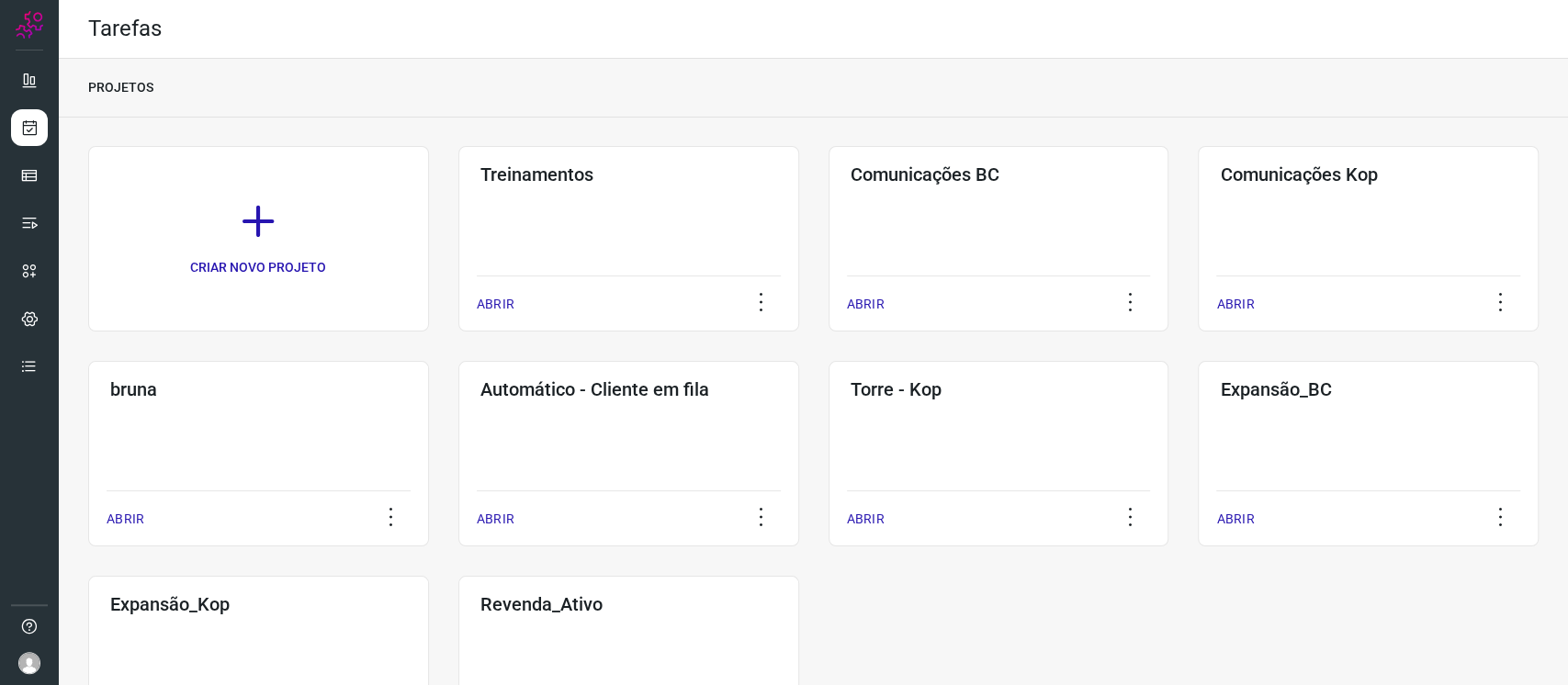
click at [916, 282] on div "ABRIR" at bounding box center [999, 298] width 304 height 46
click at [1004, 197] on div "Comunicações BC ABRIR" at bounding box center [998, 238] width 340 height 185
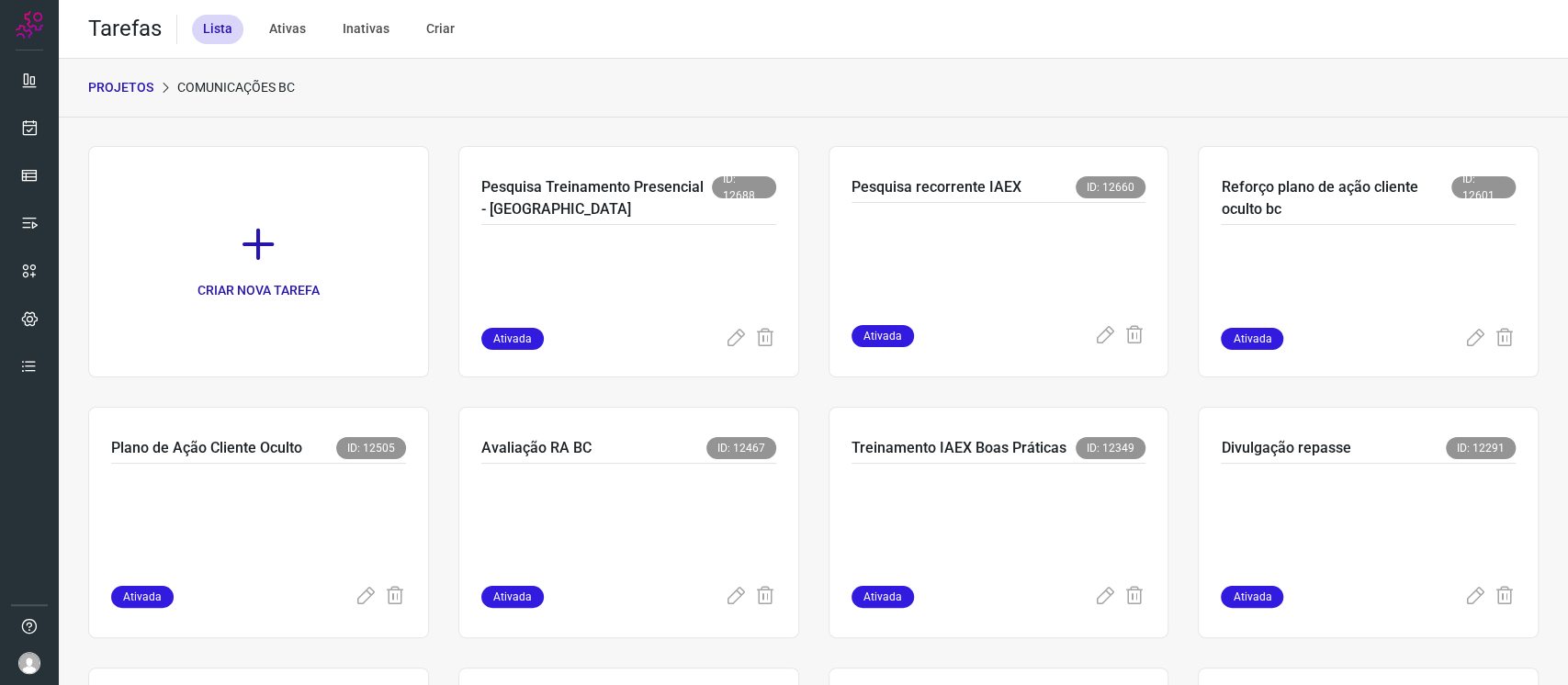
click at [228, 224] on link "CRIAR NOVA TAREFA" at bounding box center [258, 262] width 340 height 232
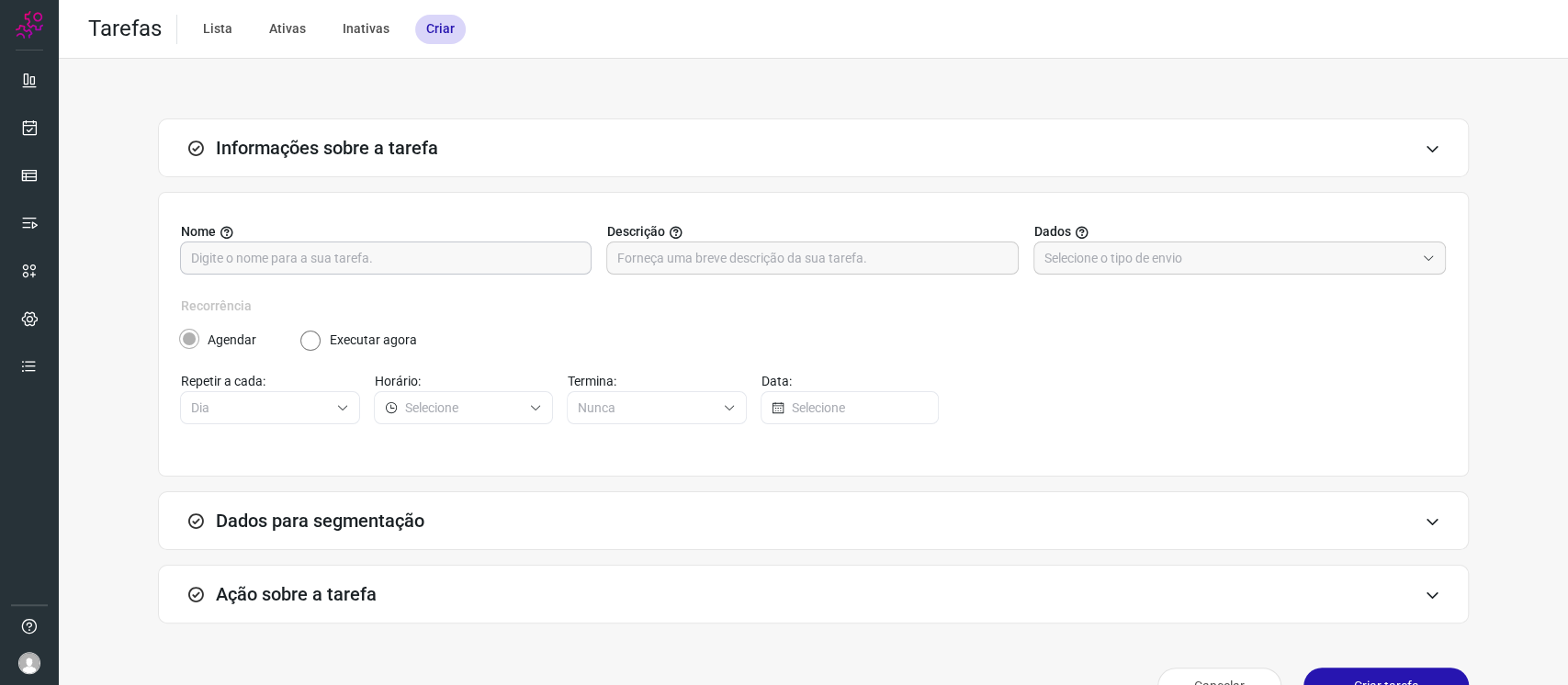
click at [481, 259] on input "text" at bounding box center [386, 258] width 390 height 31
type input "n"
type input "NPS Pulse 25"
click at [1085, 276] on div "Nome NPS Pulse 25 Descrição Dados" at bounding box center [812, 260] width 1265 height 75
click at [1092, 264] on input "text" at bounding box center [1228, 258] width 370 height 31
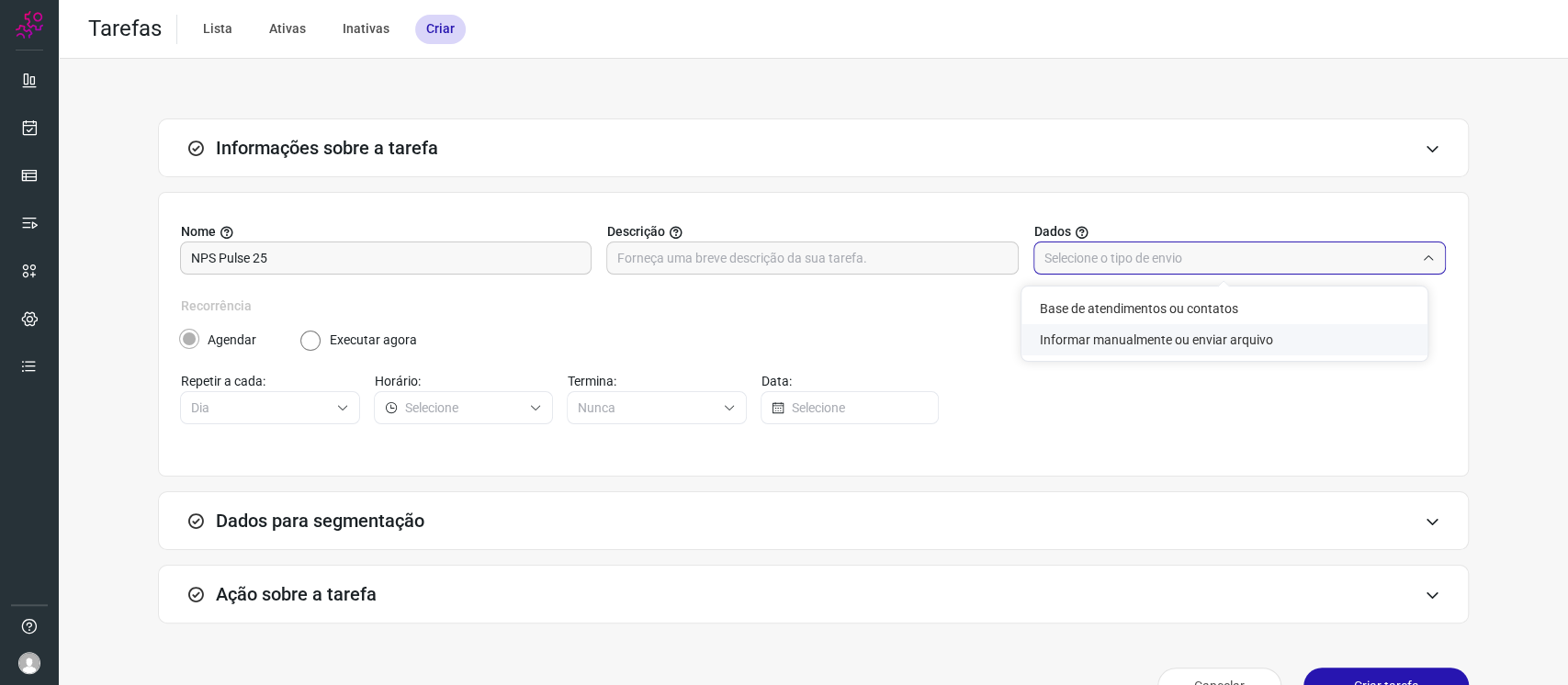
click at [1074, 346] on li "Informar manualmente ou enviar arquivo" at bounding box center [1225, 340] width 406 height 31
type input "Informar manualmente ou enviar arquivo"
radio input "false"
radio input "true"
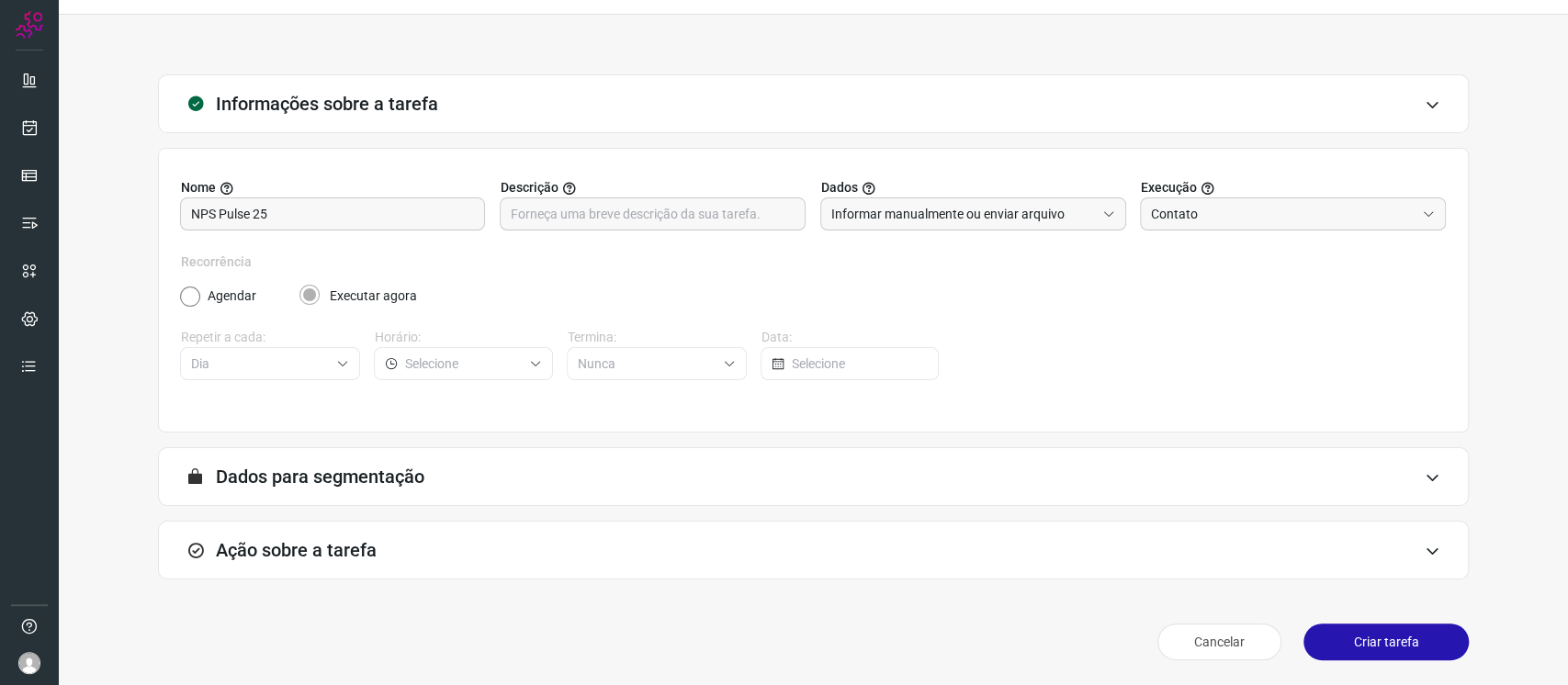
click at [919, 566] on div "Ação sobre a tarefa" at bounding box center [813, 551] width 1311 height 59
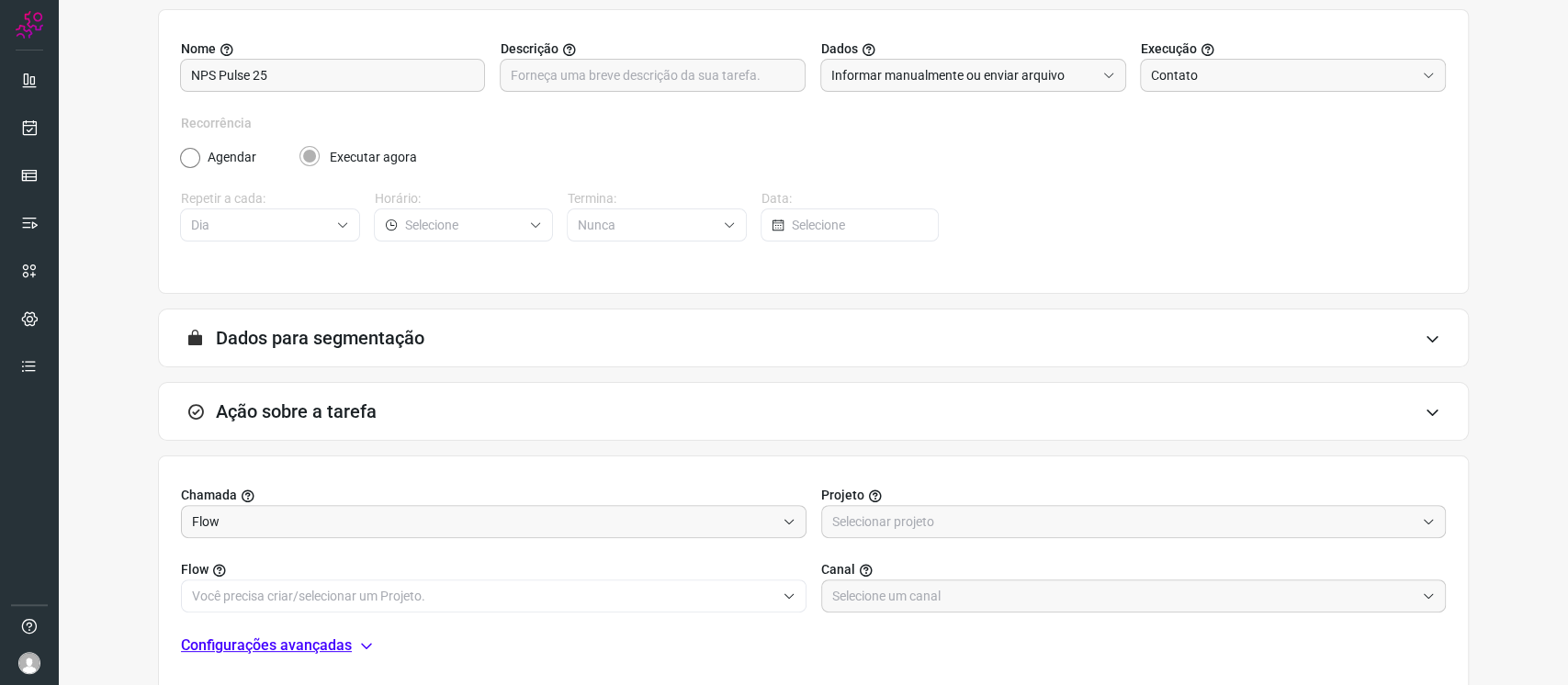
scroll to position [336, 0]
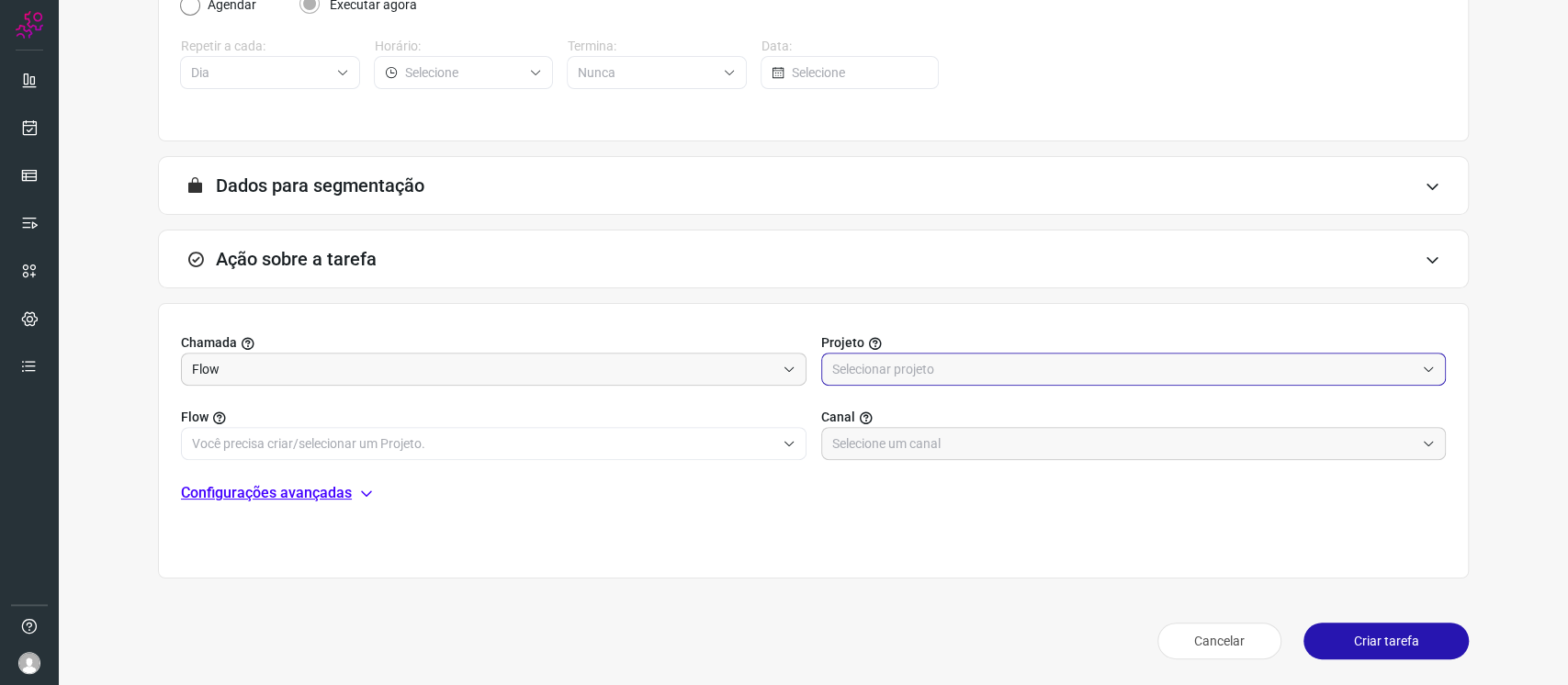
click at [916, 364] on input "text" at bounding box center [1124, 369] width 583 height 31
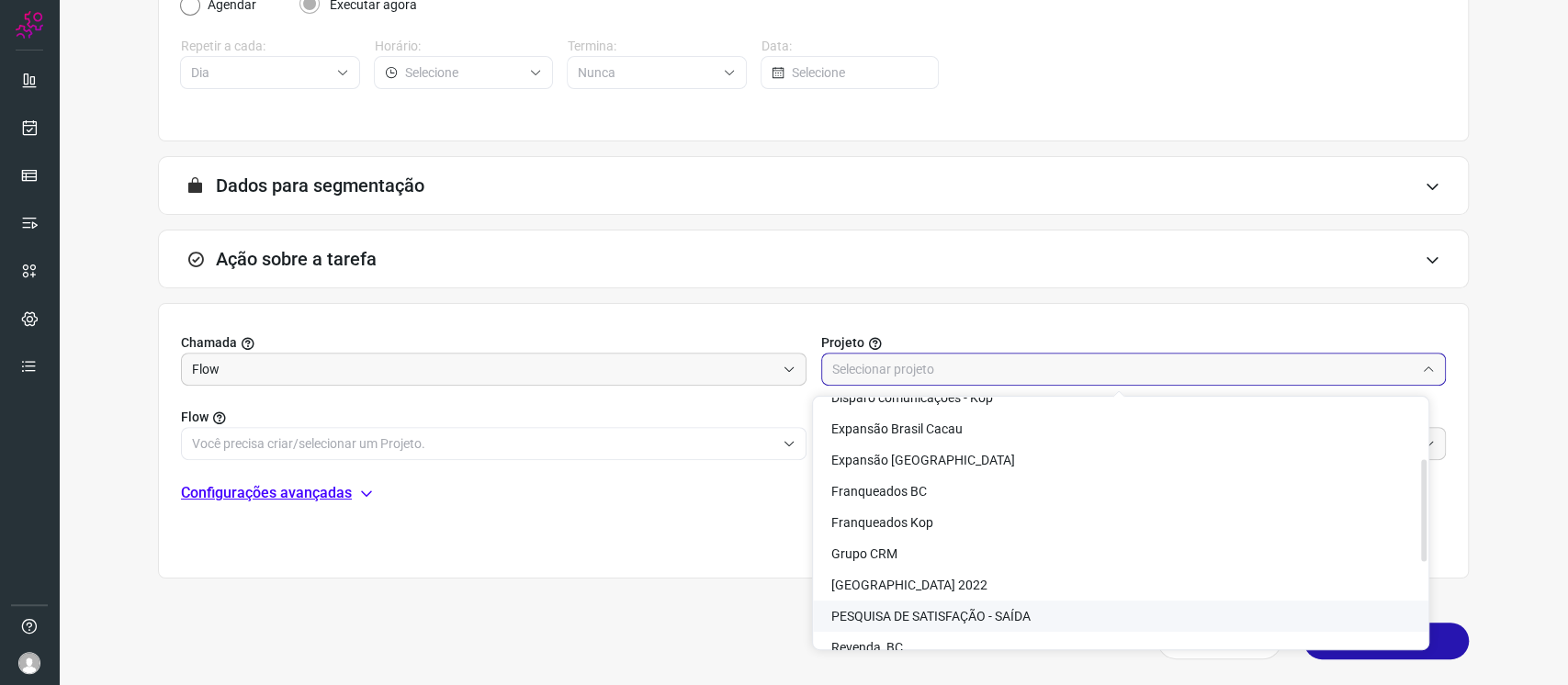
scroll to position [108, 0]
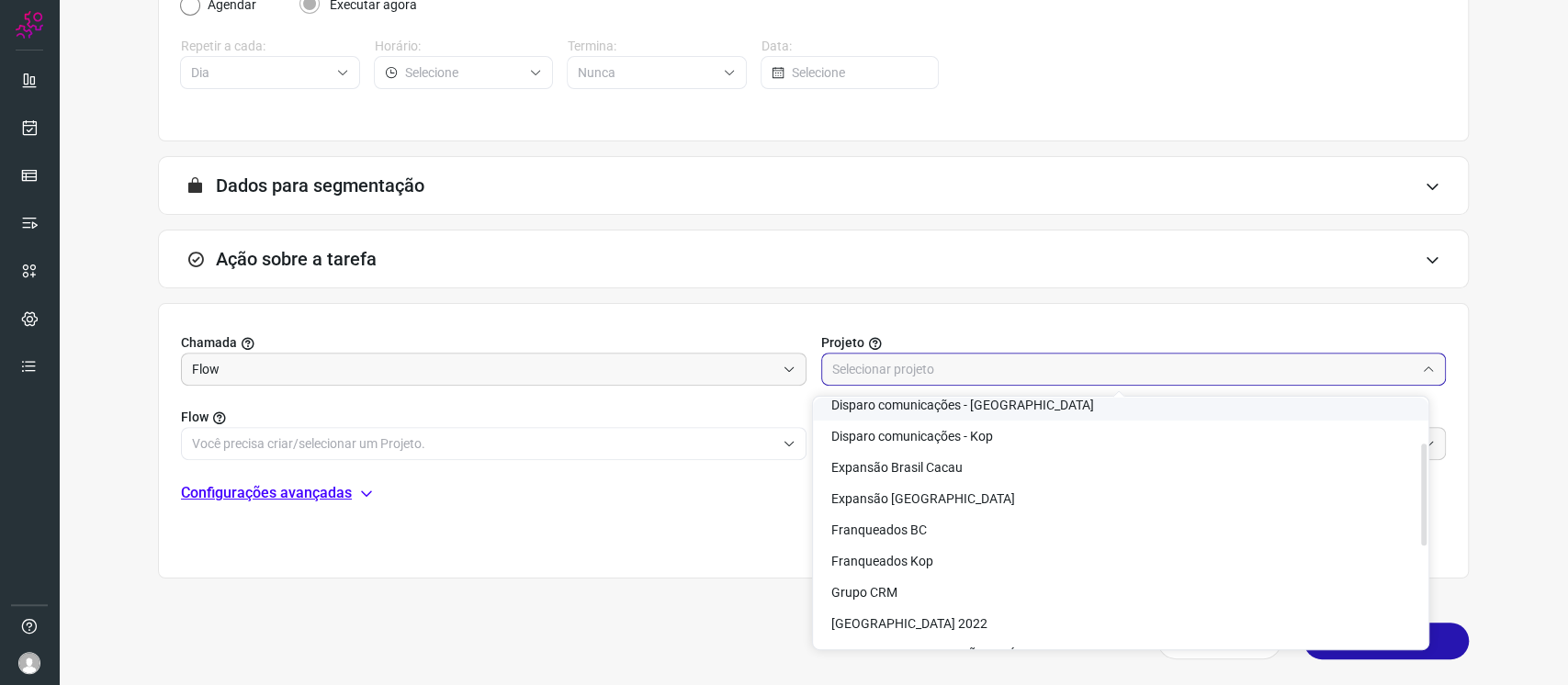
click at [966, 407] on span "Disparo comunicações - [GEOGRAPHIC_DATA]" at bounding box center [963, 404] width 263 height 15
type input "Disparo comunicações - [GEOGRAPHIC_DATA]"
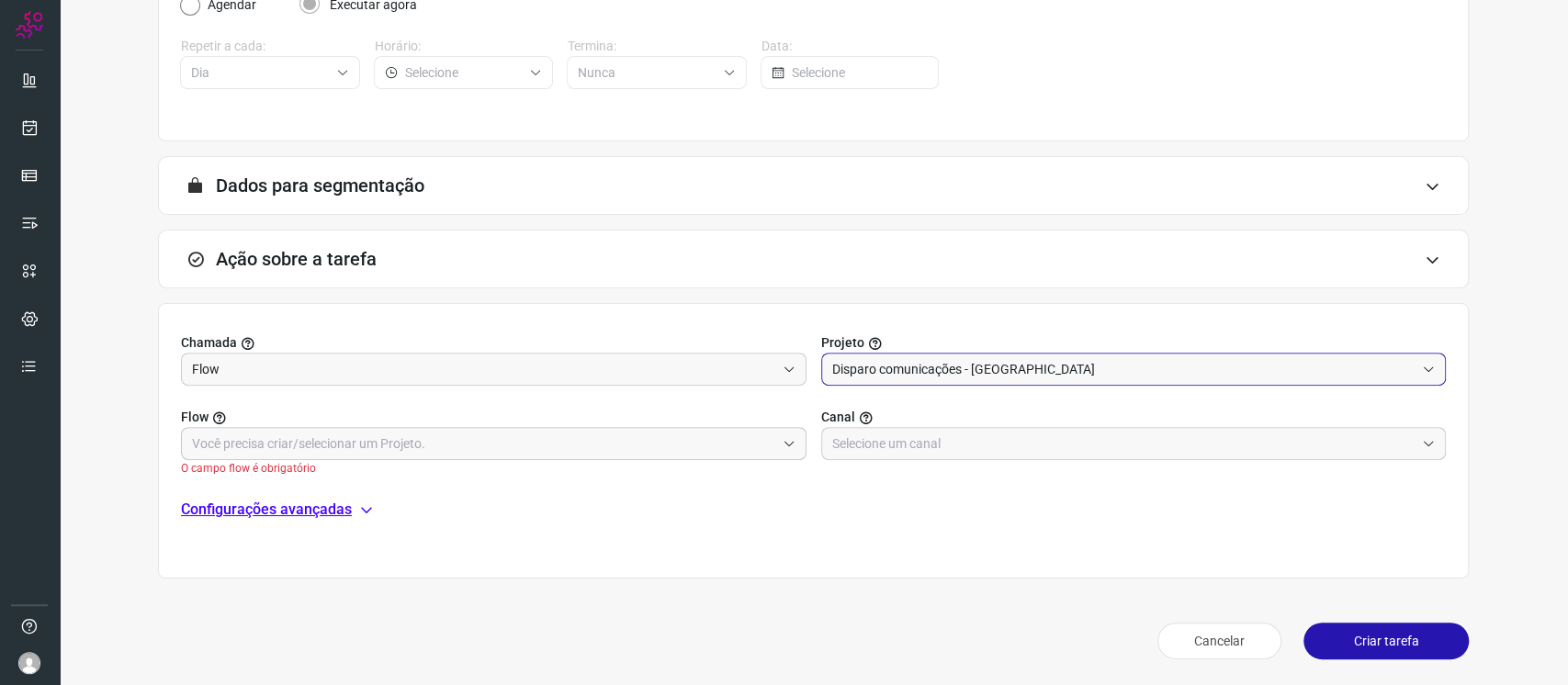
click at [706, 448] on input "text" at bounding box center [484, 444] width 583 height 31
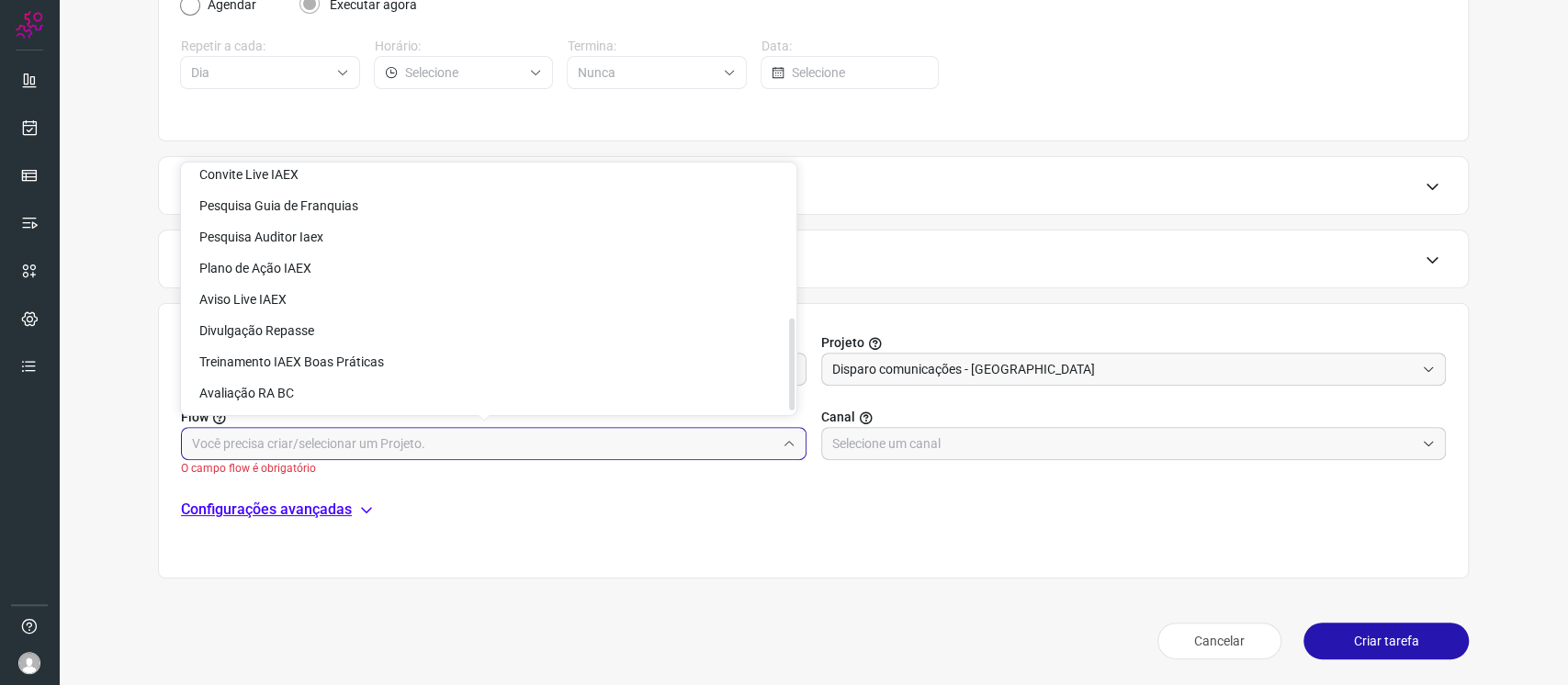
scroll to position [415, 0]
click at [553, 395] on li "NPS Pulse 25" at bounding box center [488, 395] width 615 height 31
type input "NPS Pulse 25"
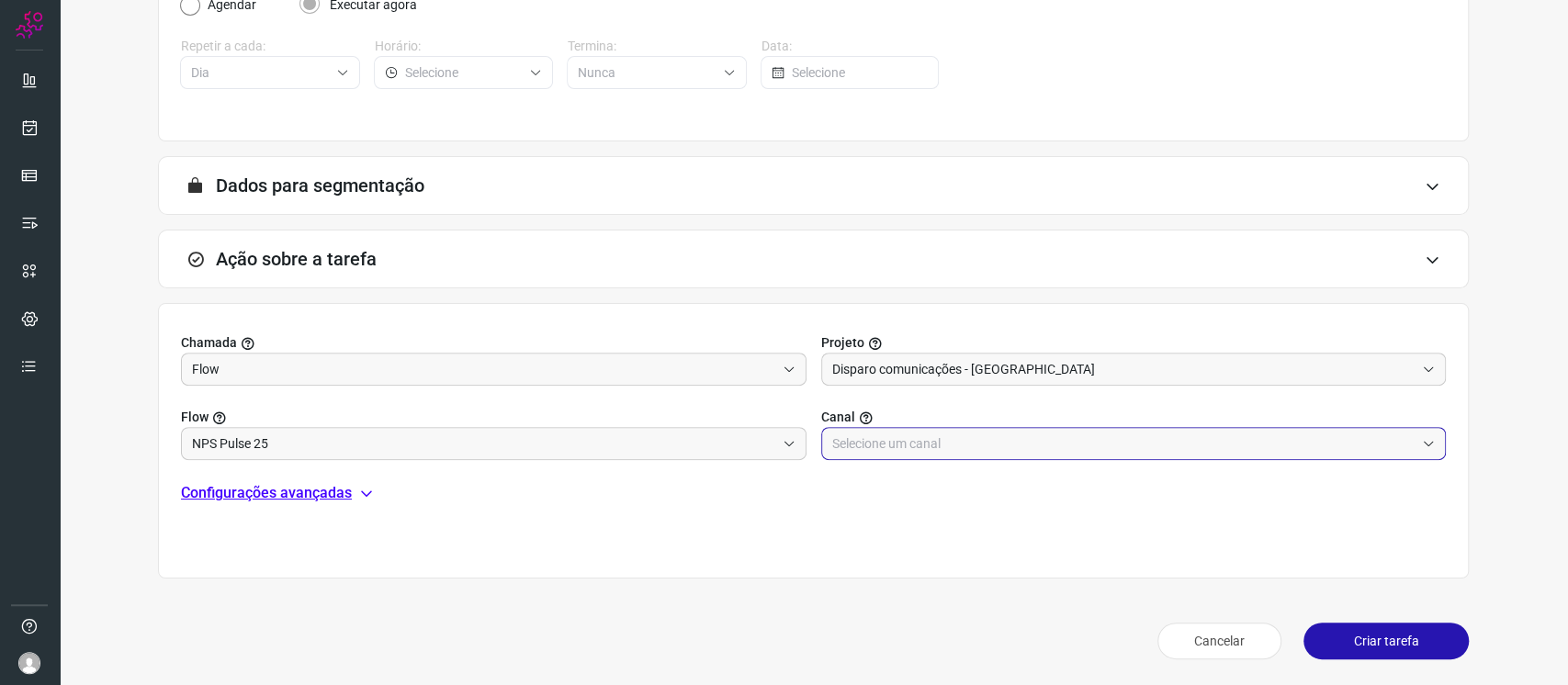
click at [1040, 449] on input "text" at bounding box center [1124, 444] width 583 height 31
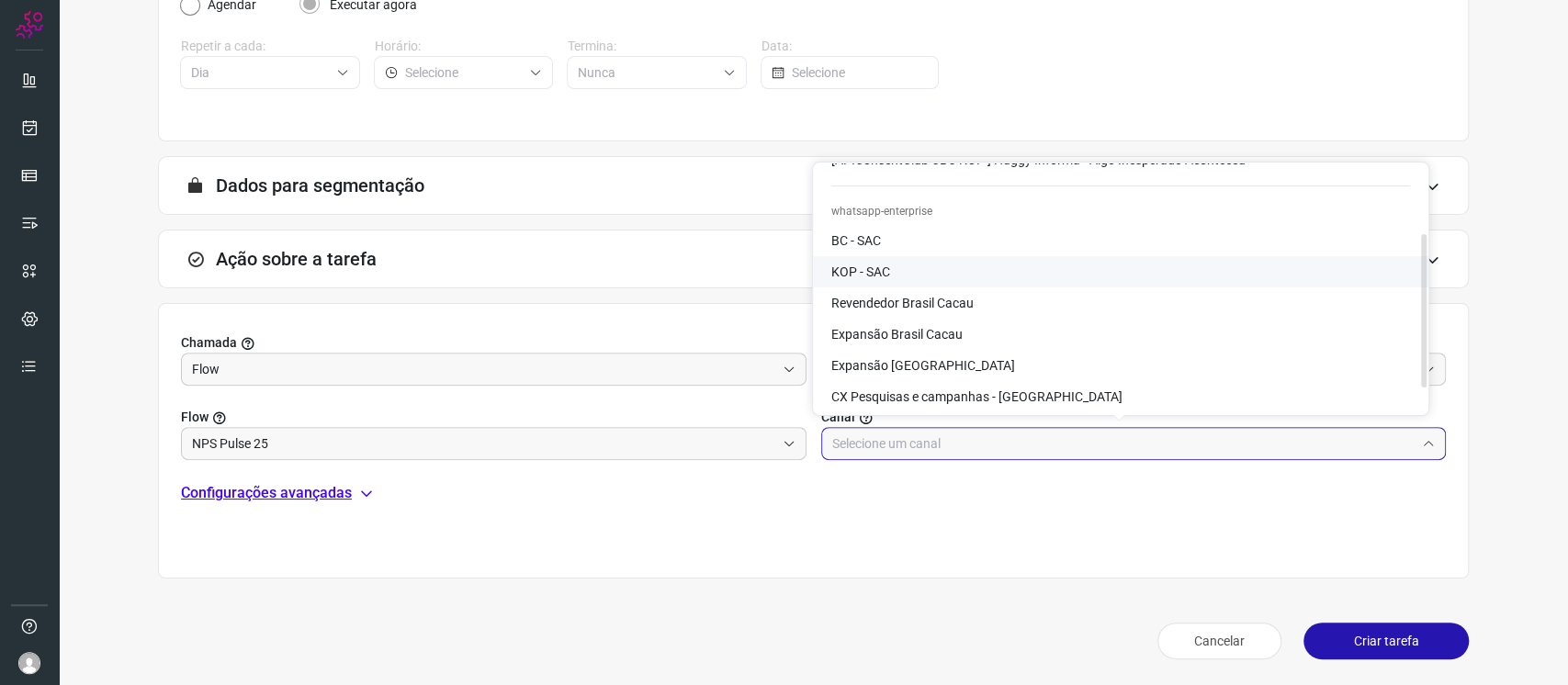
scroll to position [122, 0]
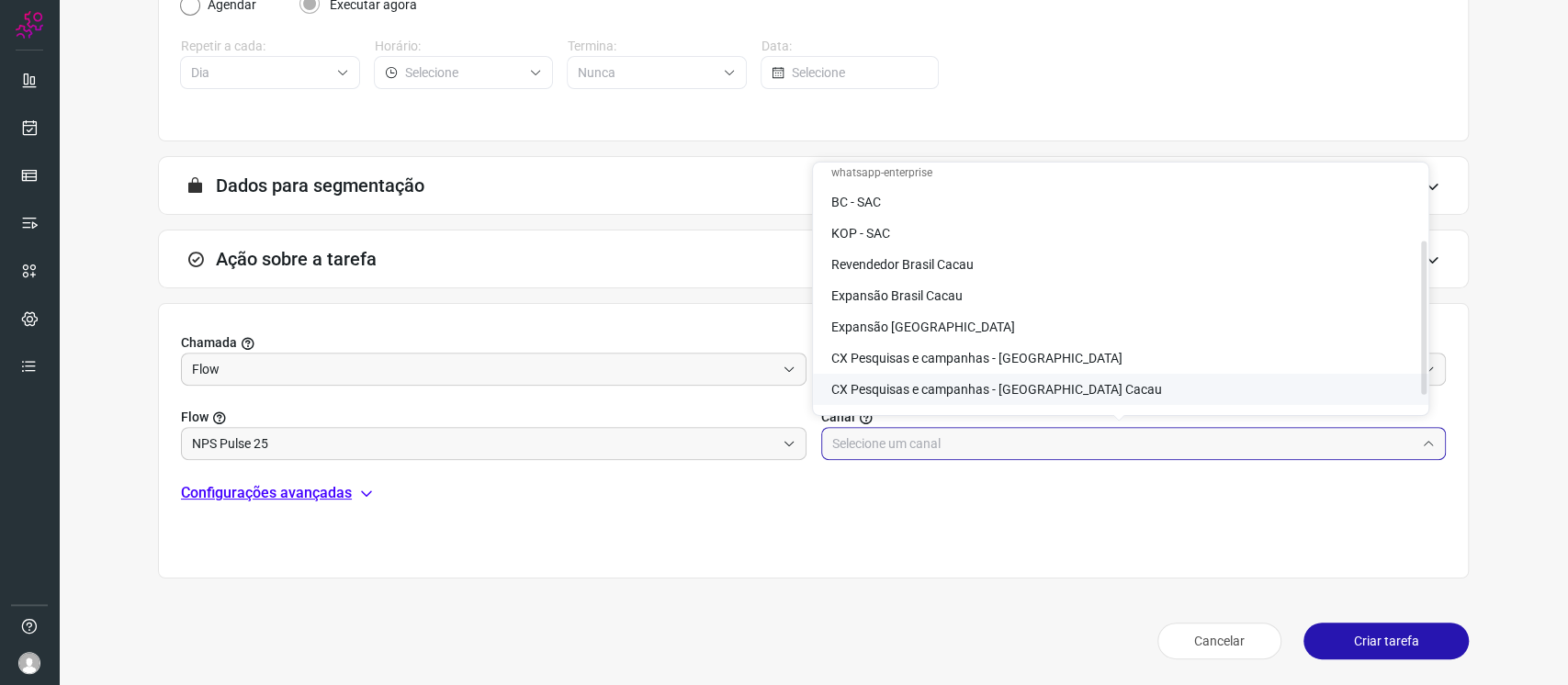
click at [1051, 388] on span "CX Pesquisas e campanhas - [GEOGRAPHIC_DATA] Cacau" at bounding box center [996, 389] width 331 height 15
type input "CX Pesquisas e campanhas - [GEOGRAPHIC_DATA] Cacau"
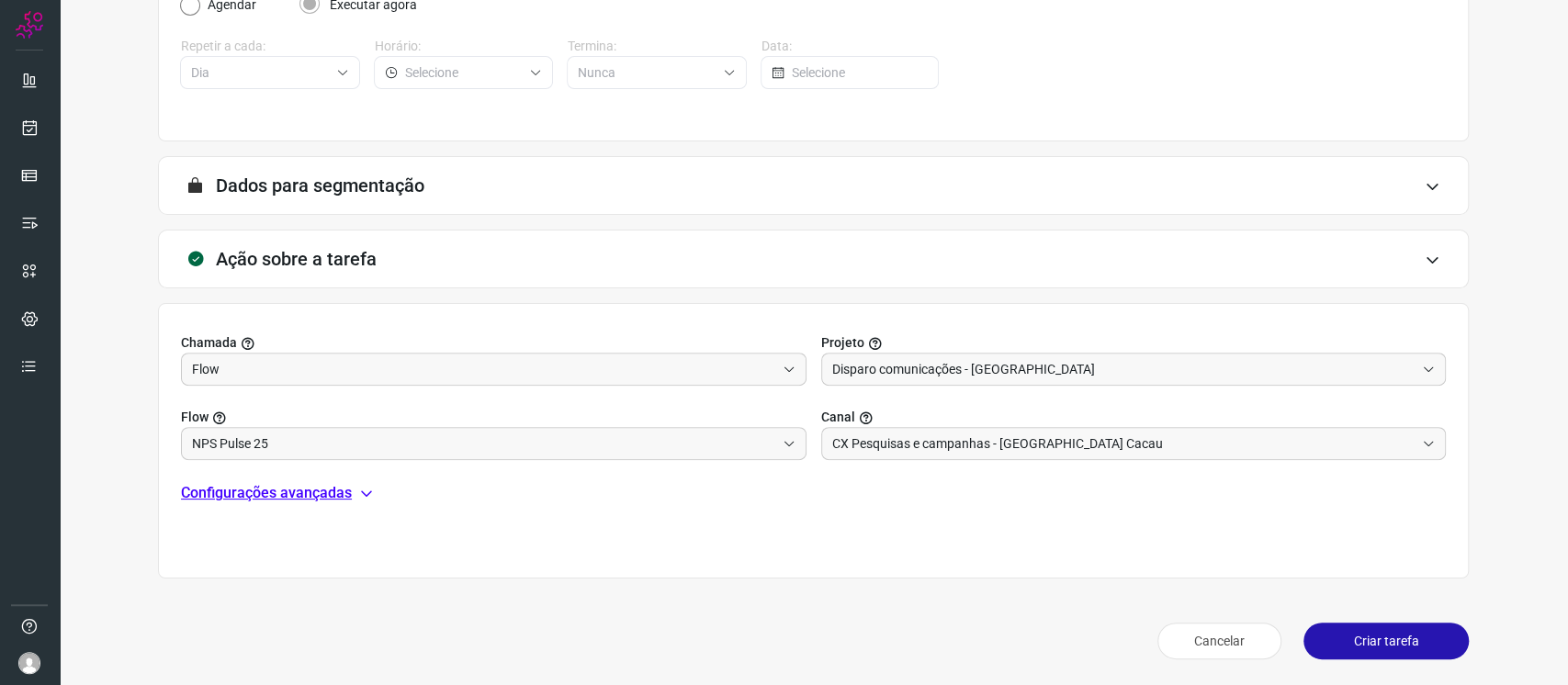
click at [1385, 647] on button "Criar tarefa" at bounding box center [1385, 641] width 165 height 36
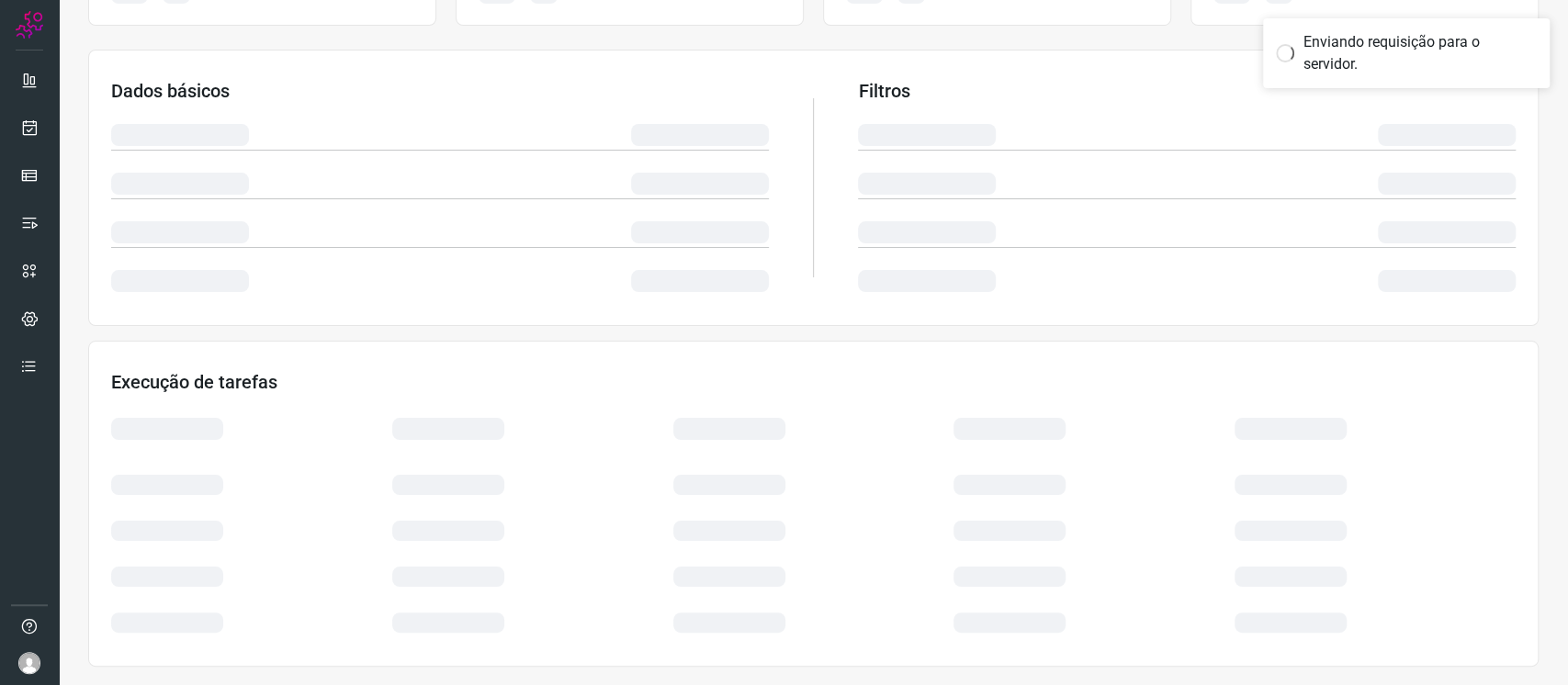
scroll to position [262, 0]
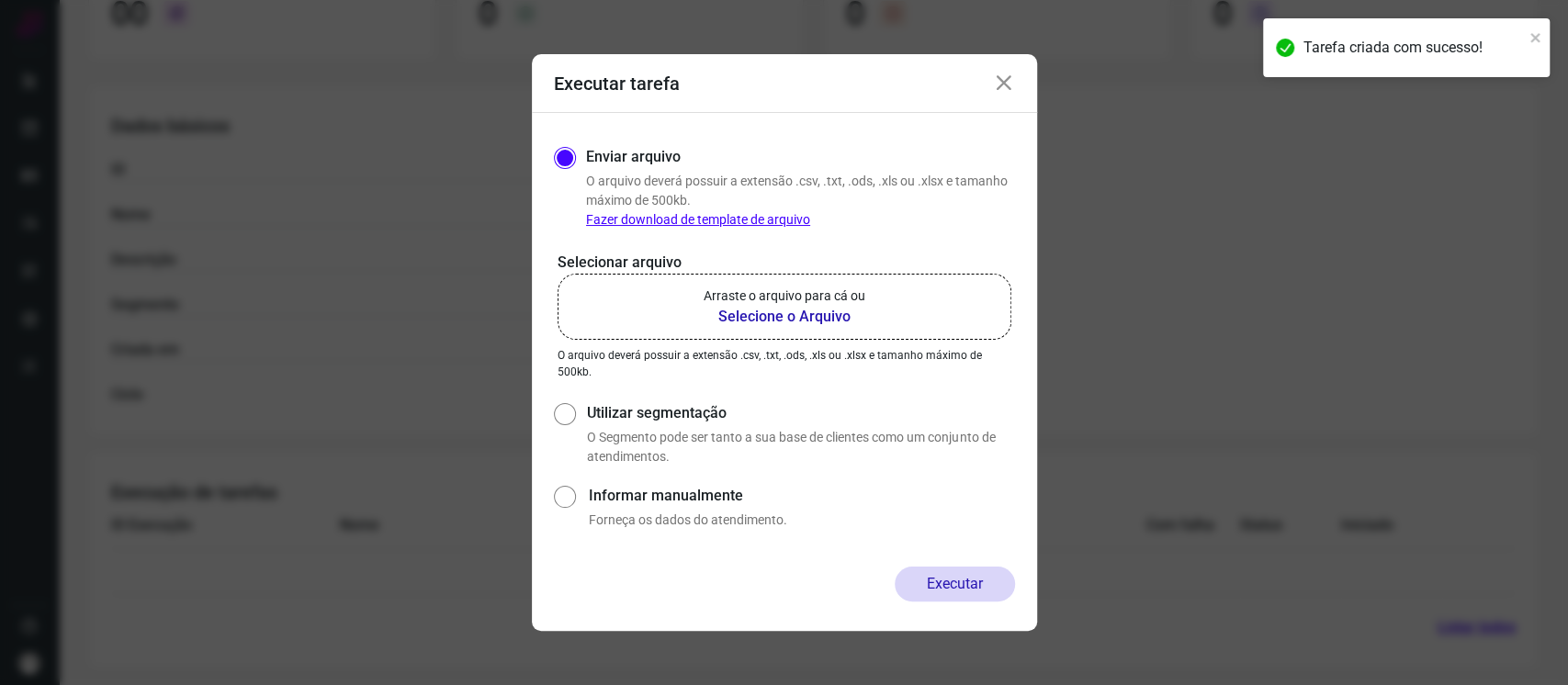
click at [794, 298] on p "Arraste o arquivo para cá ou" at bounding box center [784, 296] width 162 height 20
click at [0, 0] on input "Arraste o arquivo para cá ou Selecione o Arquivo" at bounding box center [0, 0] width 0 height 0
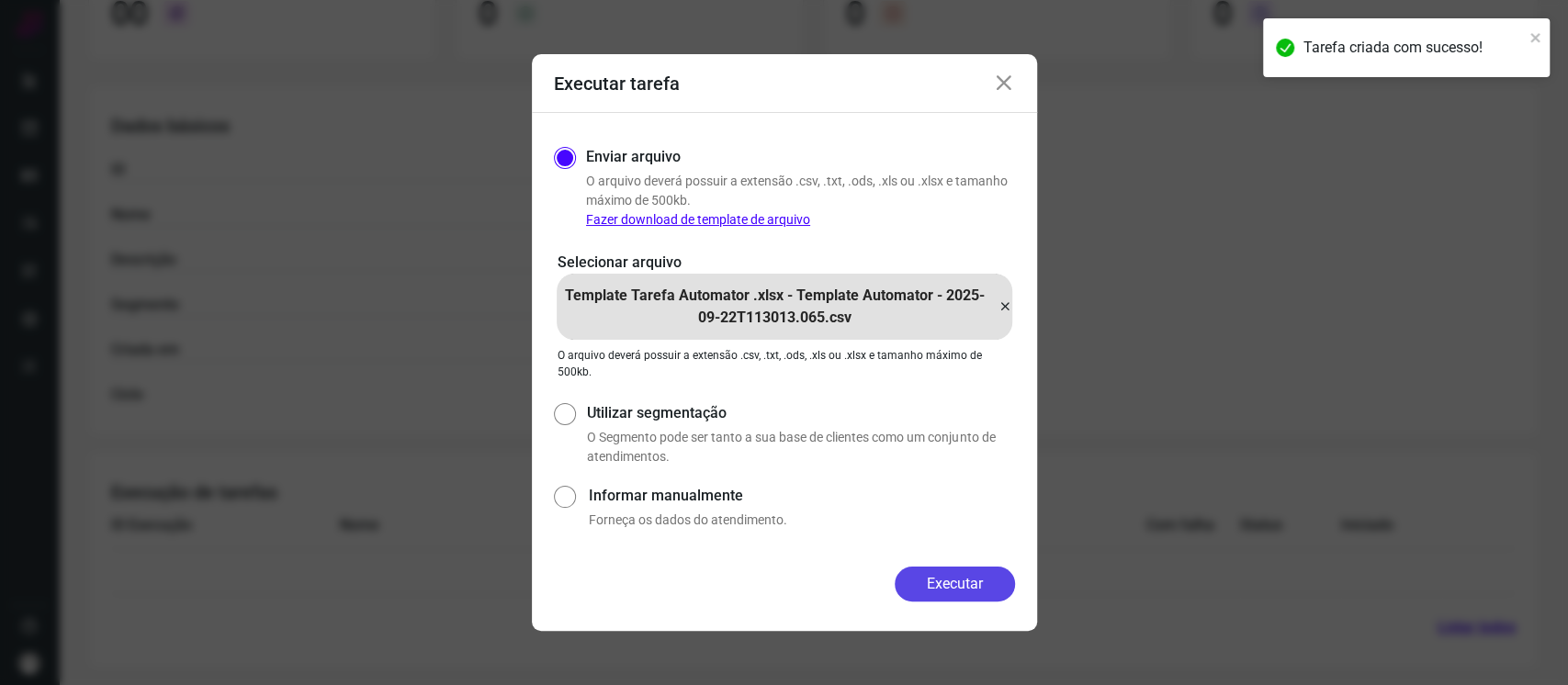
click at [983, 590] on button "Executar" at bounding box center [955, 585] width 121 height 35
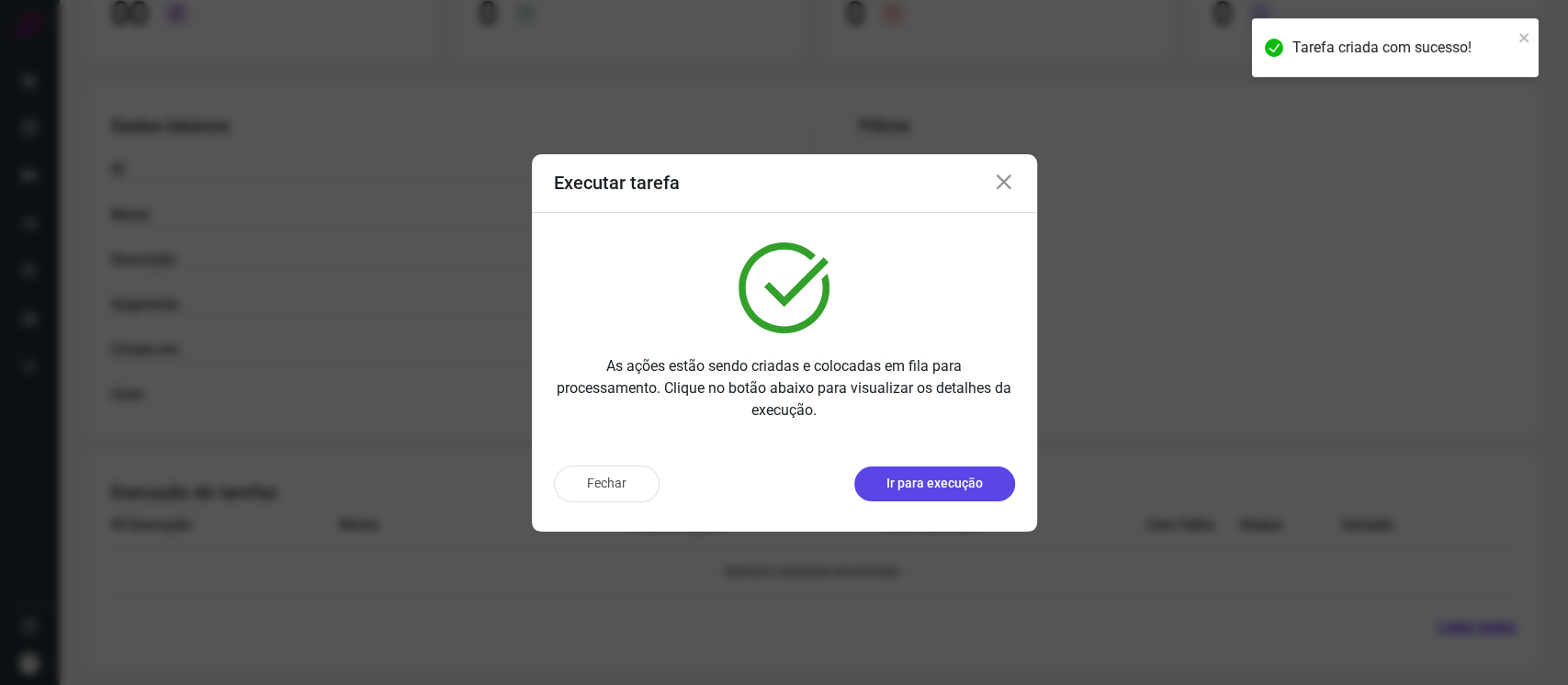
click at [950, 489] on p "Ir para execução" at bounding box center [934, 484] width 96 height 20
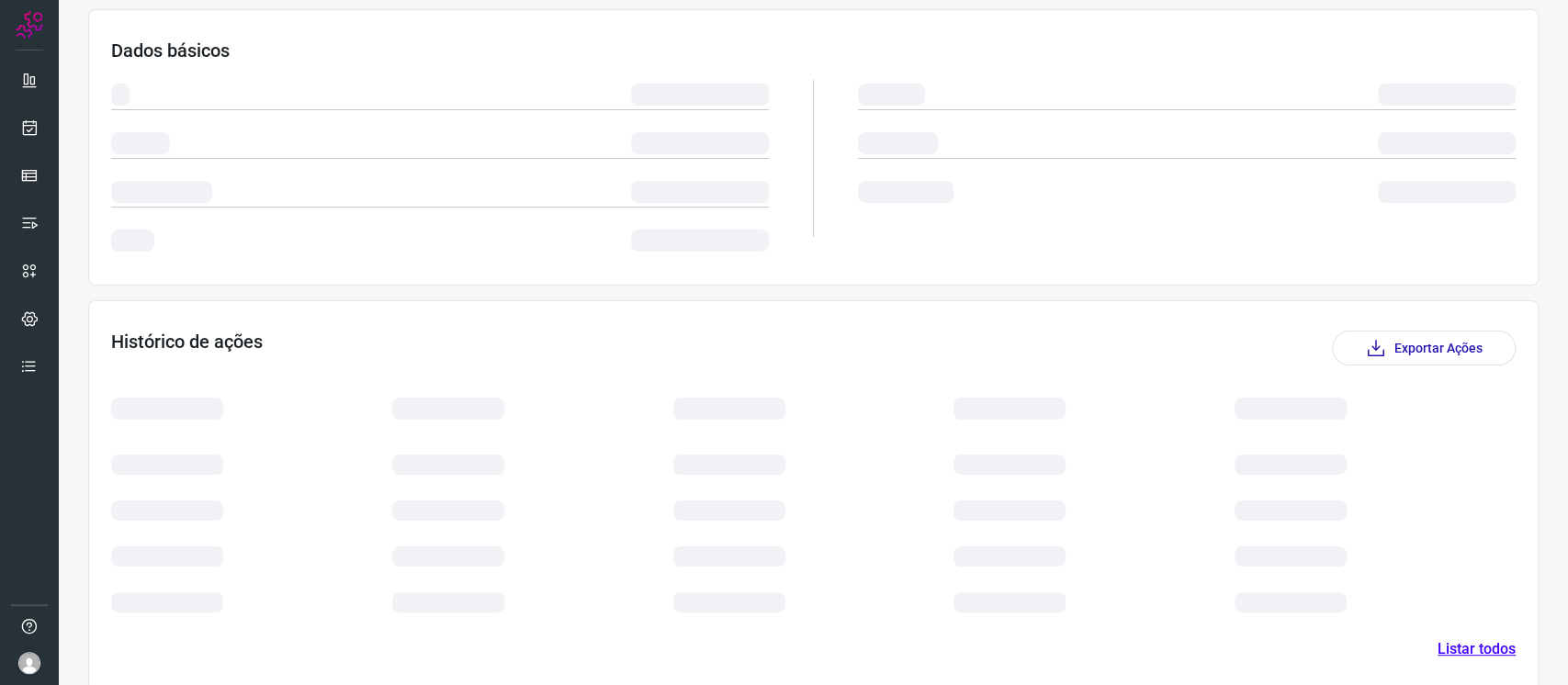
scroll to position [117, 0]
